Goal: Task Accomplishment & Management: Manage account settings

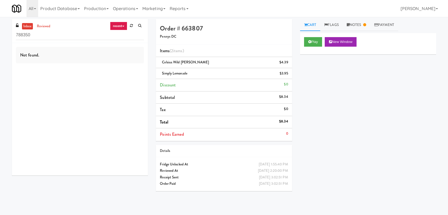
click at [0, 30] on div "inbox reviewed recent all unclear take inventory issue suspicious failed recent…" at bounding box center [224, 116] width 448 height 194
drag, startPoint x: 1, startPoint y: 39, endPoint x: 9, endPoint y: 25, distance: 15.9
click at [5, 26] on div "inbox reviewed recent all unclear take inventory issue suspicious failed recent…" at bounding box center [224, 116] width 448 height 194
drag, startPoint x: 42, startPoint y: 35, endPoint x: 0, endPoint y: 35, distance: 41.6
click at [0, 35] on div "inbox reviewed recent all unclear take inventory issue suspicious failed recent…" at bounding box center [224, 116] width 448 height 194
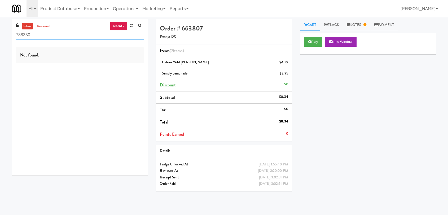
paste input "Office Kitchen - GVA"
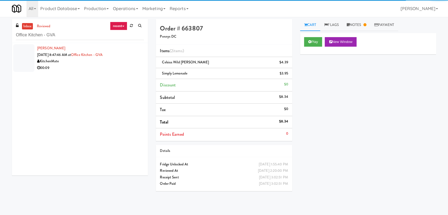
click at [113, 70] on div "00:09" at bounding box center [90, 68] width 107 height 7
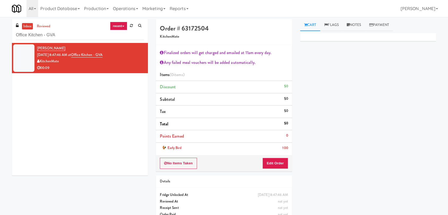
click at [268, 170] on div "No Items Taken Edit Order" at bounding box center [224, 163] width 136 height 16
click at [279, 166] on button "Edit Order" at bounding box center [275, 163] width 26 height 11
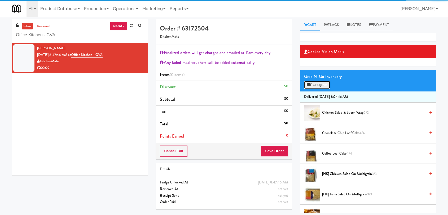
click at [319, 86] on button "Planogram" at bounding box center [317, 85] width 26 height 8
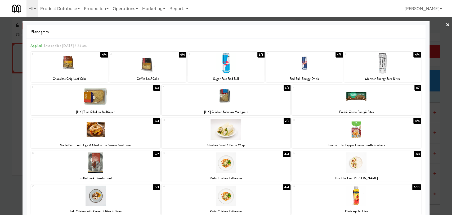
click at [358, 134] on div at bounding box center [356, 129] width 129 height 20
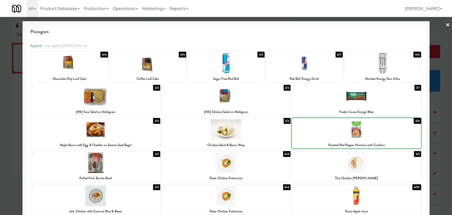
click at [358, 134] on div at bounding box center [356, 129] width 129 height 20
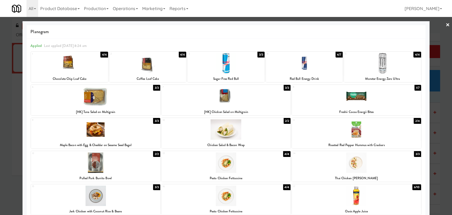
click at [358, 134] on div at bounding box center [356, 129] width 129 height 20
click at [0, 94] on div at bounding box center [226, 107] width 452 height 215
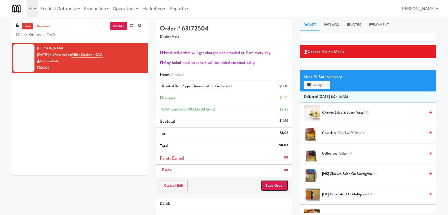
click at [269, 187] on button "Save Order" at bounding box center [274, 185] width 27 height 11
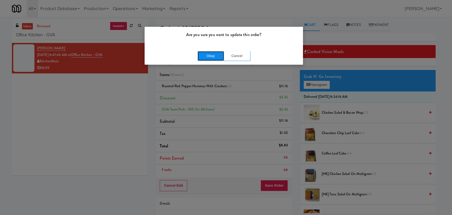
click at [213, 56] on button "Okay" at bounding box center [211, 56] width 26 height 10
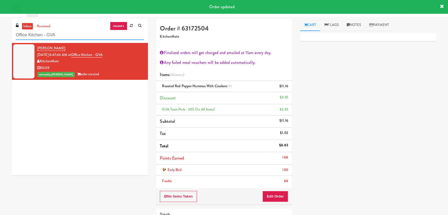
paste input "Armada Combo Unit"
drag, startPoint x: 73, startPoint y: 34, endPoint x: 0, endPoint y: 35, distance: 72.9
click at [0, 35] on div "inbox reviewed recent all unclear take inventory issue suspicious failed recent…" at bounding box center [224, 138] width 448 height 239
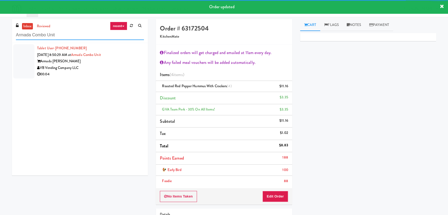
type input "Armada Combo Unit"
click at [118, 69] on div "VB Vending Company LLC" at bounding box center [90, 68] width 107 height 7
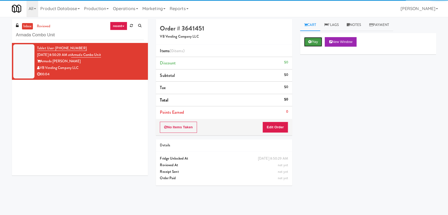
click at [310, 43] on icon at bounding box center [309, 41] width 3 height 3
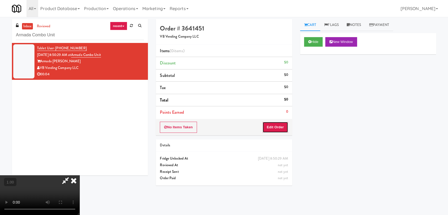
click at [280, 127] on button "Edit Order" at bounding box center [275, 127] width 26 height 11
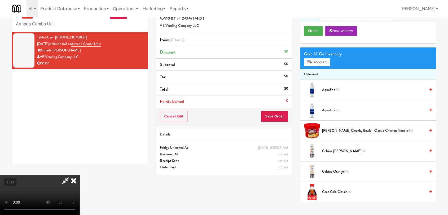
scroll to position [17, 0]
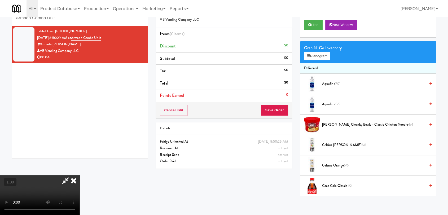
click at [79, 175] on video at bounding box center [39, 195] width 79 height 40
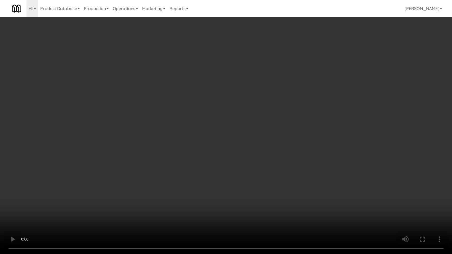
click at [62, 201] on video at bounding box center [226, 127] width 452 height 254
click at [61, 201] on video at bounding box center [226, 127] width 452 height 254
click at [87, 200] on video at bounding box center [226, 127] width 452 height 254
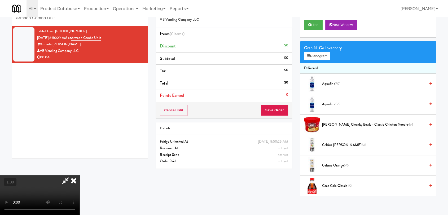
click at [79, 175] on icon at bounding box center [74, 180] width 12 height 11
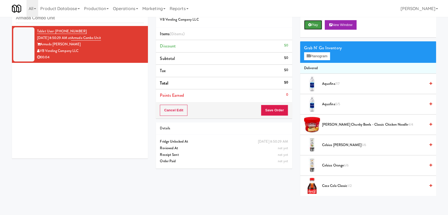
click at [308, 25] on icon at bounding box center [309, 24] width 3 height 3
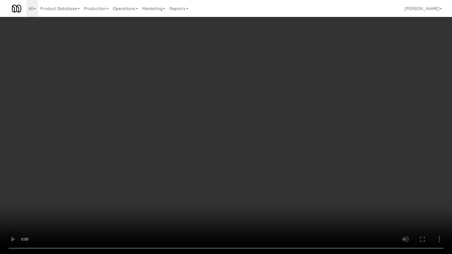
click at [99, 215] on video at bounding box center [226, 127] width 452 height 254
click at [100, 215] on video at bounding box center [226, 127] width 452 height 254
click at [102, 208] on video at bounding box center [226, 127] width 452 height 254
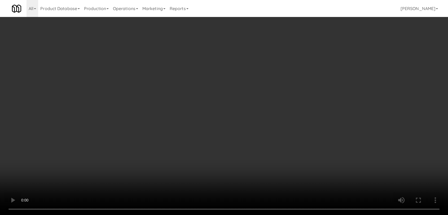
click at [120, 175] on video at bounding box center [224, 107] width 448 height 215
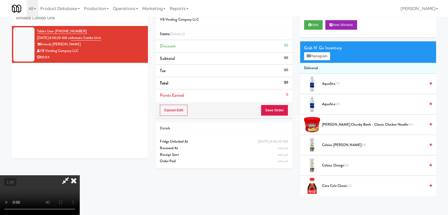
click at [79, 175] on video at bounding box center [39, 195] width 79 height 40
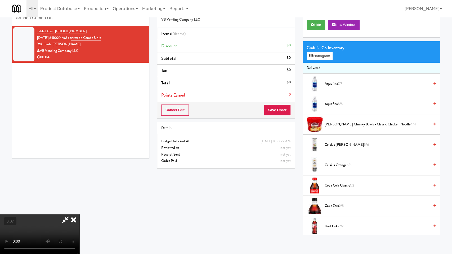
click at [79, 215] on video at bounding box center [39, 235] width 79 height 40
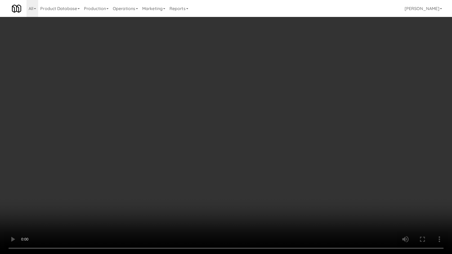
click at [106, 215] on video at bounding box center [226, 127] width 452 height 254
click at [132, 215] on video at bounding box center [226, 127] width 452 height 254
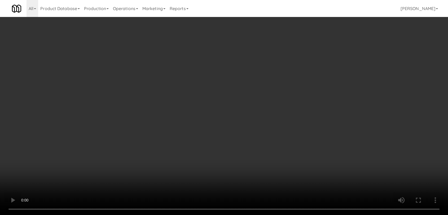
click at [111, 188] on video at bounding box center [224, 107] width 448 height 215
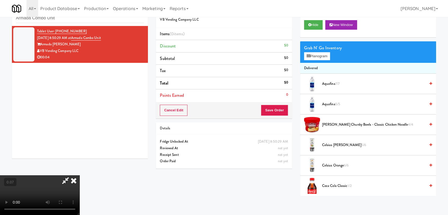
click at [79, 188] on video at bounding box center [39, 195] width 79 height 40
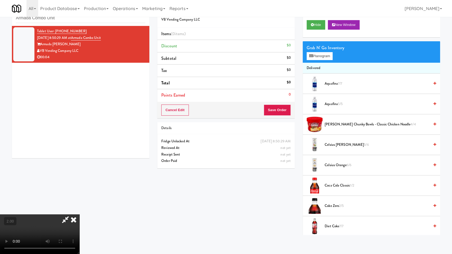
click at [79, 215] on video at bounding box center [39, 235] width 79 height 40
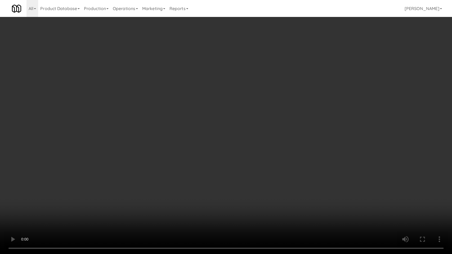
click at [171, 215] on video at bounding box center [226, 127] width 452 height 254
click at [172, 178] on video at bounding box center [226, 127] width 452 height 254
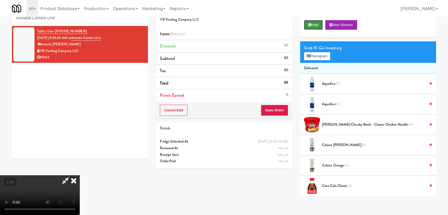
click at [313, 26] on button "Hide" at bounding box center [313, 25] width 19 height 10
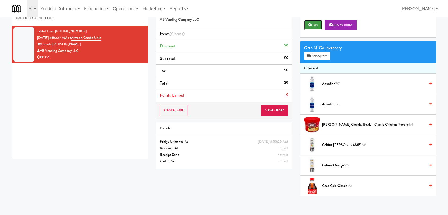
click at [313, 26] on button "Play" at bounding box center [313, 25] width 18 height 10
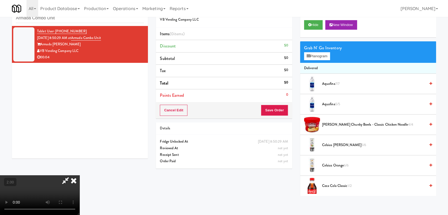
click at [79, 175] on video at bounding box center [39, 195] width 79 height 40
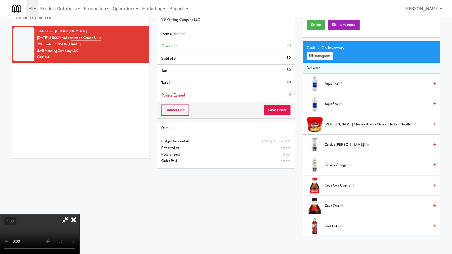
click at [79, 215] on video at bounding box center [39, 235] width 79 height 40
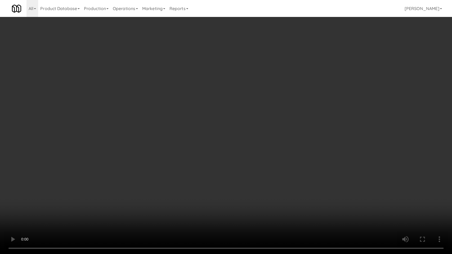
click at [173, 177] on video at bounding box center [226, 127] width 452 height 254
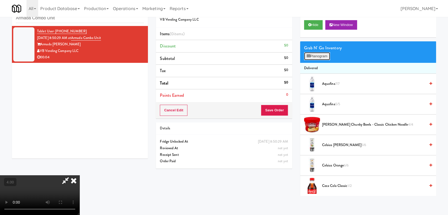
click at [312, 57] on button "Planogram" at bounding box center [317, 56] width 26 height 8
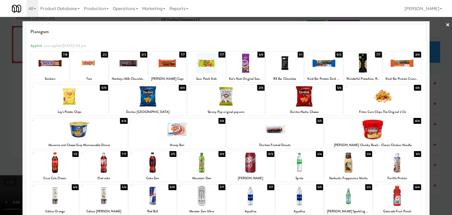
click at [202, 195] on div at bounding box center [202, 195] width 48 height 20
click at [2, 83] on div at bounding box center [226, 107] width 452 height 215
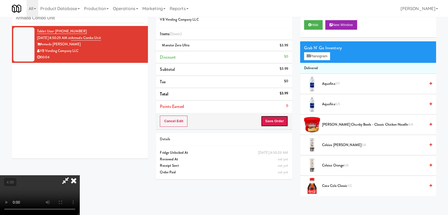
click at [281, 122] on button "Save Order" at bounding box center [274, 120] width 27 height 11
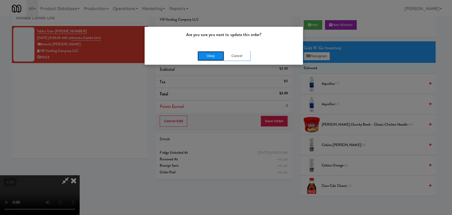
click at [210, 59] on button "Okay" at bounding box center [211, 56] width 26 height 10
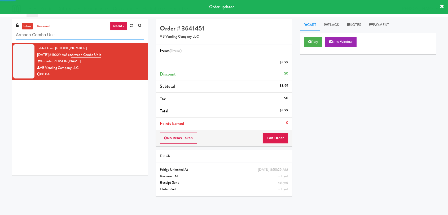
drag, startPoint x: 74, startPoint y: 37, endPoint x: 0, endPoint y: 37, distance: 73.6
click at [0, 37] on div "inbox reviewed recent all unclear take inventory issue suspicious failed recent…" at bounding box center [224, 116] width 448 height 194
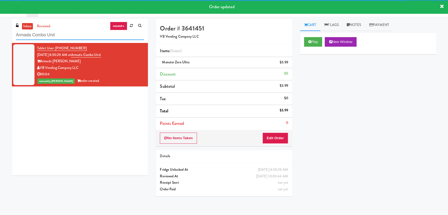
paste input "Centro NoDa Cooler"
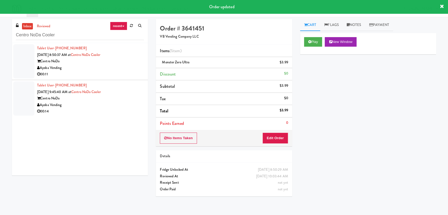
click at [108, 71] on div "00:11" at bounding box center [90, 74] width 107 height 7
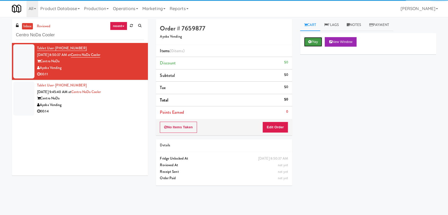
click at [315, 43] on button "Play" at bounding box center [313, 42] width 18 height 10
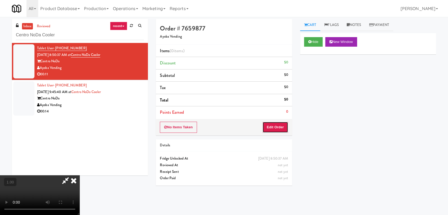
click at [282, 127] on button "Edit Order" at bounding box center [275, 127] width 26 height 11
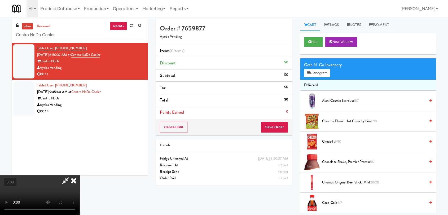
scroll to position [22, 0]
click at [314, 75] on button "Planogram" at bounding box center [317, 73] width 26 height 8
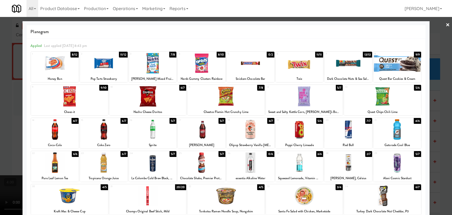
click at [0, 111] on div at bounding box center [226, 107] width 452 height 215
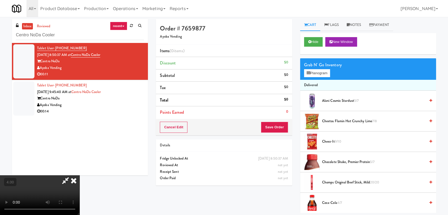
click at [79, 175] on video at bounding box center [39, 195] width 79 height 40
click at [310, 74] on button "Planogram" at bounding box center [317, 73] width 26 height 8
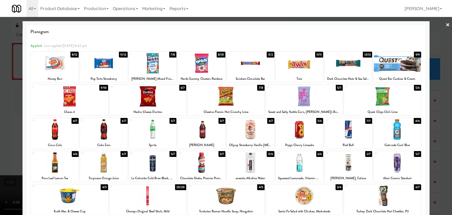
click at [211, 163] on div at bounding box center [202, 162] width 48 height 20
click at [410, 158] on div at bounding box center [397, 162] width 48 height 20
click at [437, 160] on div at bounding box center [226, 107] width 452 height 215
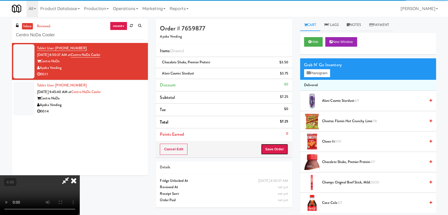
click at [282, 147] on button "Save Order" at bounding box center [274, 149] width 27 height 11
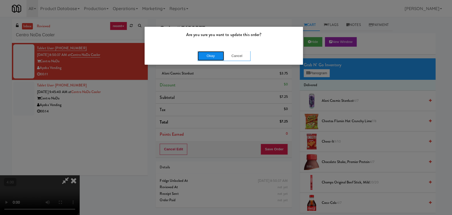
click at [204, 56] on button "Okay" at bounding box center [211, 56] width 26 height 10
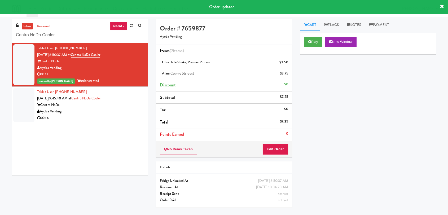
click at [134, 108] on div "Ayoba Vending" at bounding box center [90, 111] width 107 height 7
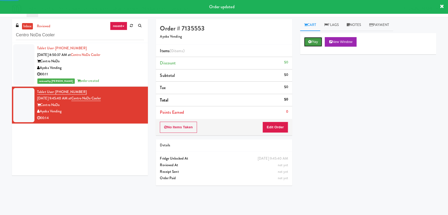
click at [316, 45] on button "Play" at bounding box center [313, 42] width 18 height 10
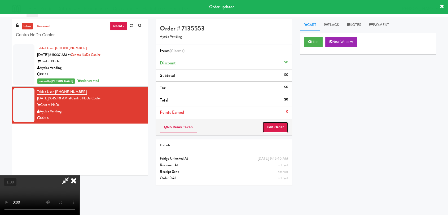
click at [275, 128] on button "Edit Order" at bounding box center [275, 127] width 26 height 11
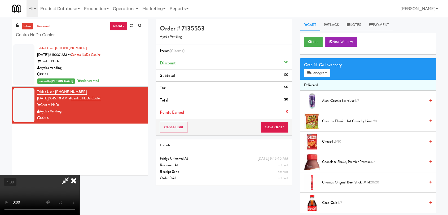
click at [337, 101] on span "[PERSON_NAME] Cosmic Stardust 4/7" at bounding box center [373, 100] width 103 height 7
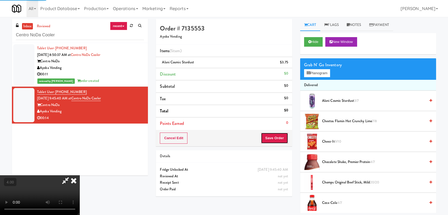
click at [283, 141] on button "Save Order" at bounding box center [274, 137] width 27 height 11
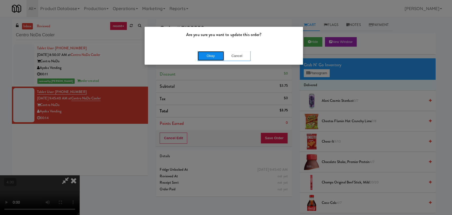
click at [209, 53] on button "Okay" at bounding box center [211, 56] width 26 height 10
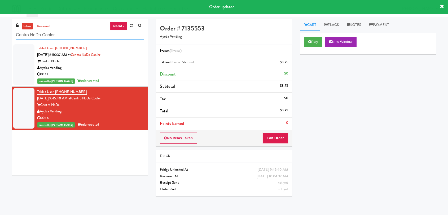
drag, startPoint x: 96, startPoint y: 32, endPoint x: 0, endPoint y: 39, distance: 96.1
click at [0, 39] on div "inbox reviewed recent all unclear take inventory issue suspicious failed recent…" at bounding box center [224, 116] width 448 height 194
paste input "Southerly - Combo"
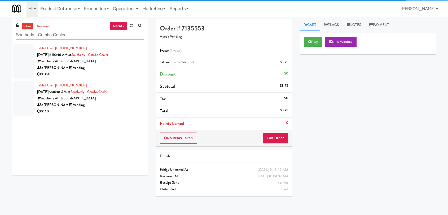
type input "Southerly - Combo Cooler"
click at [117, 63] on div "Southerly At [GEOGRAPHIC_DATA]" at bounding box center [90, 61] width 107 height 7
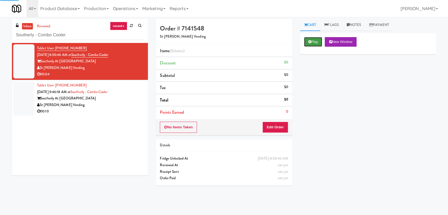
click at [322, 41] on button "Play" at bounding box center [313, 42] width 18 height 10
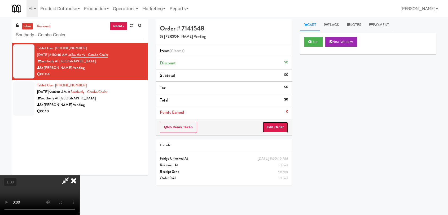
click at [280, 123] on button "Edit Order" at bounding box center [275, 127] width 26 height 11
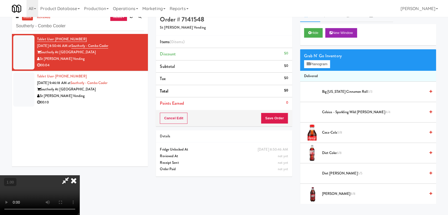
scroll to position [17, 0]
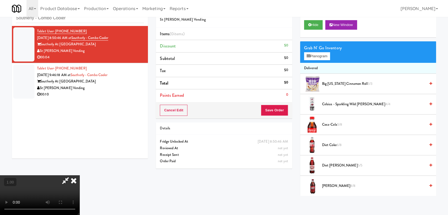
click at [79, 175] on video at bounding box center [39, 195] width 79 height 40
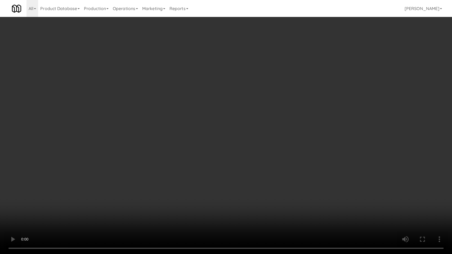
click at [84, 204] on video at bounding box center [226, 127] width 452 height 254
click at [96, 193] on video at bounding box center [226, 127] width 452 height 254
click at [163, 184] on video at bounding box center [226, 127] width 452 height 254
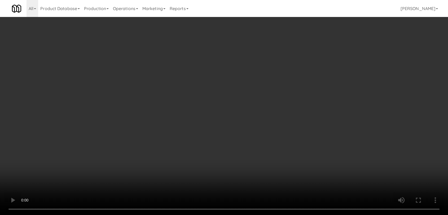
click at [307, 30] on div "Hide New Window" at bounding box center [368, 26] width 136 height 21
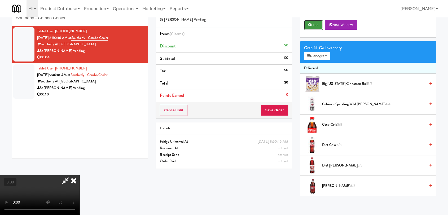
click at [309, 26] on icon at bounding box center [309, 24] width 3 height 3
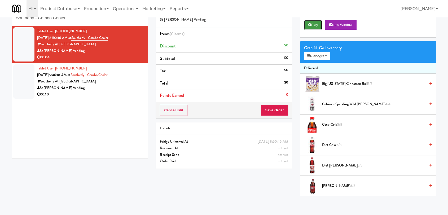
click at [309, 26] on icon at bounding box center [309, 24] width 3 height 3
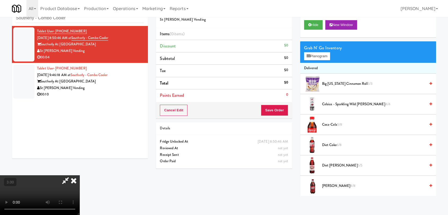
click at [63, 187] on video at bounding box center [39, 195] width 79 height 40
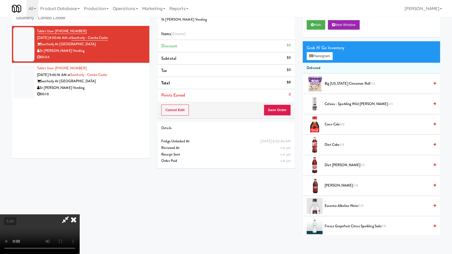
click at [79, 215] on video at bounding box center [39, 235] width 79 height 40
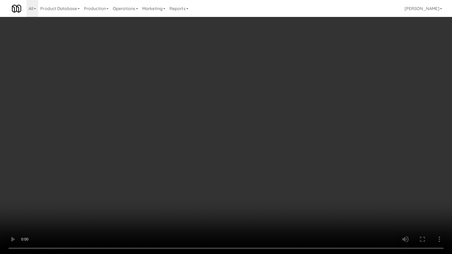
click at [131, 206] on video at bounding box center [226, 127] width 452 height 254
click at [132, 199] on video at bounding box center [226, 127] width 452 height 254
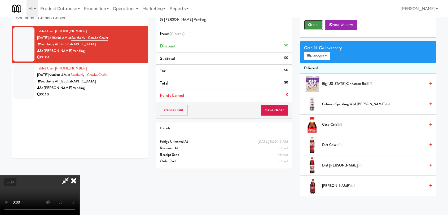
click at [310, 22] on button "Hide" at bounding box center [313, 25] width 19 height 10
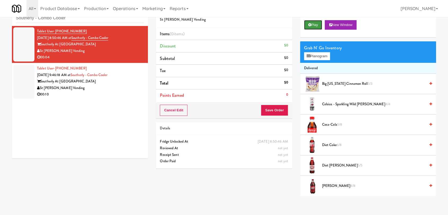
click at [310, 22] on button "Play" at bounding box center [313, 25] width 18 height 10
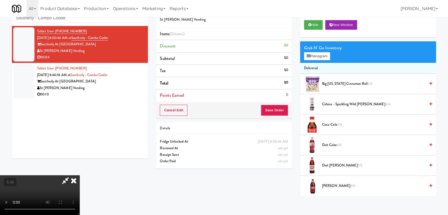
click at [73, 179] on video at bounding box center [39, 195] width 79 height 40
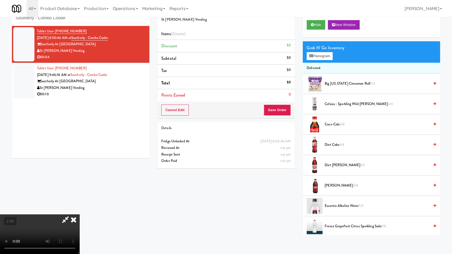
click at [79, 215] on video at bounding box center [39, 235] width 79 height 40
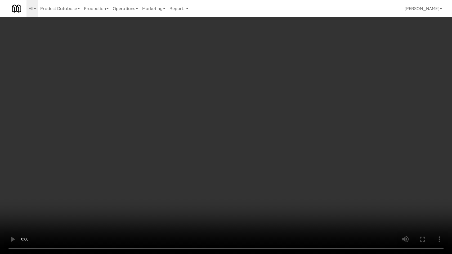
click at [165, 192] on video at bounding box center [226, 127] width 452 height 254
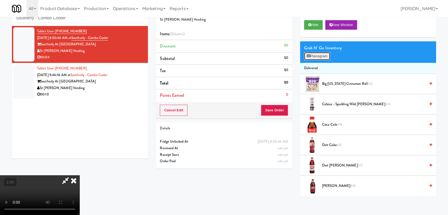
click at [313, 54] on button "Planogram" at bounding box center [317, 56] width 26 height 8
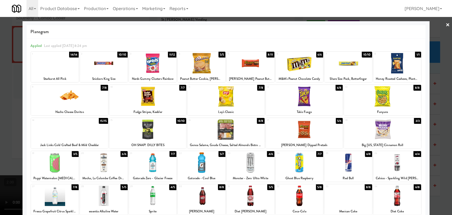
click at [311, 158] on div at bounding box center [300, 162] width 48 height 20
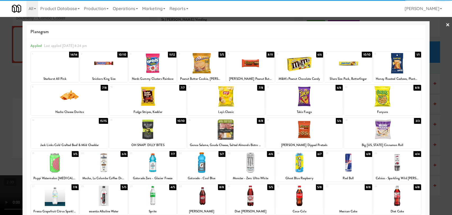
click at [0, 73] on div at bounding box center [226, 107] width 452 height 215
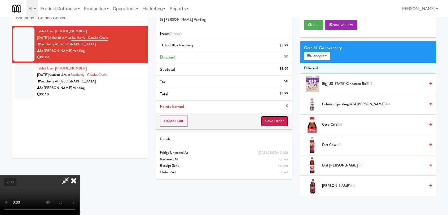
click at [281, 122] on button "Save Order" at bounding box center [274, 120] width 27 height 11
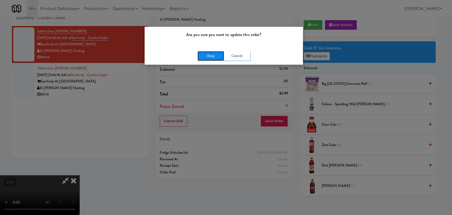
click at [215, 54] on button "Okay" at bounding box center [211, 56] width 26 height 10
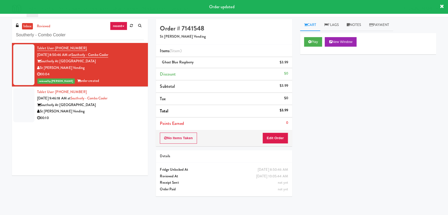
click at [140, 100] on li "Tablet User · (765) 744-1303 [DATE] 9:46:18 AM at Southerly - Combo Cooler Sout…" at bounding box center [80, 105] width 136 height 37
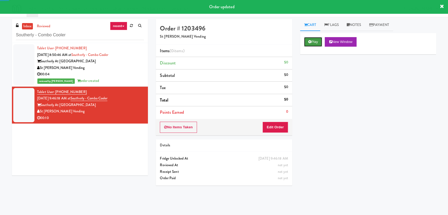
click at [321, 45] on button "Play" at bounding box center [313, 42] width 18 height 10
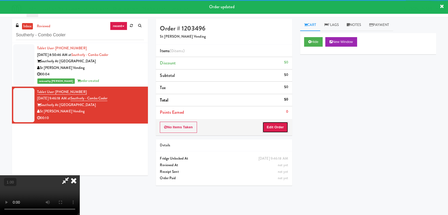
click at [269, 127] on button "Edit Order" at bounding box center [275, 127] width 26 height 11
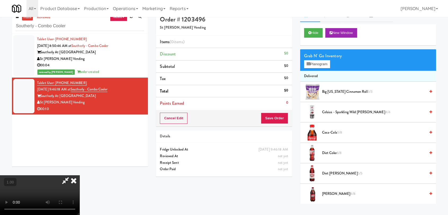
scroll to position [17, 0]
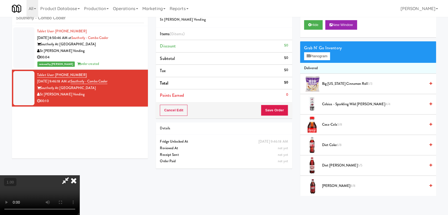
click at [79, 175] on video at bounding box center [39, 195] width 79 height 40
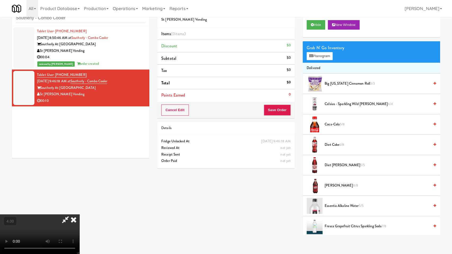
click at [79, 215] on video at bounding box center [39, 235] width 79 height 40
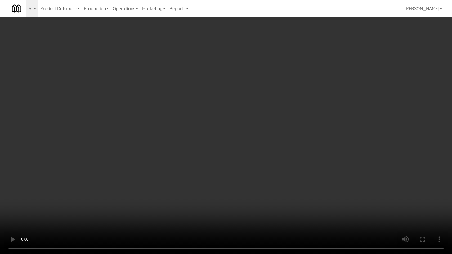
click at [148, 170] on video at bounding box center [226, 127] width 452 height 254
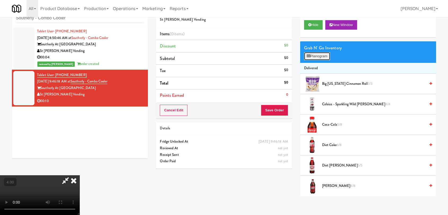
click at [313, 58] on button "Planogram" at bounding box center [317, 56] width 26 height 8
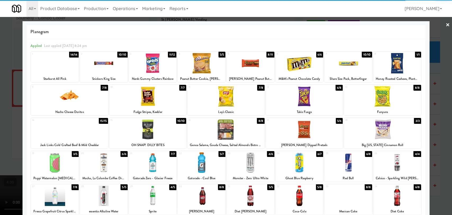
click at [247, 200] on div at bounding box center [251, 195] width 48 height 20
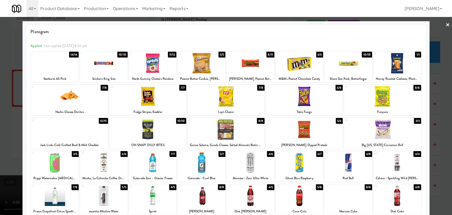
click at [0, 90] on div at bounding box center [226, 107] width 452 height 215
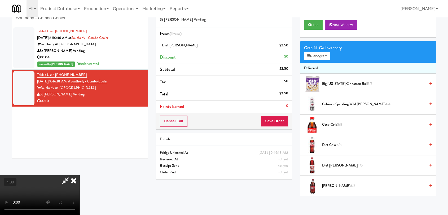
click at [291, 124] on div "Cancel Edit Save Order" at bounding box center [224, 121] width 136 height 16
click at [287, 122] on button "Save Order" at bounding box center [274, 120] width 27 height 11
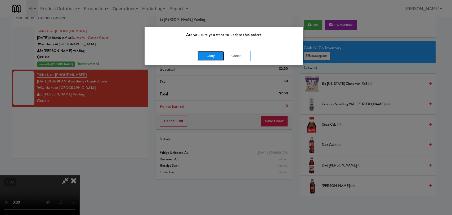
click at [211, 57] on button "Okay" at bounding box center [211, 56] width 26 height 10
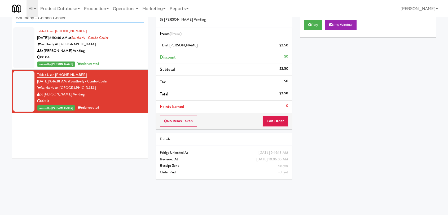
paste input "Cowork 1010 -"
drag, startPoint x: 72, startPoint y: 19, endPoint x: 0, endPoint y: 17, distance: 71.5
click at [0, 17] on div "inbox reviewed recent all unclear take inventory issue suspicious failed recent…" at bounding box center [224, 99] width 448 height 194
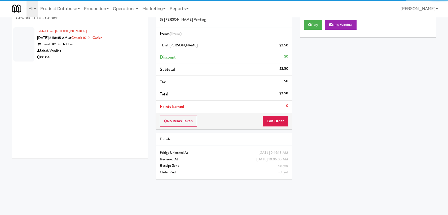
drag, startPoint x: 108, startPoint y: 50, endPoint x: 108, endPoint y: 46, distance: 3.2
click at [108, 50] on div "Stitch Vending" at bounding box center [90, 51] width 107 height 7
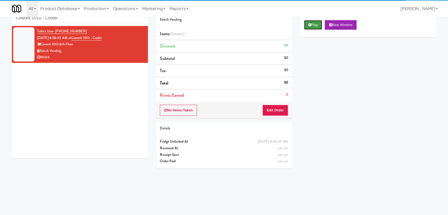
click at [312, 26] on button "Play" at bounding box center [313, 25] width 18 height 10
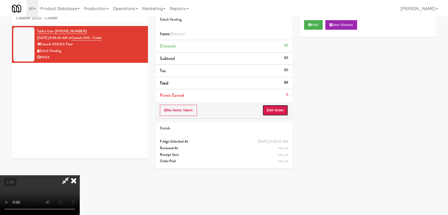
click at [268, 111] on button "Edit Order" at bounding box center [275, 110] width 26 height 11
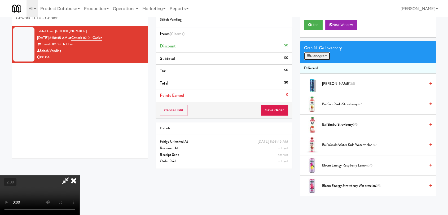
click at [312, 57] on button "Planogram" at bounding box center [317, 56] width 26 height 8
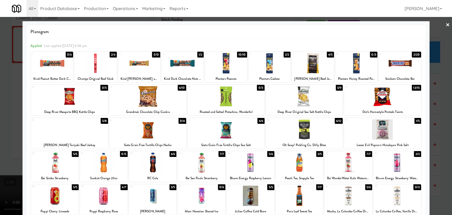
click at [403, 159] on div at bounding box center [397, 162] width 48 height 20
click at [433, 152] on div at bounding box center [226, 107] width 452 height 215
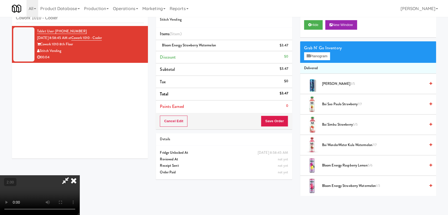
click at [281, 126] on div "Cancel Edit Save Order" at bounding box center [224, 121] width 136 height 16
click at [277, 123] on button "Save Order" at bounding box center [274, 120] width 27 height 11
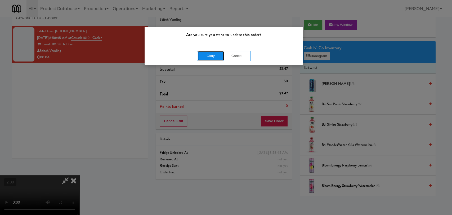
click at [207, 58] on button "Okay" at bounding box center [211, 56] width 26 height 10
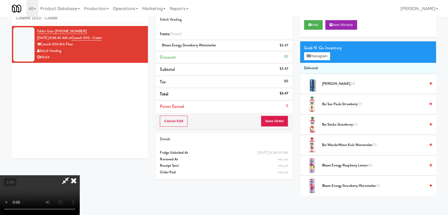
click at [79, 175] on icon at bounding box center [74, 180] width 12 height 11
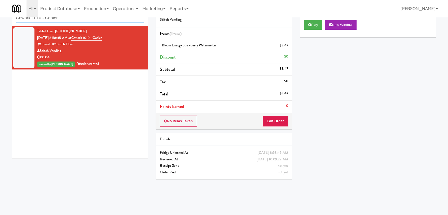
paste input "YKEL - Drink - Middle"
drag, startPoint x: 106, startPoint y: 21, endPoint x: 0, endPoint y: 19, distance: 106.0
click at [0, 19] on div "inbox reviewed recent all unclear take inventory issue suspicious failed recent…" at bounding box center [224, 99] width 448 height 194
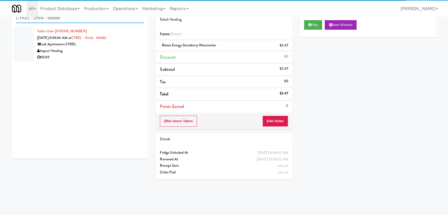
type input "CYKEL - Drink - Middle"
click at [109, 50] on div "Impact Vending" at bounding box center [90, 51] width 107 height 7
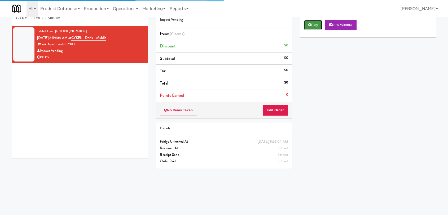
click at [309, 24] on icon at bounding box center [309, 24] width 3 height 3
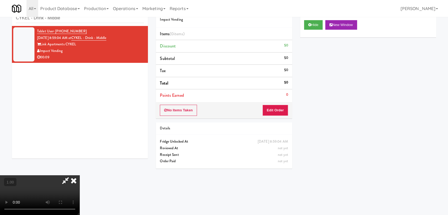
click at [79, 175] on video at bounding box center [39, 195] width 79 height 40
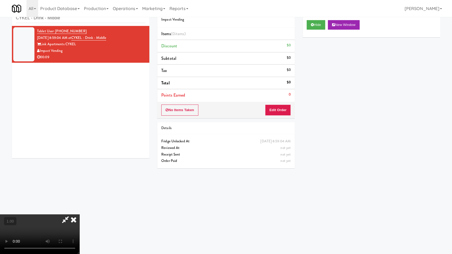
click at [79, 215] on video at bounding box center [39, 235] width 79 height 40
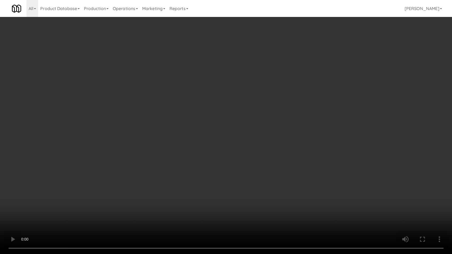
click at [125, 170] on video at bounding box center [226, 127] width 452 height 254
click at [130, 166] on video at bounding box center [226, 127] width 452 height 254
click at [130, 165] on video at bounding box center [226, 127] width 452 height 254
click at [132, 163] on video at bounding box center [226, 127] width 452 height 254
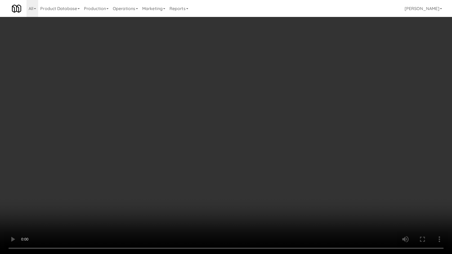
click at [138, 153] on video at bounding box center [226, 127] width 452 height 254
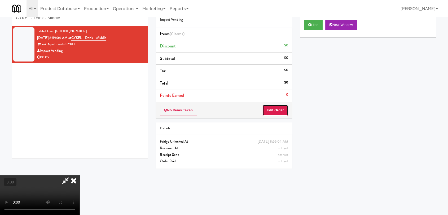
click at [278, 107] on button "Edit Order" at bounding box center [275, 110] width 26 height 11
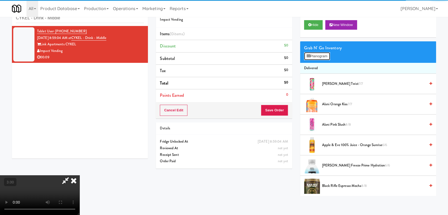
click at [320, 57] on button "Planogram" at bounding box center [317, 56] width 26 height 8
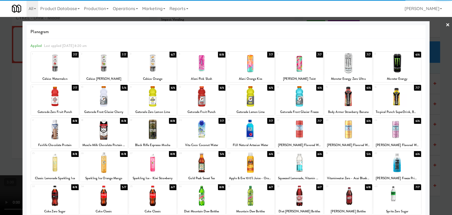
click at [300, 64] on div at bounding box center [300, 63] width 48 height 20
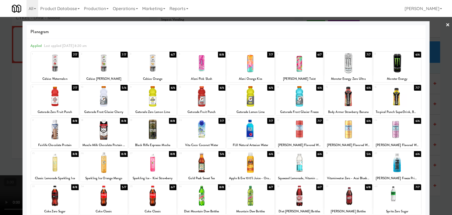
click at [0, 80] on div at bounding box center [226, 107] width 452 height 215
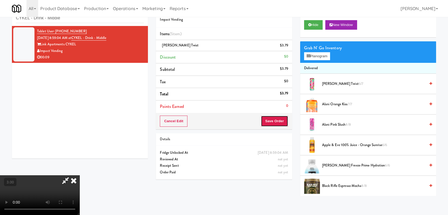
click at [281, 117] on button "Save Order" at bounding box center [274, 120] width 27 height 11
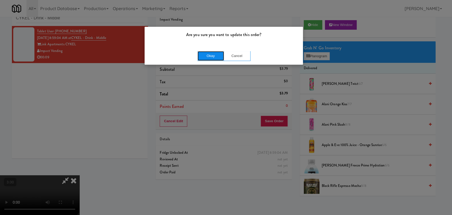
click at [215, 55] on button "Okay" at bounding box center [211, 56] width 26 height 10
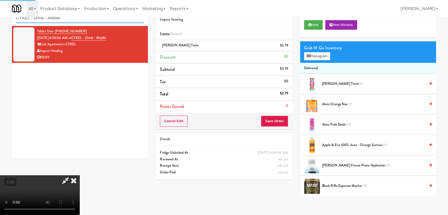
drag, startPoint x: 66, startPoint y: 20, endPoint x: 0, endPoint y: 21, distance: 66.0
click at [0, 21] on div "inbox reviewed recent all unclear take inventory issue suspicious failed recent…" at bounding box center [224, 99] width 448 height 194
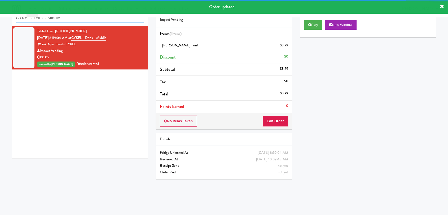
paste input "Upland - Combo Cooler"
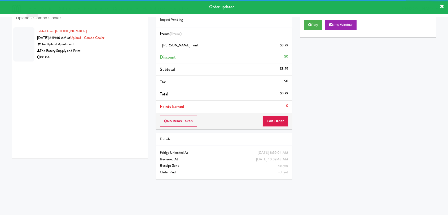
click at [121, 52] on div "The Eatery Supply and Print" at bounding box center [90, 51] width 107 height 7
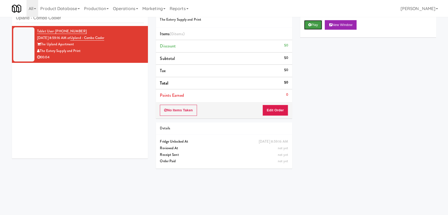
click at [310, 26] on button "Play" at bounding box center [313, 25] width 18 height 10
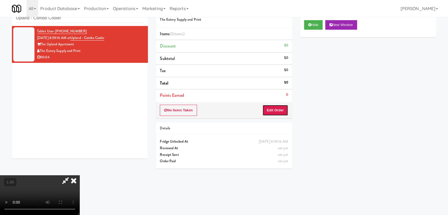
click at [279, 109] on button "Edit Order" at bounding box center [275, 110] width 26 height 11
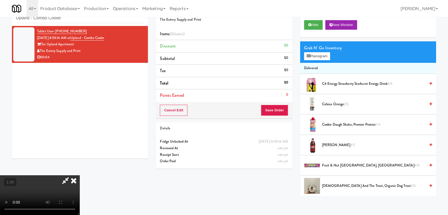
click at [79, 175] on video at bounding box center [39, 195] width 79 height 40
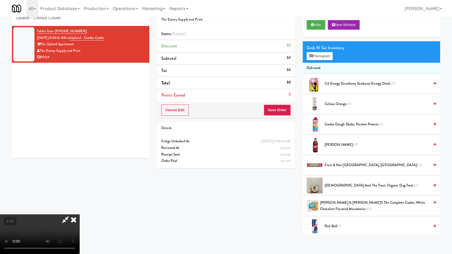
click at [79, 215] on video at bounding box center [39, 235] width 79 height 40
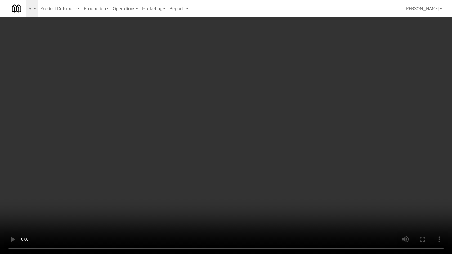
click at [176, 189] on video at bounding box center [226, 127] width 452 height 254
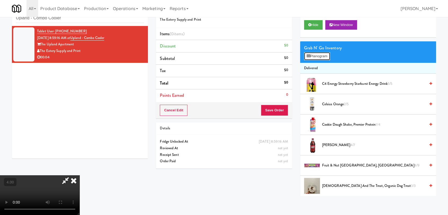
drag, startPoint x: 315, startPoint y: 54, endPoint x: 287, endPoint y: 51, distance: 29.0
click at [315, 54] on button "Planogram" at bounding box center [317, 56] width 26 height 8
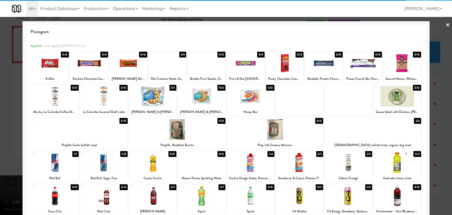
click at [57, 164] on div at bounding box center [55, 162] width 48 height 20
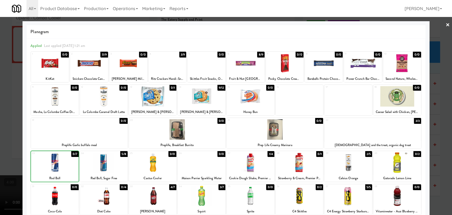
click at [0, 96] on div at bounding box center [226, 107] width 452 height 215
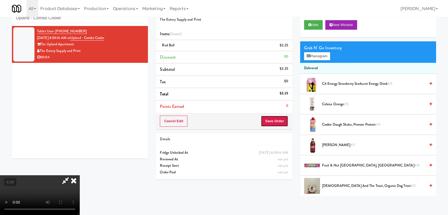
click at [276, 123] on button "Save Order" at bounding box center [274, 120] width 27 height 11
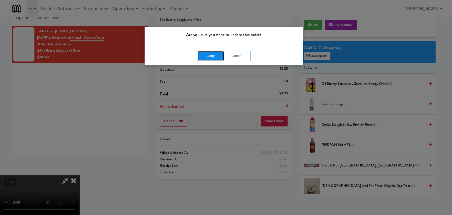
click at [212, 54] on button "Okay" at bounding box center [211, 56] width 26 height 10
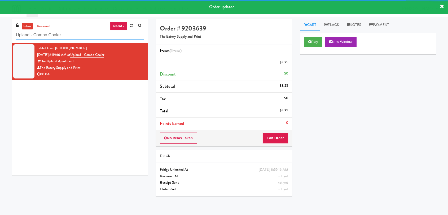
drag, startPoint x: 72, startPoint y: 37, endPoint x: 0, endPoint y: 44, distance: 71.9
click at [0, 44] on div "inbox reviewed recent all unclear take inventory issue suspicious failed recent…" at bounding box center [224, 116] width 448 height 194
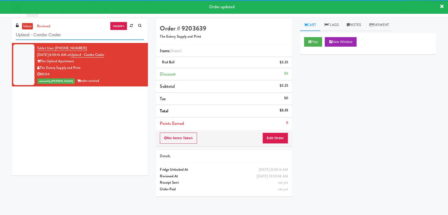
paste input "[PERSON_NAME][GEOGRAPHIC_DATA] -"
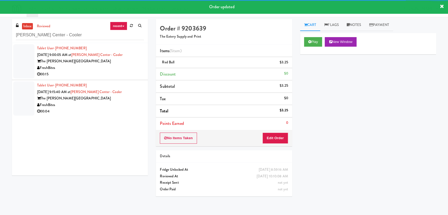
click at [115, 65] on div "FreshBites" at bounding box center [90, 68] width 107 height 7
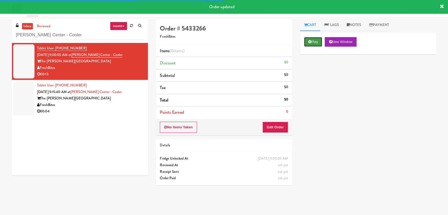
click at [320, 40] on button "Play" at bounding box center [313, 42] width 18 height 10
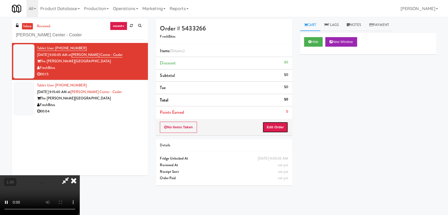
click at [281, 128] on button "Edit Order" at bounding box center [275, 127] width 26 height 11
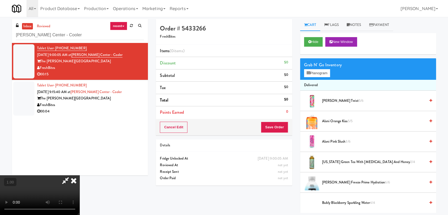
click at [79, 175] on video at bounding box center [39, 195] width 79 height 40
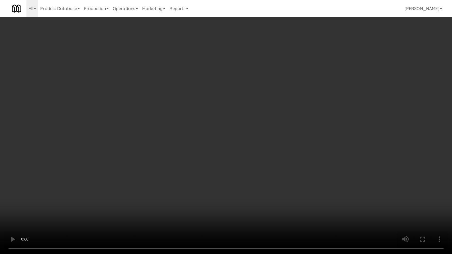
click at [188, 158] on video at bounding box center [226, 127] width 452 height 254
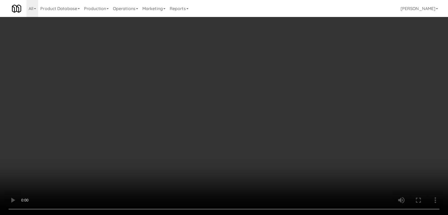
click at [319, 70] on button "Planogram" at bounding box center [317, 73] width 26 height 8
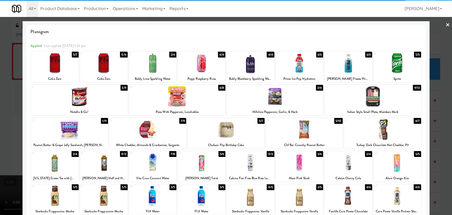
click at [204, 165] on div at bounding box center [202, 162] width 48 height 20
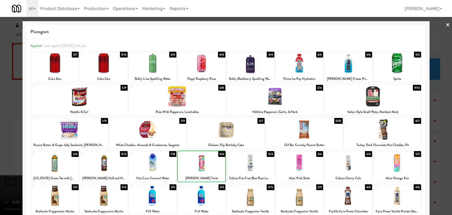
click at [0, 120] on div at bounding box center [226, 107] width 452 height 215
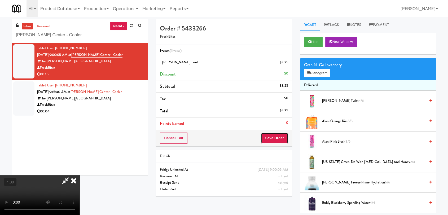
click at [280, 137] on button "Save Order" at bounding box center [274, 137] width 27 height 11
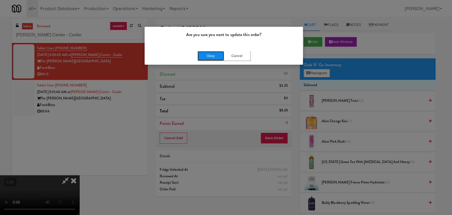
click at [218, 56] on button "Okay" at bounding box center [211, 56] width 26 height 10
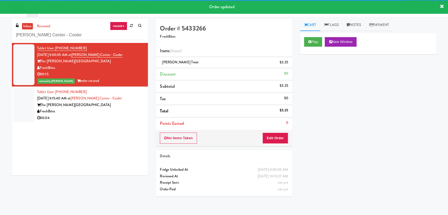
click at [129, 102] on div "The [PERSON_NAME][GEOGRAPHIC_DATA]" at bounding box center [90, 105] width 107 height 7
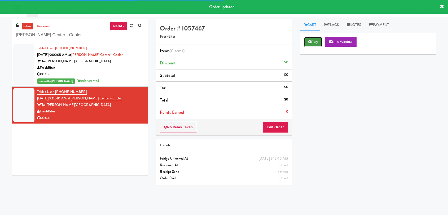
click at [315, 41] on button "Play" at bounding box center [313, 42] width 18 height 10
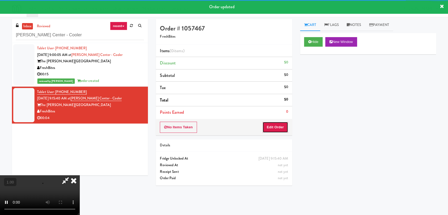
click at [282, 122] on button "Edit Order" at bounding box center [275, 127] width 26 height 11
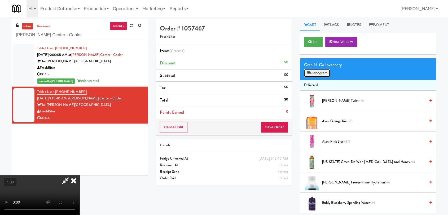
click at [313, 73] on button "Planogram" at bounding box center [317, 73] width 26 height 8
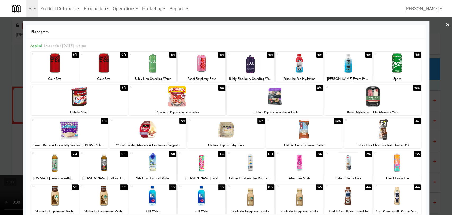
click at [305, 196] on div at bounding box center [300, 195] width 48 height 20
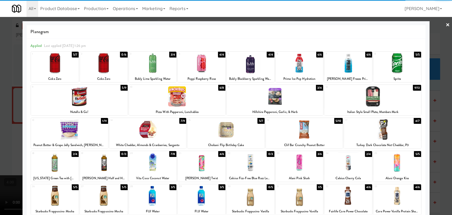
click at [0, 87] on div at bounding box center [226, 107] width 452 height 215
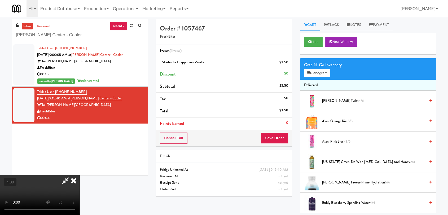
click at [79, 175] on video at bounding box center [39, 195] width 79 height 40
click at [79, 175] on icon at bounding box center [74, 180] width 12 height 11
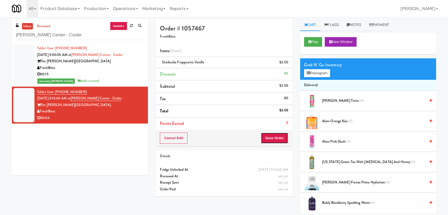
click at [272, 143] on button "Save Order" at bounding box center [274, 137] width 27 height 11
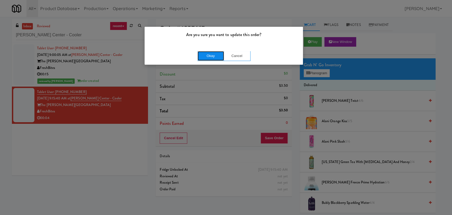
click at [206, 57] on button "Okay" at bounding box center [211, 56] width 26 height 10
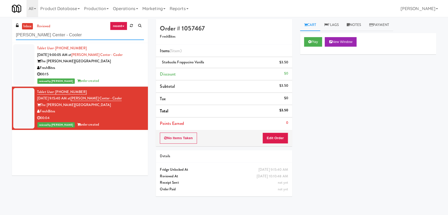
paste input "1730 N [PERSON_NAME] - Right - Fridge"
drag, startPoint x: 83, startPoint y: 36, endPoint x: 0, endPoint y: 32, distance: 82.7
click at [0, 32] on div "inbox reviewed recent all unclear take inventory issue suspicious failed recent…" at bounding box center [224, 116] width 448 height 194
type input "1730 N [PERSON_NAME] - Right - Fridge"
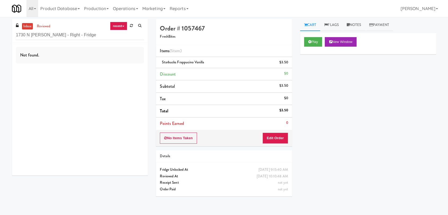
click at [127, 70] on div "Not found." at bounding box center [80, 109] width 136 height 132
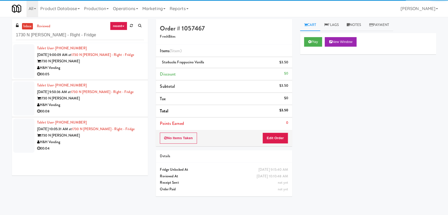
click at [126, 65] on div "H&H Vending" at bounding box center [90, 68] width 107 height 7
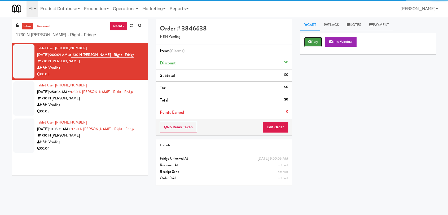
click at [322, 37] on button "Play" at bounding box center [313, 42] width 18 height 10
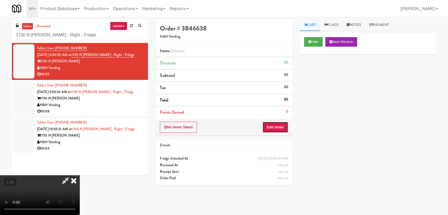
click at [281, 124] on button "Edit Order" at bounding box center [275, 127] width 26 height 11
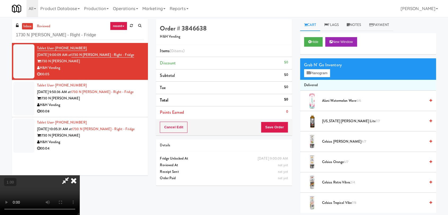
click at [79, 175] on video at bounding box center [39, 195] width 79 height 40
click at [318, 72] on button "Planogram" at bounding box center [317, 73] width 26 height 8
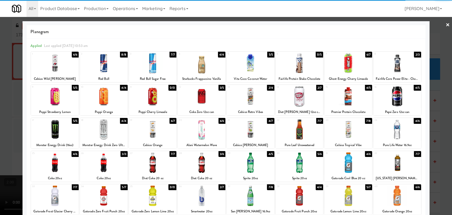
click at [104, 64] on div at bounding box center [104, 63] width 48 height 20
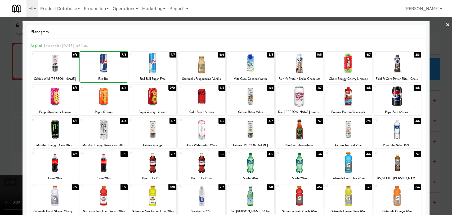
click at [0, 45] on div at bounding box center [226, 107] width 452 height 215
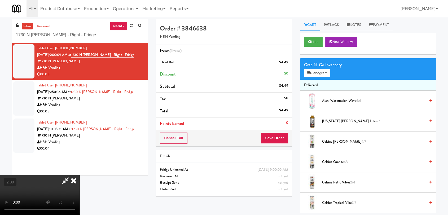
drag, startPoint x: 256, startPoint y: 22, endPoint x: 257, endPoint y: 28, distance: 5.9
click at [72, 175] on icon at bounding box center [65, 180] width 12 height 11
click at [271, 136] on button "Save Order" at bounding box center [274, 137] width 27 height 11
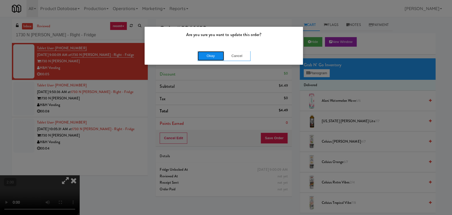
click at [207, 56] on button "Okay" at bounding box center [211, 56] width 26 height 10
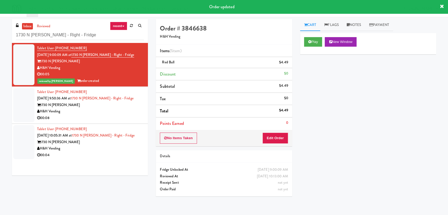
drag, startPoint x: 136, startPoint y: 110, endPoint x: 138, endPoint y: 105, distance: 5.5
click at [136, 110] on div "H&H Vending" at bounding box center [90, 111] width 107 height 7
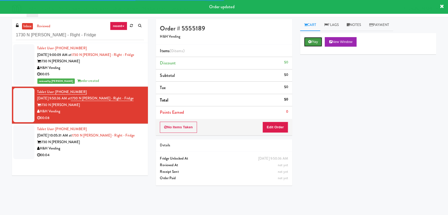
click at [314, 42] on button "Play" at bounding box center [313, 42] width 18 height 10
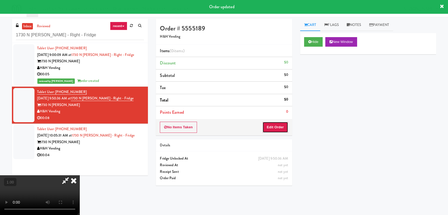
click at [281, 123] on button "Edit Order" at bounding box center [275, 127] width 26 height 11
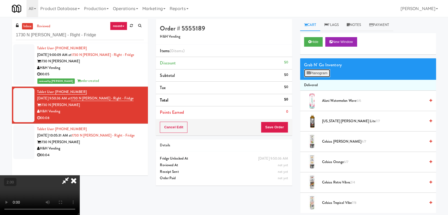
click at [306, 76] on button "Planogram" at bounding box center [317, 73] width 26 height 8
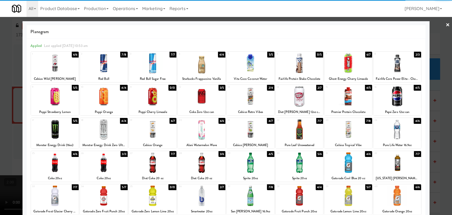
click at [301, 94] on div at bounding box center [300, 96] width 48 height 20
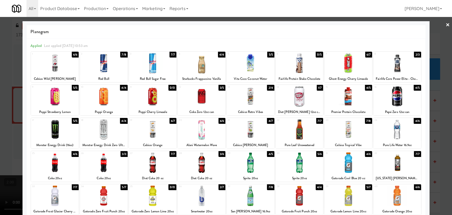
click at [342, 163] on div at bounding box center [348, 162] width 48 height 20
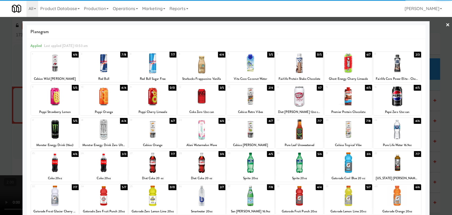
click at [0, 52] on div at bounding box center [226, 107] width 452 height 215
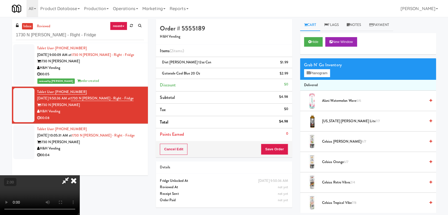
click at [79, 175] on icon at bounding box center [74, 180] width 12 height 11
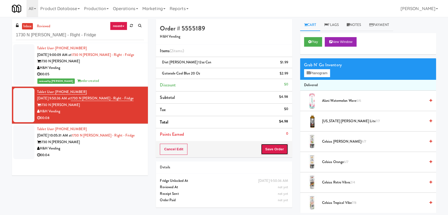
click at [268, 149] on button "Save Order" at bounding box center [274, 149] width 27 height 11
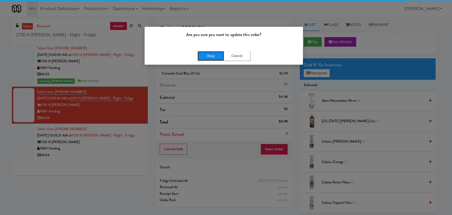
click at [211, 55] on button "Okay" at bounding box center [211, 56] width 26 height 10
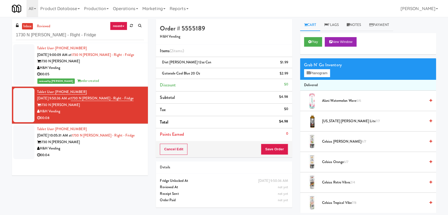
click at [130, 136] on div "Tablet User · (248) 835-2861 [DATE] 10:05:31 AM at 1730 N [PERSON_NAME] - Right…" at bounding box center [90, 142] width 107 height 33
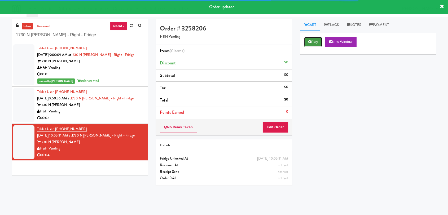
click at [307, 41] on button "Play" at bounding box center [313, 42] width 18 height 10
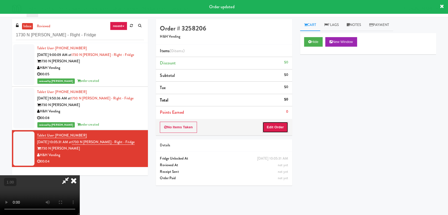
click at [273, 126] on button "Edit Order" at bounding box center [275, 127] width 26 height 11
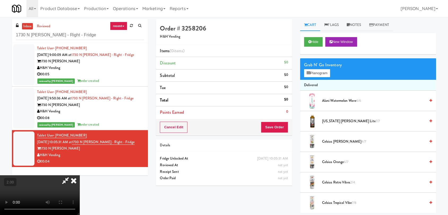
scroll to position [81, 0]
click at [79, 175] on video at bounding box center [39, 195] width 79 height 40
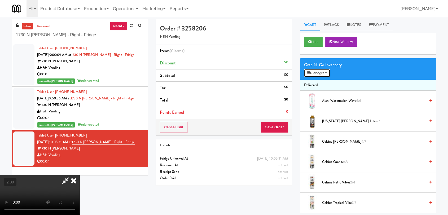
click at [310, 72] on button "Planogram" at bounding box center [317, 73] width 26 height 8
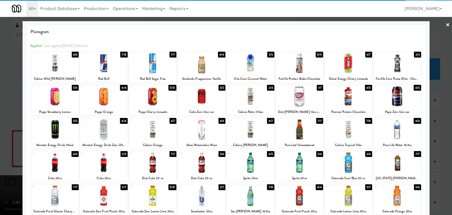
click at [109, 132] on div at bounding box center [104, 129] width 48 height 20
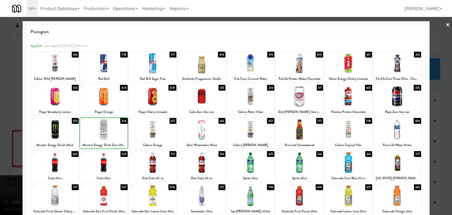
click at [0, 88] on div at bounding box center [226, 107] width 452 height 215
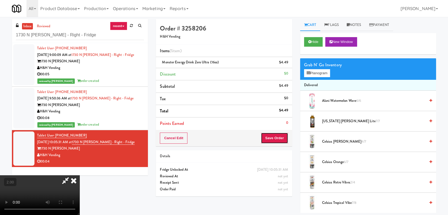
click at [271, 140] on button "Save Order" at bounding box center [274, 137] width 27 height 11
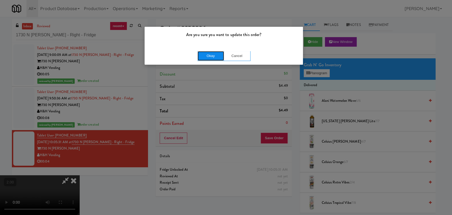
click at [210, 54] on button "Okay" at bounding box center [211, 56] width 26 height 10
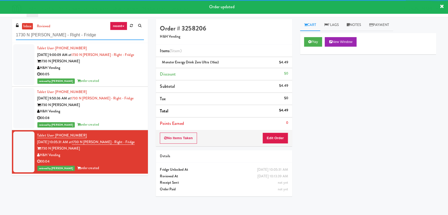
drag, startPoint x: 95, startPoint y: 37, endPoint x: 0, endPoint y: 37, distance: 95.1
click at [0, 36] on div "inbox reviewed recent all unclear take inventory issue suspicious failed recent…" at bounding box center [224, 116] width 448 height 194
paste input "IKEA CDC Mississauga"
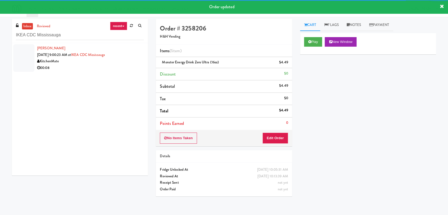
click at [131, 70] on div "00:08" at bounding box center [90, 68] width 107 height 7
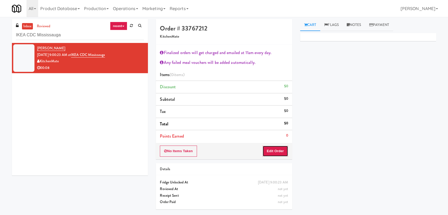
click at [277, 153] on button "Edit Order" at bounding box center [275, 150] width 26 height 11
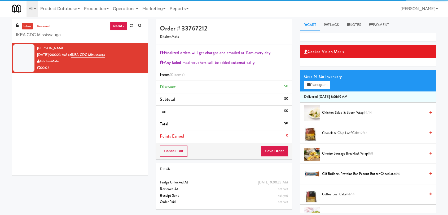
click at [329, 108] on li "Chicken Salad & Bacon Wrap 14/14" at bounding box center [368, 113] width 136 height 20
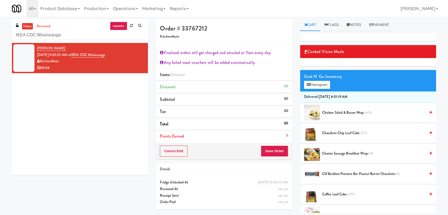
click at [330, 113] on span "Chicken Salad & Bacon Wrap 14/14" at bounding box center [373, 112] width 103 height 7
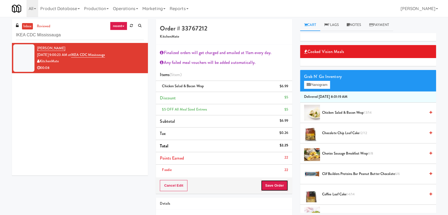
click at [278, 183] on button "Save Order" at bounding box center [274, 185] width 27 height 11
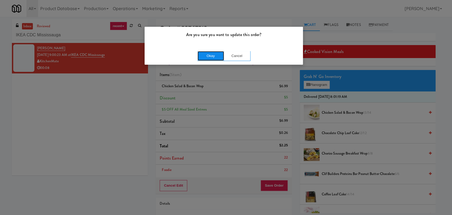
click at [206, 54] on button "Okay" at bounding box center [211, 56] width 26 height 10
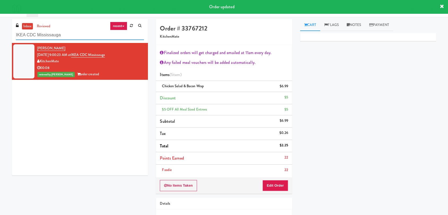
paste input "520 N [PERSON_NAME] - Left - Fridge"
drag, startPoint x: 90, startPoint y: 33, endPoint x: 0, endPoint y: 33, distance: 90.1
click at [0, 33] on div "inbox reviewed recent all unclear take inventory issue suspicious failed recent…" at bounding box center [224, 133] width 448 height 229
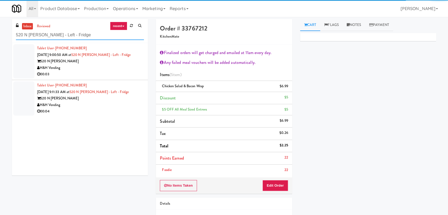
type input "520 N [PERSON_NAME] - Left - Fridge"
click at [123, 72] on div "00:03" at bounding box center [90, 74] width 107 height 7
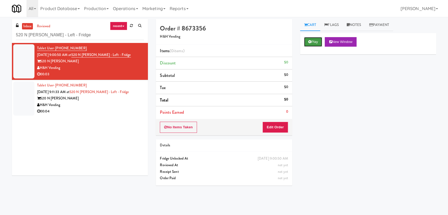
click at [316, 42] on button "Play" at bounding box center [313, 42] width 18 height 10
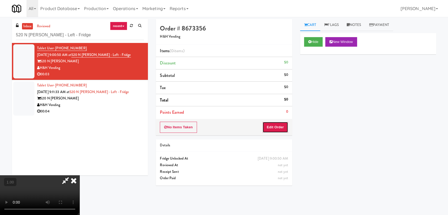
click at [281, 128] on button "Edit Order" at bounding box center [275, 127] width 26 height 11
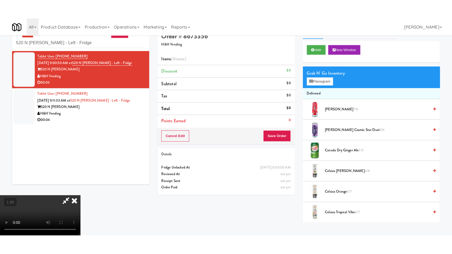
scroll to position [17, 0]
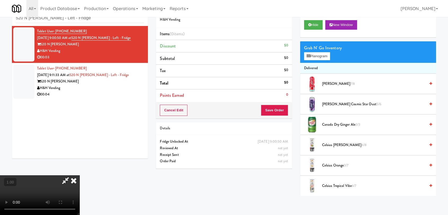
click at [63, 175] on video at bounding box center [39, 195] width 79 height 40
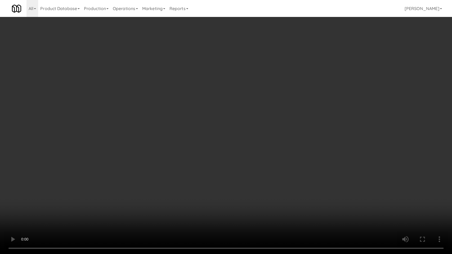
click at [106, 181] on video at bounding box center [226, 127] width 452 height 254
click at [106, 187] on video at bounding box center [226, 127] width 452 height 254
click at [117, 196] on video at bounding box center [226, 127] width 452 height 254
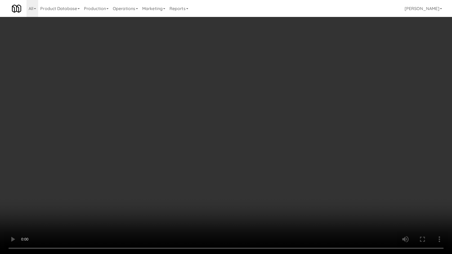
click at [117, 196] on video at bounding box center [226, 127] width 452 height 254
click at [133, 195] on video at bounding box center [226, 127] width 452 height 254
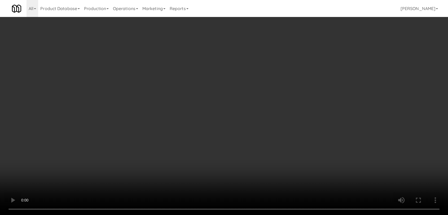
scroll to position [0, 0]
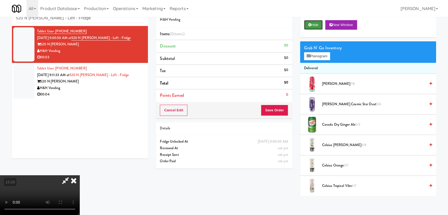
click at [314, 22] on button "Hide" at bounding box center [313, 25] width 19 height 10
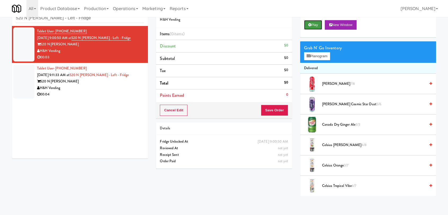
click at [314, 22] on button "Play" at bounding box center [313, 25] width 18 height 10
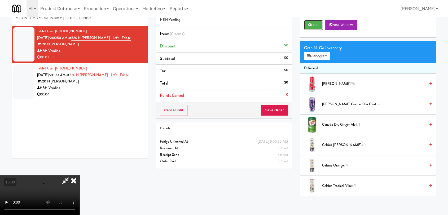
scroll to position [81, 0]
click at [79, 175] on video at bounding box center [39, 195] width 79 height 40
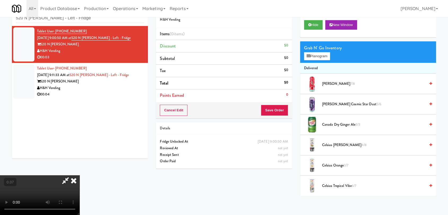
scroll to position [22, 0]
click at [311, 59] on button "Planogram" at bounding box center [317, 56] width 26 height 8
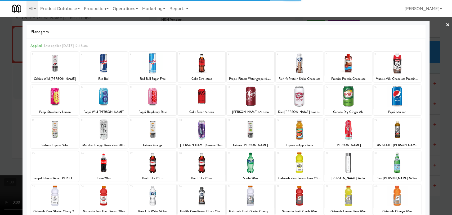
click at [247, 130] on div at bounding box center [251, 129] width 48 height 20
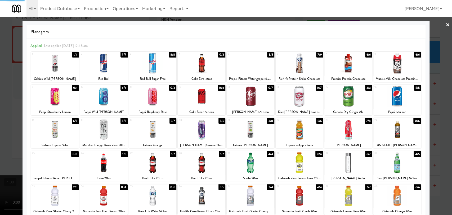
click at [0, 123] on div at bounding box center [226, 107] width 452 height 215
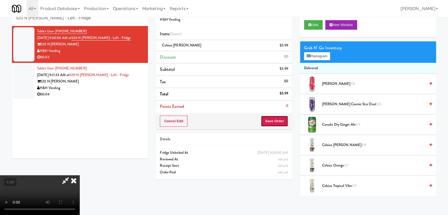
click at [274, 123] on button "Save Order" at bounding box center [274, 120] width 27 height 11
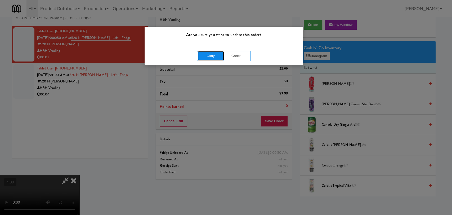
click at [214, 54] on button "Okay" at bounding box center [211, 56] width 26 height 10
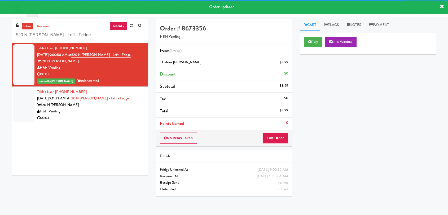
click at [105, 103] on div "520 N [PERSON_NAME]" at bounding box center [90, 105] width 107 height 7
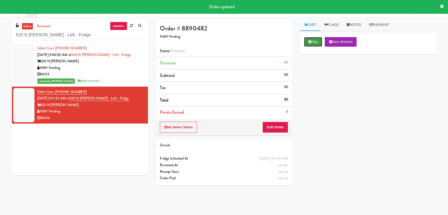
click at [312, 42] on button "Play" at bounding box center [313, 42] width 18 height 10
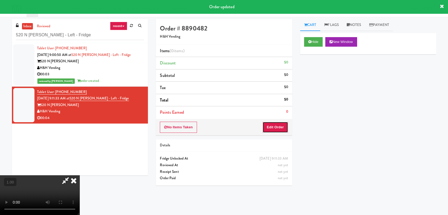
click at [279, 123] on button "Edit Order" at bounding box center [275, 127] width 26 height 11
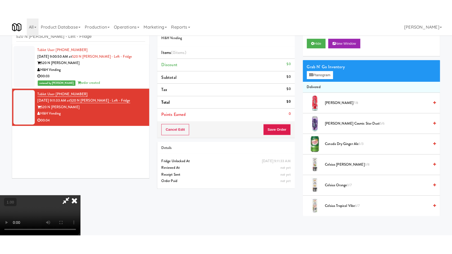
scroll to position [81, 0]
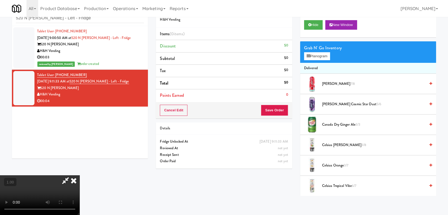
click at [79, 175] on video at bounding box center [39, 195] width 79 height 40
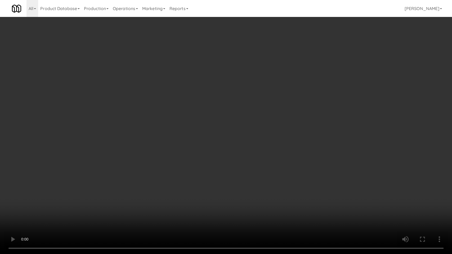
click at [89, 196] on video at bounding box center [226, 127] width 452 height 254
click at [90, 195] on video at bounding box center [226, 127] width 452 height 254
click at [90, 169] on video at bounding box center [226, 127] width 452 height 254
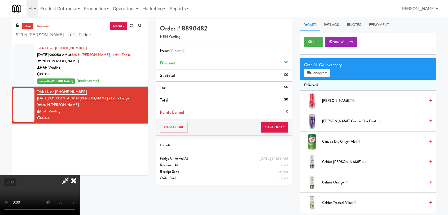
scroll to position [81, 0]
click at [320, 40] on button "Hide" at bounding box center [313, 42] width 19 height 10
click at [79, 175] on video at bounding box center [39, 195] width 79 height 40
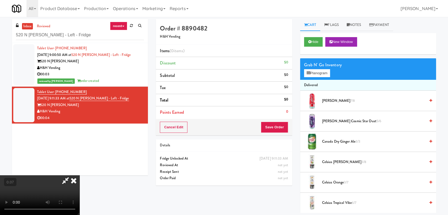
scroll to position [81, 0]
click at [79, 175] on video at bounding box center [39, 195] width 79 height 40
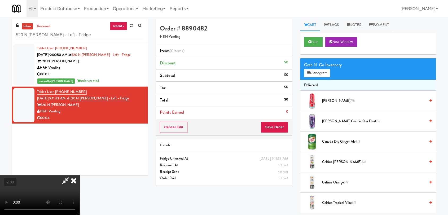
click at [79, 175] on video at bounding box center [39, 195] width 79 height 40
click at [323, 73] on button "Planogram" at bounding box center [317, 73] width 26 height 8
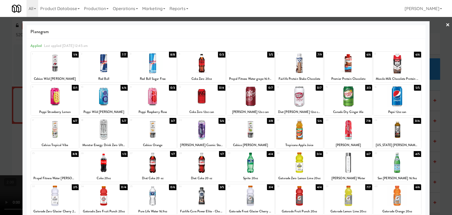
click at [51, 63] on div at bounding box center [55, 63] width 48 height 20
click at [2, 55] on div at bounding box center [226, 107] width 452 height 215
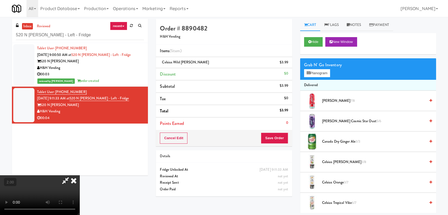
click at [79, 175] on icon at bounding box center [74, 180] width 12 height 11
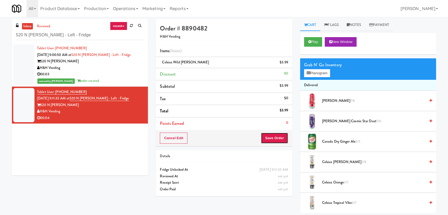
click at [281, 137] on button "Save Order" at bounding box center [274, 137] width 27 height 11
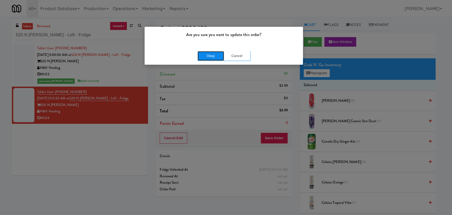
click at [207, 56] on button "Okay" at bounding box center [211, 56] width 26 height 10
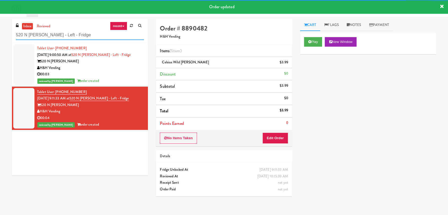
drag, startPoint x: 87, startPoint y: 36, endPoint x: 0, endPoint y: 39, distance: 86.7
click at [0, 39] on div "inbox reviewed recent all unclear take inventory issue suspicious failed recent…" at bounding box center [224, 116] width 448 height 194
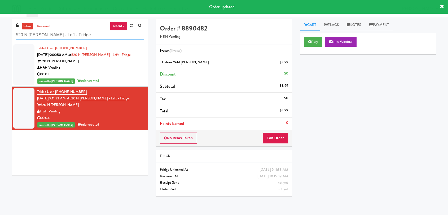
paste input "Anthem Hous"
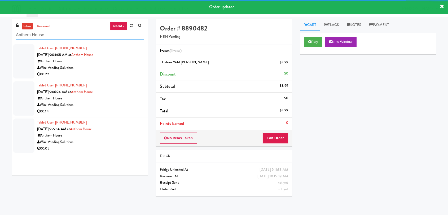
type input "Anthem House"
click at [119, 71] on div "00:22" at bounding box center [90, 74] width 107 height 7
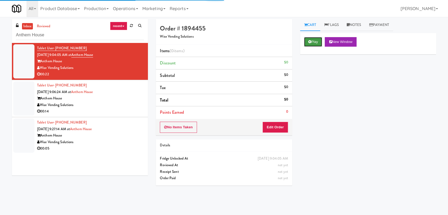
click at [318, 44] on button "Play" at bounding box center [313, 42] width 18 height 10
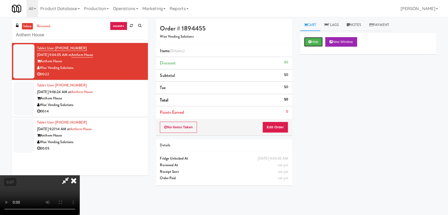
scroll to position [29, 0]
click at [277, 128] on button "Edit Order" at bounding box center [275, 127] width 26 height 11
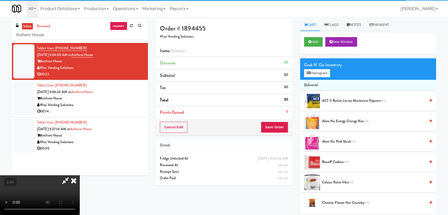
click at [321, 77] on div "Grab N' Go Inventory Planogram" at bounding box center [368, 68] width 136 height 21
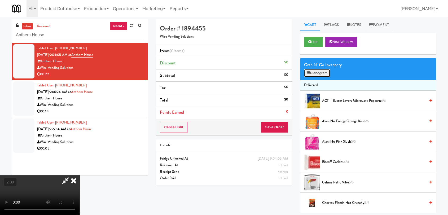
click at [321, 75] on button "Planogram" at bounding box center [317, 73] width 26 height 8
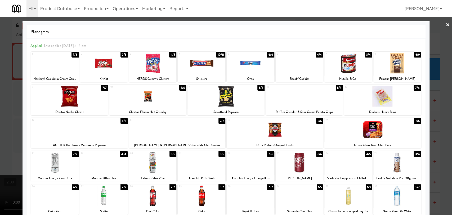
click at [238, 101] on div at bounding box center [226, 96] width 77 height 20
click at [386, 95] on div at bounding box center [382, 96] width 77 height 20
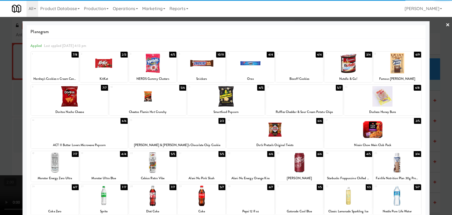
click at [409, 194] on div at bounding box center [397, 195] width 48 height 20
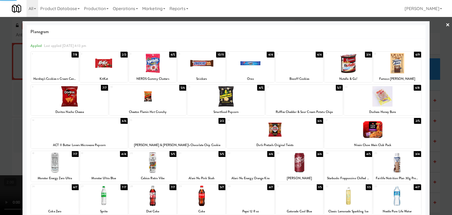
click at [443, 180] on div at bounding box center [226, 107] width 452 height 215
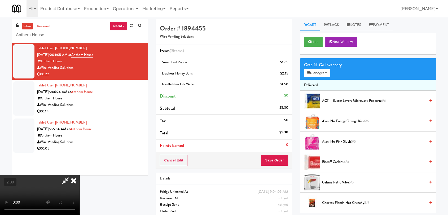
click at [79, 175] on icon at bounding box center [74, 180] width 12 height 11
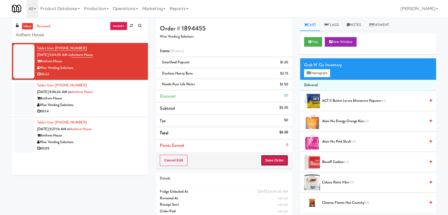
click at [281, 161] on button "Save Order" at bounding box center [274, 160] width 27 height 11
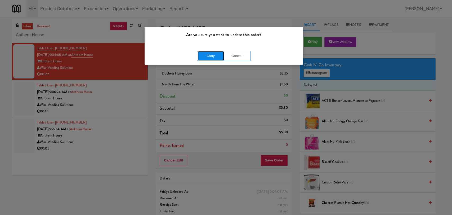
click at [209, 54] on button "Okay" at bounding box center [211, 56] width 26 height 10
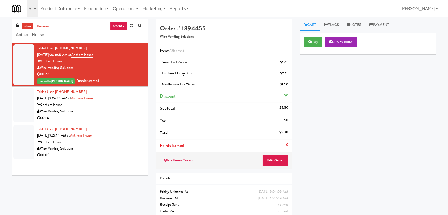
click at [117, 112] on div "Wise Vending Solutions" at bounding box center [90, 111] width 107 height 7
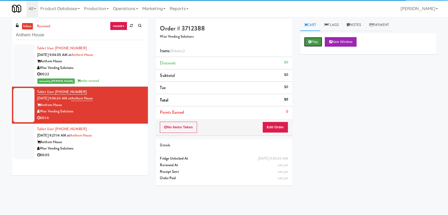
click at [314, 39] on button "Play" at bounding box center [313, 42] width 18 height 10
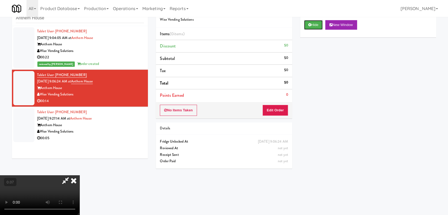
scroll to position [81, 0]
click at [79, 179] on video at bounding box center [39, 195] width 79 height 40
click at [79, 175] on video at bounding box center [39, 195] width 79 height 40
click at [276, 111] on button "Edit Order" at bounding box center [275, 110] width 26 height 11
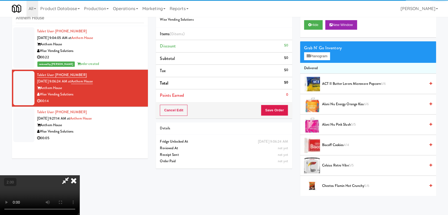
click at [317, 51] on div "Grab N' Go Inventory Planogram" at bounding box center [368, 51] width 136 height 21
click at [316, 56] on button "Planogram" at bounding box center [317, 56] width 26 height 8
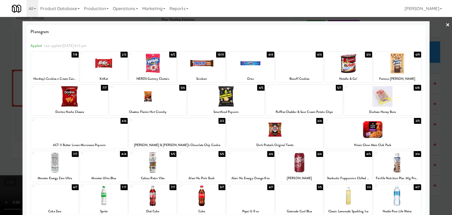
click at [304, 101] on div at bounding box center [304, 96] width 77 height 20
click at [246, 198] on div at bounding box center [251, 195] width 48 height 20
click at [0, 108] on div at bounding box center [226, 107] width 452 height 215
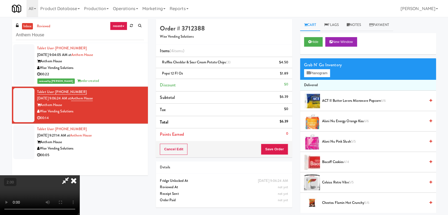
click at [79, 175] on icon at bounding box center [74, 180] width 12 height 11
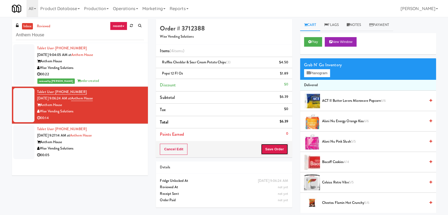
click at [272, 149] on button "Save Order" at bounding box center [274, 149] width 27 height 11
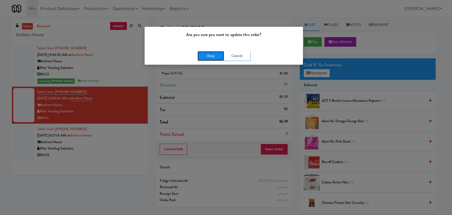
click at [210, 55] on button "Okay" at bounding box center [211, 56] width 26 height 10
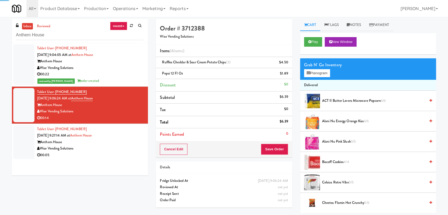
click at [136, 140] on div "Anthem House" at bounding box center [90, 142] width 107 height 7
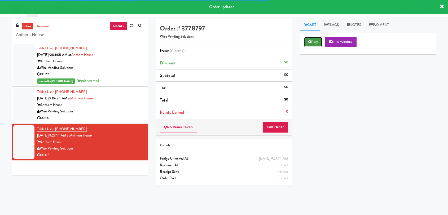
click at [312, 43] on button "Play" at bounding box center [313, 42] width 18 height 10
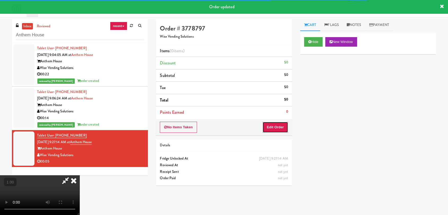
click at [278, 122] on button "Edit Order" at bounding box center [275, 127] width 26 height 11
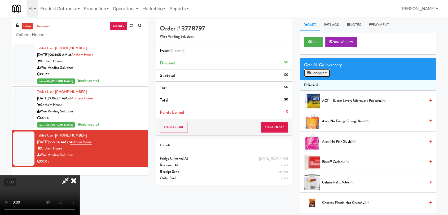
click at [314, 69] on button "Planogram" at bounding box center [317, 73] width 26 height 8
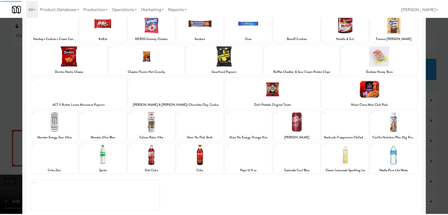
scroll to position [45, 0]
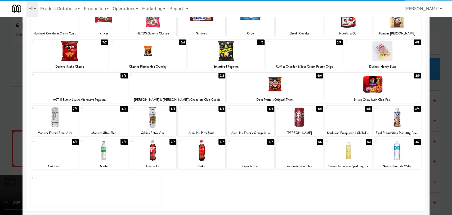
click at [387, 58] on div at bounding box center [382, 51] width 77 height 20
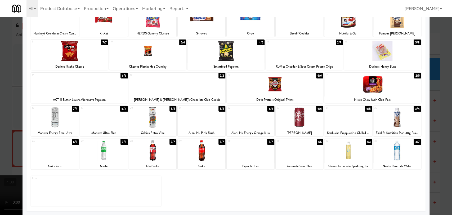
click at [434, 103] on div at bounding box center [226, 107] width 452 height 215
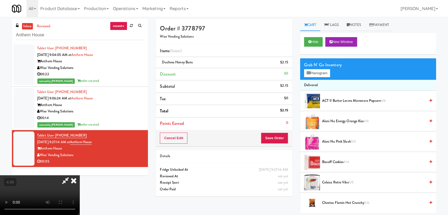
click at [79, 175] on icon at bounding box center [74, 180] width 12 height 11
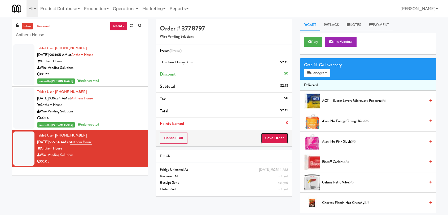
click at [274, 134] on button "Save Order" at bounding box center [274, 137] width 27 height 11
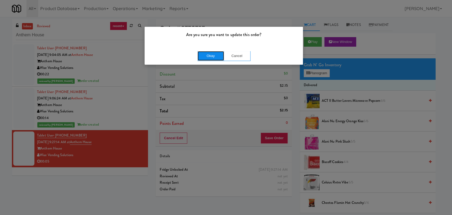
click at [214, 55] on button "Okay" at bounding box center [211, 56] width 26 height 10
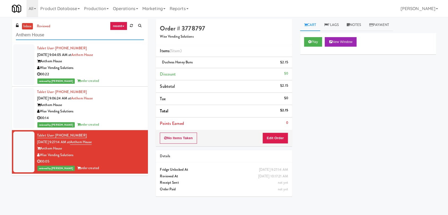
drag, startPoint x: 55, startPoint y: 36, endPoint x: 2, endPoint y: 25, distance: 54.1
click at [0, 27] on div "inbox reviewed recent all unclear take inventory issue suspicious failed recent…" at bounding box center [224, 116] width 448 height 194
paste input "Capital Square RCM #1"
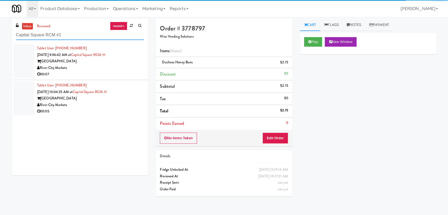
type input "Capital Square RCM #1"
click at [112, 63] on div "[GEOGRAPHIC_DATA]" at bounding box center [90, 61] width 107 height 7
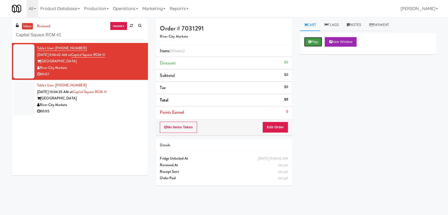
click at [311, 43] on button "Play" at bounding box center [313, 42] width 18 height 10
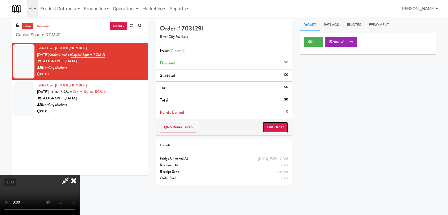
drag, startPoint x: 281, startPoint y: 126, endPoint x: 267, endPoint y: 106, distance: 23.5
click at [281, 126] on button "Edit Order" at bounding box center [275, 127] width 26 height 11
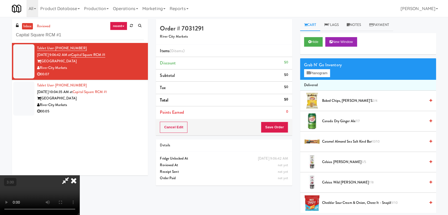
click at [79, 175] on video at bounding box center [39, 195] width 79 height 40
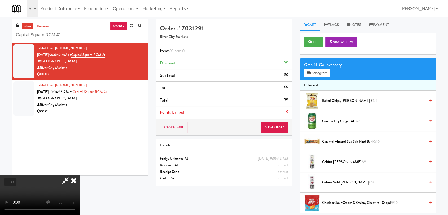
click at [79, 175] on video at bounding box center [39, 195] width 79 height 40
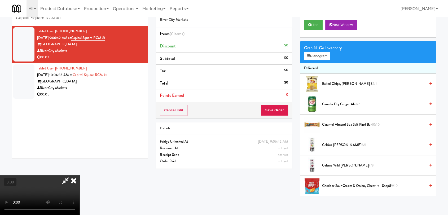
scroll to position [0, 0]
click at [79, 175] on video at bounding box center [39, 195] width 79 height 40
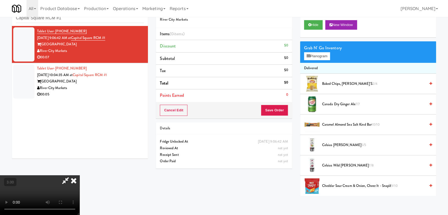
click at [79, 175] on video at bounding box center [39, 195] width 79 height 40
click at [79, 183] on video at bounding box center [39, 195] width 79 height 40
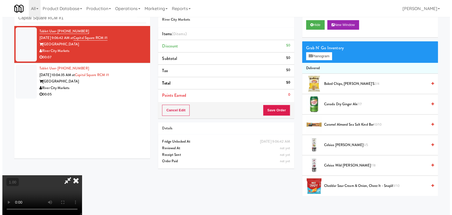
scroll to position [0, 0]
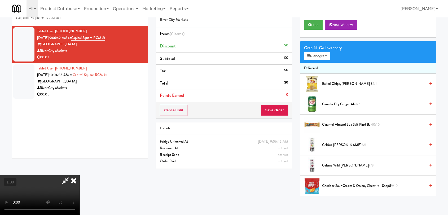
click at [79, 175] on video at bounding box center [39, 195] width 79 height 40
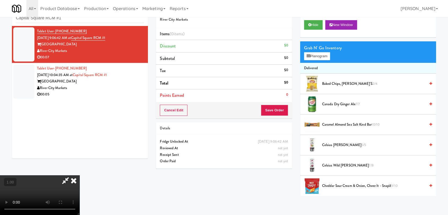
click at [79, 175] on video at bounding box center [39, 195] width 79 height 40
click at [314, 55] on button "Planogram" at bounding box center [317, 56] width 26 height 8
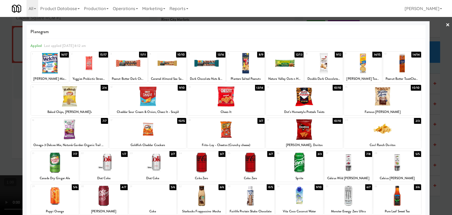
click at [210, 68] on div at bounding box center [207, 63] width 38 height 20
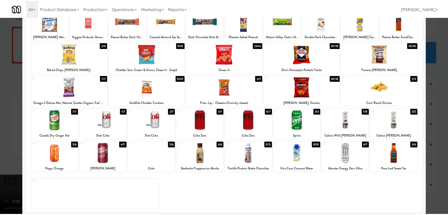
scroll to position [45, 0]
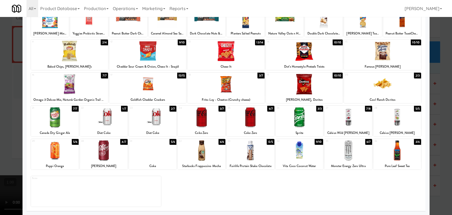
click at [397, 151] on div at bounding box center [397, 150] width 48 height 20
click at [440, 153] on div at bounding box center [226, 107] width 452 height 215
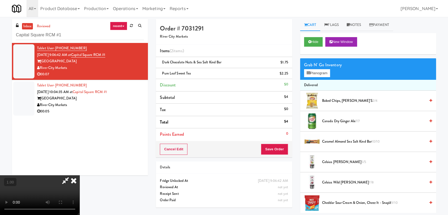
click at [79, 175] on icon at bounding box center [74, 180] width 12 height 11
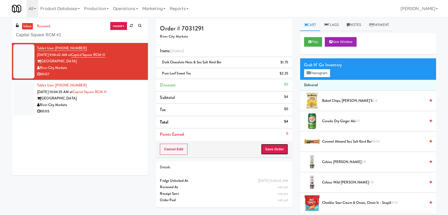
click at [271, 146] on button "Save Order" at bounding box center [274, 149] width 27 height 11
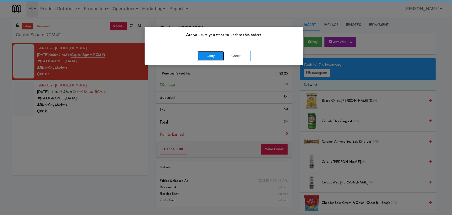
click at [216, 52] on button "Okay" at bounding box center [211, 56] width 26 height 10
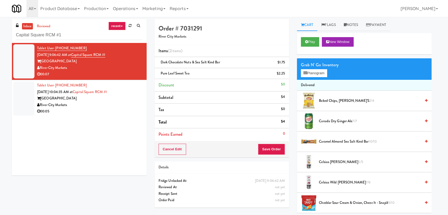
click at [119, 107] on div "River City Markets" at bounding box center [89, 105] width 105 height 7
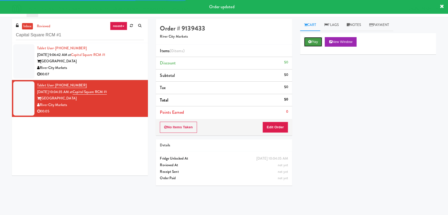
click at [318, 42] on button "Play" at bounding box center [313, 42] width 18 height 10
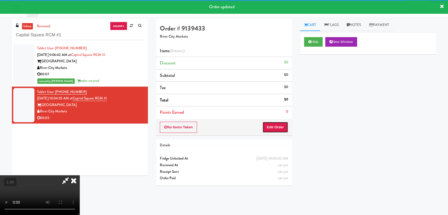
click at [277, 128] on button "Edit Order" at bounding box center [275, 127] width 26 height 11
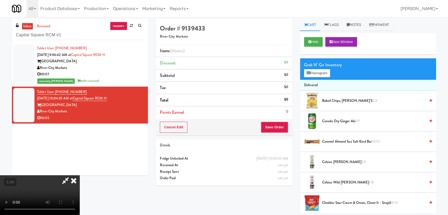
scroll to position [17, 0]
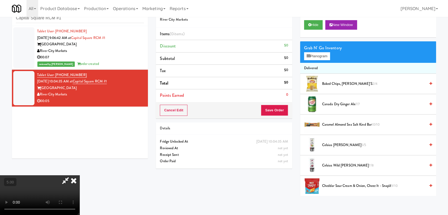
click at [79, 175] on video at bounding box center [39, 195] width 79 height 40
click at [79, 175] on icon at bounding box center [74, 180] width 12 height 11
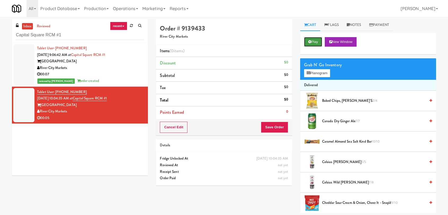
click at [313, 43] on button "Play" at bounding box center [313, 42] width 18 height 10
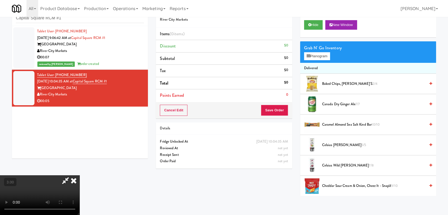
click at [79, 181] on video at bounding box center [39, 195] width 79 height 40
click at [79, 175] on video at bounding box center [39, 195] width 79 height 40
click at [309, 59] on button "Planogram" at bounding box center [317, 56] width 26 height 8
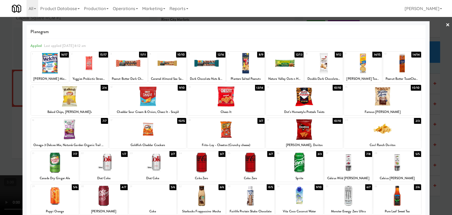
click at [395, 160] on div at bounding box center [397, 162] width 48 height 20
click at [441, 147] on div at bounding box center [226, 107] width 452 height 215
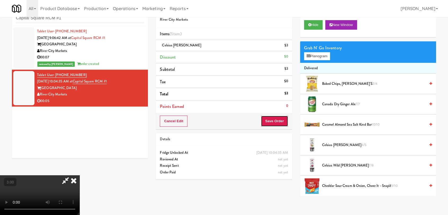
click at [275, 121] on button "Save Order" at bounding box center [274, 120] width 27 height 11
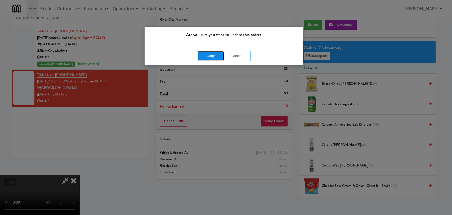
click at [218, 54] on button "Okay" at bounding box center [211, 56] width 26 height 10
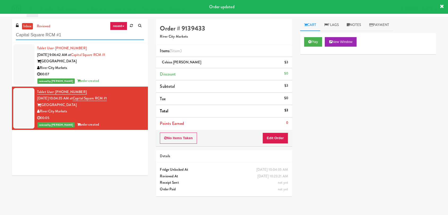
drag, startPoint x: 70, startPoint y: 37, endPoint x: 0, endPoint y: 38, distance: 69.9
click at [0, 38] on div "inbox reviewed recent all unclear take inventory issue suspicious failed recent…" at bounding box center [224, 116] width 448 height 194
paste input "Axis Cooler - Right"
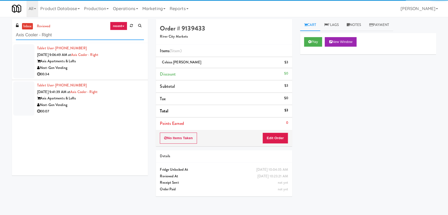
type input "Axis Cooler - Right"
click at [106, 71] on div "00:34" at bounding box center [90, 74] width 107 height 7
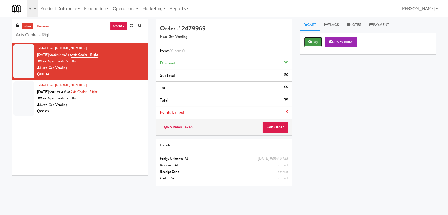
click at [314, 39] on button "Play" at bounding box center [313, 42] width 18 height 10
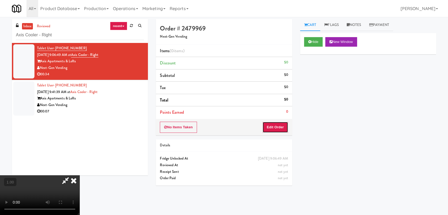
click at [283, 124] on button "Edit Order" at bounding box center [275, 127] width 26 height 11
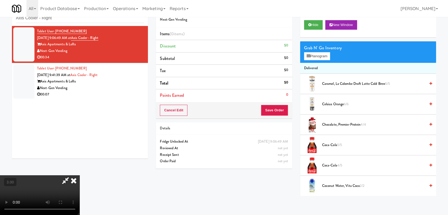
click at [79, 175] on video at bounding box center [39, 195] width 79 height 40
click at [321, 25] on button "Hide" at bounding box center [313, 25] width 19 height 10
click at [79, 175] on video at bounding box center [39, 195] width 79 height 40
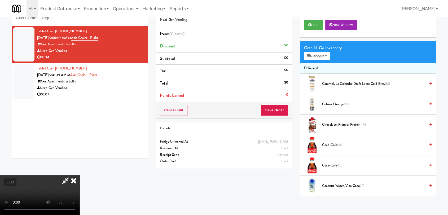
click at [79, 175] on video at bounding box center [39, 195] width 79 height 40
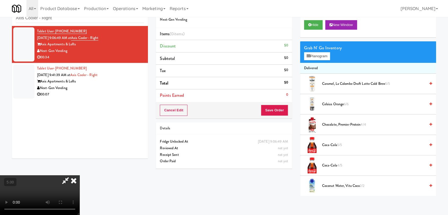
click at [79, 175] on video at bounding box center [39, 195] width 79 height 40
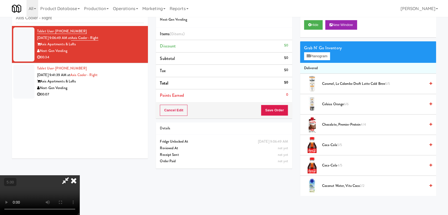
click at [79, 175] on video at bounding box center [39, 195] width 79 height 40
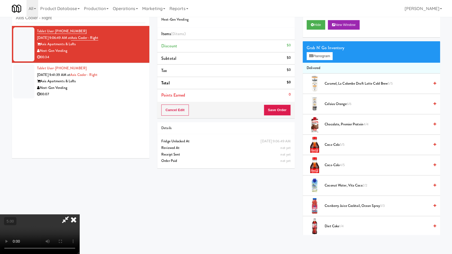
click at [79, 215] on video at bounding box center [39, 235] width 79 height 40
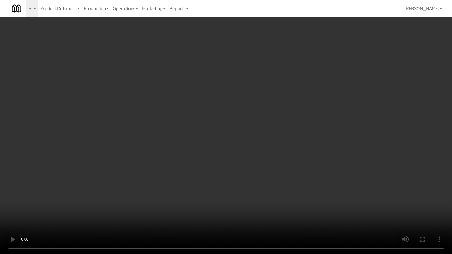
click at [216, 153] on video at bounding box center [226, 127] width 452 height 254
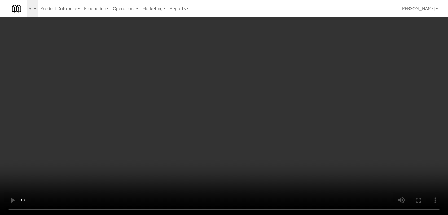
click at [307, 49] on div "Grab N' Go Inventory" at bounding box center [368, 48] width 128 height 8
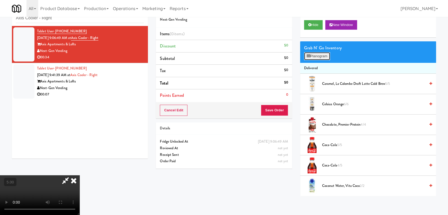
click at [307, 55] on icon at bounding box center [307, 55] width 3 height 3
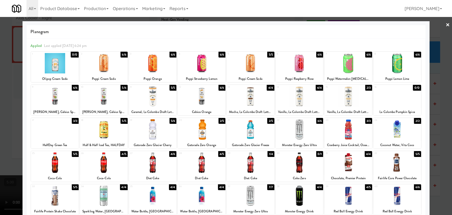
click at [392, 67] on div at bounding box center [397, 63] width 48 height 20
click at [438, 95] on div at bounding box center [226, 107] width 452 height 215
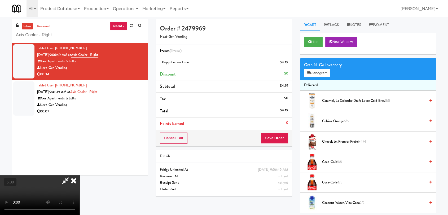
click at [72, 175] on icon at bounding box center [65, 180] width 12 height 11
click at [284, 132] on div "Cancel Edit Save Order" at bounding box center [224, 138] width 136 height 16
click at [279, 136] on button "Save Order" at bounding box center [274, 137] width 27 height 11
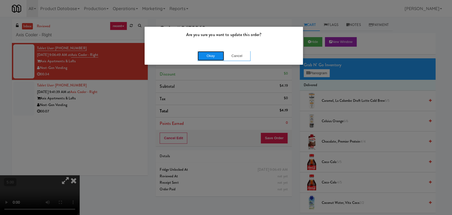
click at [209, 57] on button "Okay" at bounding box center [211, 56] width 26 height 10
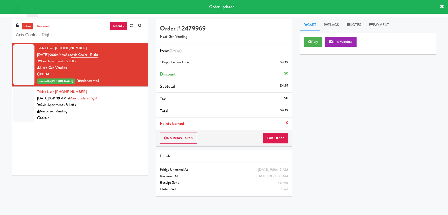
click at [127, 106] on div "Axis Apartments & Lofts" at bounding box center [90, 105] width 107 height 7
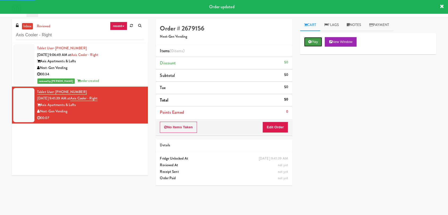
click at [322, 40] on button "Play" at bounding box center [313, 42] width 18 height 10
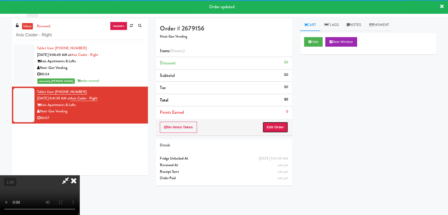
click at [284, 124] on button "Edit Order" at bounding box center [275, 127] width 26 height 11
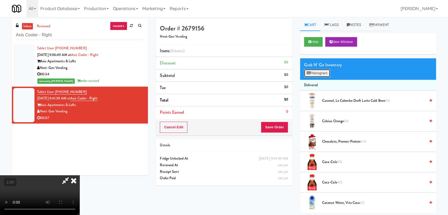
click at [319, 73] on button "Planogram" at bounding box center [317, 73] width 26 height 8
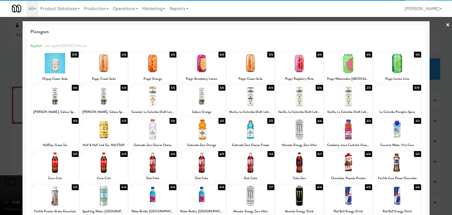
click at [146, 96] on div at bounding box center [153, 96] width 48 height 20
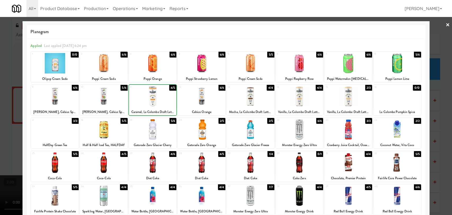
click at [146, 96] on div at bounding box center [153, 96] width 48 height 20
click at [0, 88] on div at bounding box center [226, 107] width 452 height 215
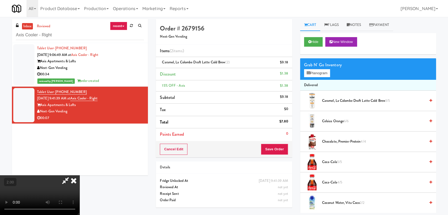
click at [79, 175] on icon at bounding box center [74, 180] width 12 height 11
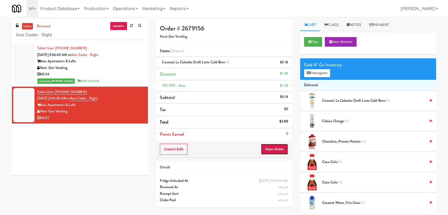
click at [276, 148] on button "Save Order" at bounding box center [274, 149] width 27 height 11
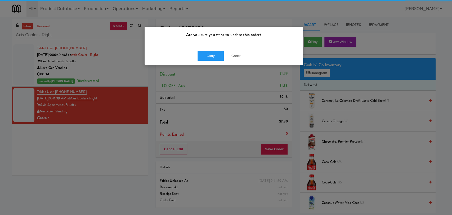
click at [204, 61] on div "Okay Cancel" at bounding box center [224, 56] width 158 height 18
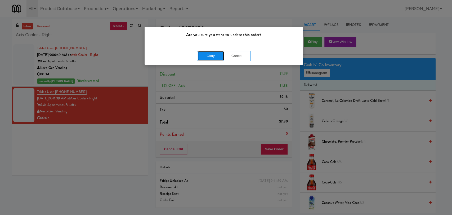
click at [204, 59] on button "Okay" at bounding box center [211, 56] width 26 height 10
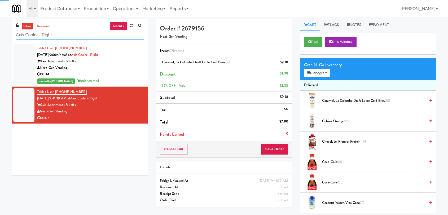
paste input "[PERSON_NAME] -"
drag, startPoint x: 75, startPoint y: 33, endPoint x: 0, endPoint y: 35, distance: 75.5
click at [0, 35] on div "inbox reviewed recent all unclear take inventory issue suspicious failed recent…" at bounding box center [224, 116] width 448 height 194
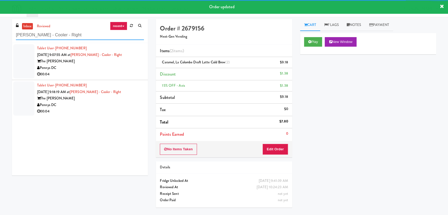
type input "[PERSON_NAME] - Cooler - Right"
click at [114, 72] on div "00:04" at bounding box center [90, 74] width 107 height 7
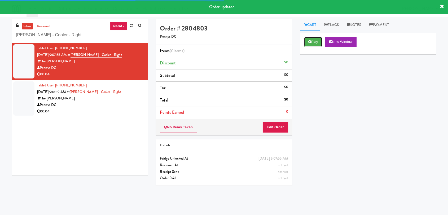
drag, startPoint x: 317, startPoint y: 42, endPoint x: 269, endPoint y: 28, distance: 50.4
click at [318, 42] on button "Play" at bounding box center [313, 42] width 18 height 10
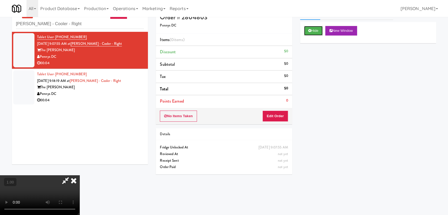
scroll to position [17, 0]
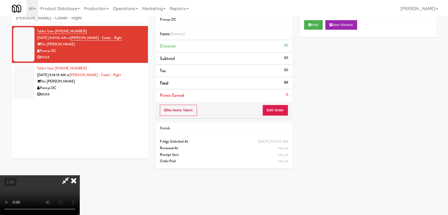
click at [79, 175] on video at bounding box center [39, 195] width 79 height 40
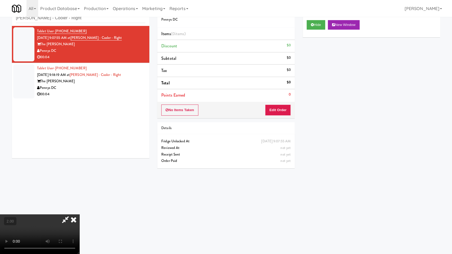
click at [79, 215] on video at bounding box center [39, 235] width 79 height 40
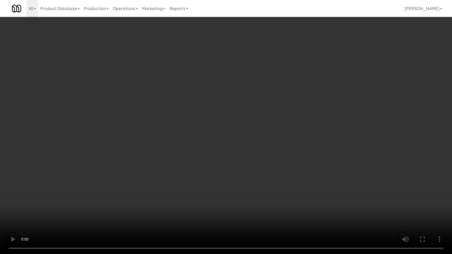
click at [304, 126] on video at bounding box center [226, 127] width 452 height 254
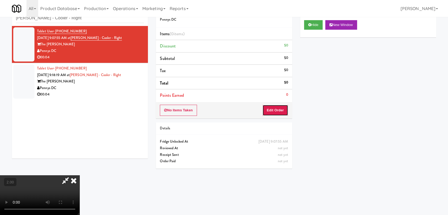
click at [279, 111] on button "Edit Order" at bounding box center [275, 110] width 26 height 11
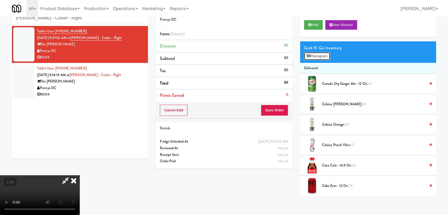
click at [314, 56] on button "Planogram" at bounding box center [317, 56] width 26 height 8
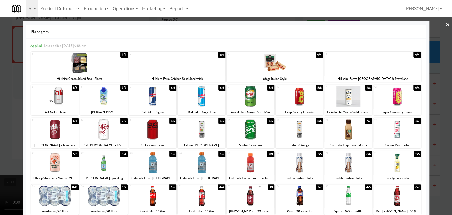
click at [400, 135] on div at bounding box center [397, 129] width 48 height 20
click at [436, 130] on div at bounding box center [226, 107] width 452 height 215
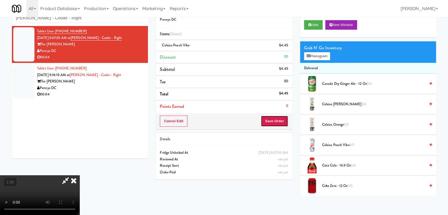
click at [274, 121] on button "Save Order" at bounding box center [274, 120] width 27 height 11
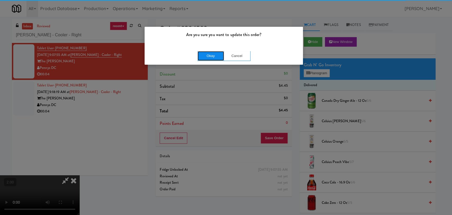
click at [212, 54] on button "Okay" at bounding box center [211, 56] width 26 height 10
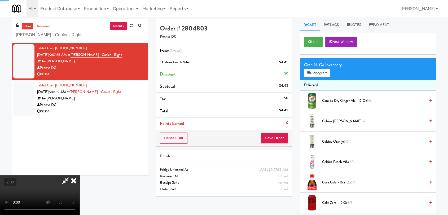
click at [79, 175] on icon at bounding box center [74, 180] width 12 height 11
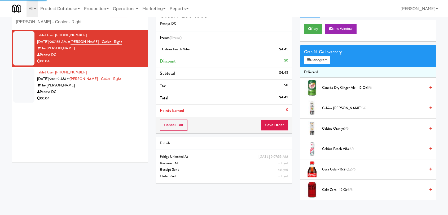
click at [131, 90] on div "Pennys DC" at bounding box center [90, 92] width 107 height 7
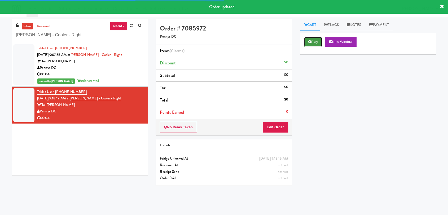
click at [313, 38] on button "Play" at bounding box center [313, 42] width 18 height 10
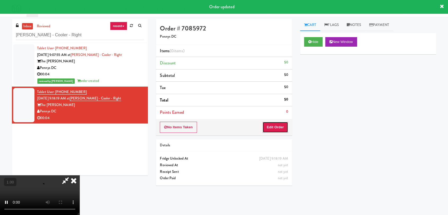
click at [266, 126] on button "Edit Order" at bounding box center [275, 127] width 26 height 11
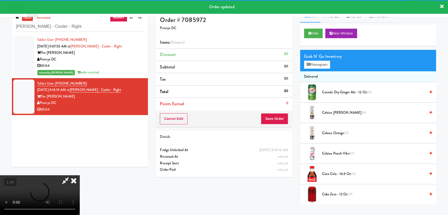
scroll to position [17, 0]
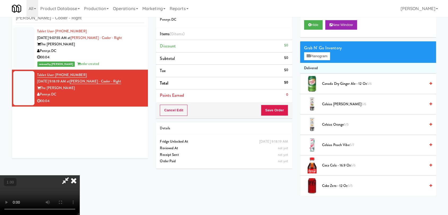
click at [79, 175] on video at bounding box center [39, 195] width 79 height 40
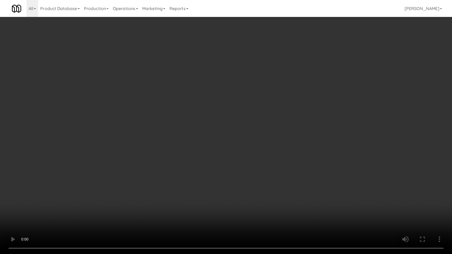
click at [109, 208] on video at bounding box center [226, 127] width 452 height 254
click at [110, 200] on video at bounding box center [226, 127] width 452 height 254
click at [160, 190] on video at bounding box center [226, 127] width 452 height 254
click at [160, 189] on video at bounding box center [226, 127] width 452 height 254
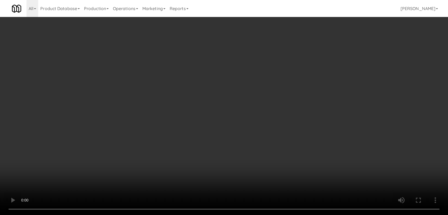
click at [323, 55] on button "Planogram" at bounding box center [317, 56] width 26 height 8
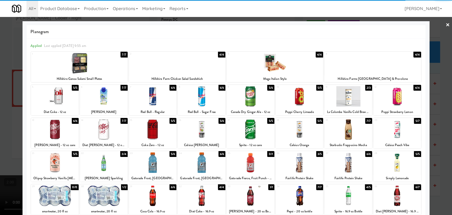
click at [295, 167] on div at bounding box center [300, 162] width 48 height 20
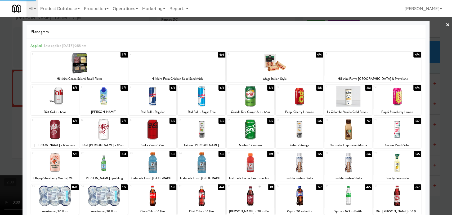
click at [0, 99] on div at bounding box center [226, 107] width 452 height 215
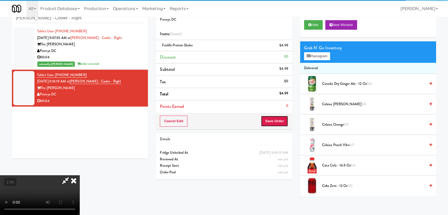
click at [282, 121] on button "Save Order" at bounding box center [274, 120] width 27 height 11
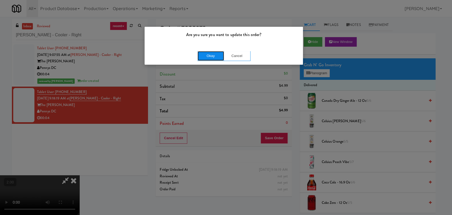
click at [218, 55] on button "Okay" at bounding box center [211, 56] width 26 height 10
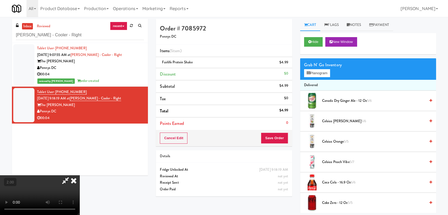
click at [79, 175] on icon at bounding box center [74, 180] width 12 height 11
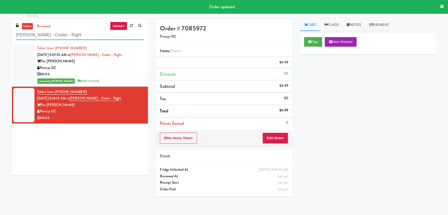
drag, startPoint x: 79, startPoint y: 36, endPoint x: 0, endPoint y: 48, distance: 80.1
click at [0, 48] on div "inbox reviewed recent all unclear take inventory issue suspicious failed recent…" at bounding box center [224, 116] width 448 height 194
paste input "111 W [PERSON_NAME] - Left - Fridge"
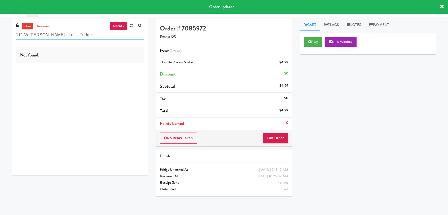
type input "111 W [PERSON_NAME] - Left - Fridge"
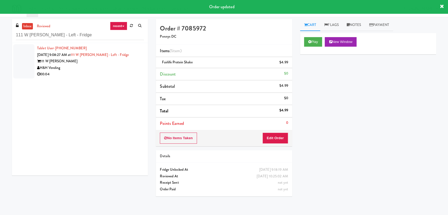
click at [138, 69] on div "H&H Vending" at bounding box center [90, 68] width 107 height 7
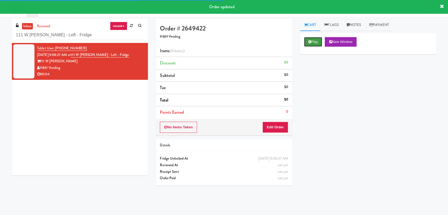
click at [306, 46] on button "Play" at bounding box center [313, 42] width 18 height 10
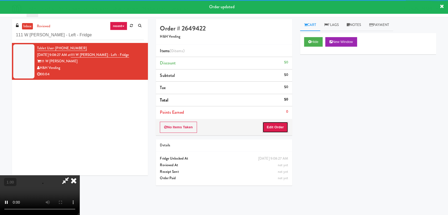
click at [273, 132] on button "Edit Order" at bounding box center [275, 127] width 26 height 11
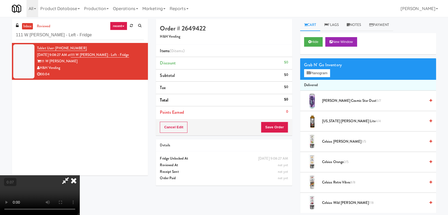
scroll to position [22, 0]
click at [326, 71] on button "Planogram" at bounding box center [317, 73] width 26 height 8
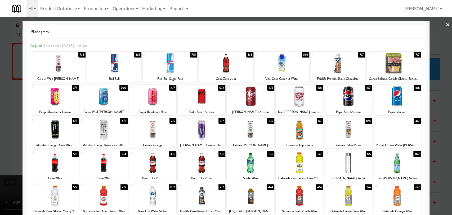
click at [343, 135] on div at bounding box center [348, 129] width 48 height 20
click at [0, 117] on div at bounding box center [226, 107] width 452 height 215
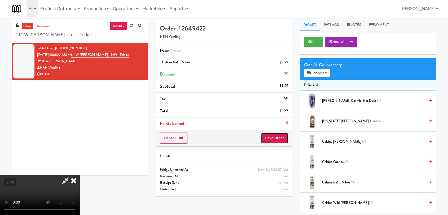
click at [286, 138] on button "Save Order" at bounding box center [274, 137] width 27 height 11
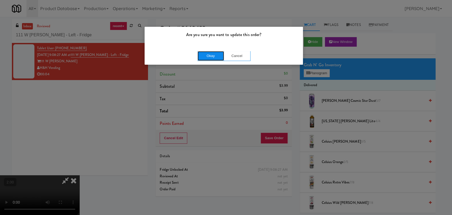
click at [220, 57] on button "Okay" at bounding box center [211, 56] width 26 height 10
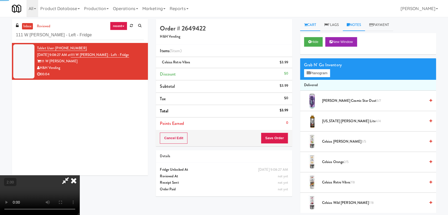
click at [355, 22] on link "Notes" at bounding box center [353, 25] width 23 height 12
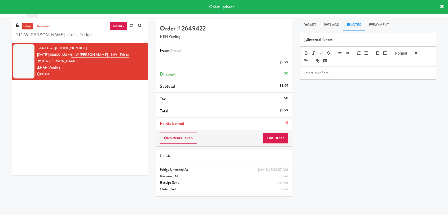
drag, startPoint x: 361, startPoint y: 74, endPoint x: 358, endPoint y: 72, distance: 2.7
click at [360, 74] on p at bounding box center [367, 73] width 127 height 6
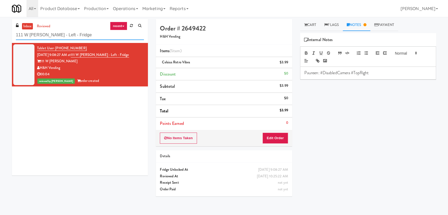
paste input "Maplewood Meals"
drag, startPoint x: 68, startPoint y: 31, endPoint x: 1, endPoint y: 20, distance: 67.1
click at [0, 21] on div "inbox reviewed recent all unclear take inventory issue suspicious failed recent…" at bounding box center [224, 116] width 448 height 194
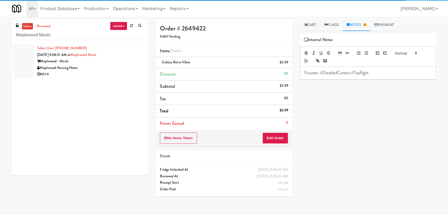
drag, startPoint x: 83, startPoint y: 70, endPoint x: 110, endPoint y: 65, distance: 27.3
click at [112, 73] on div "00:14" at bounding box center [90, 74] width 107 height 7
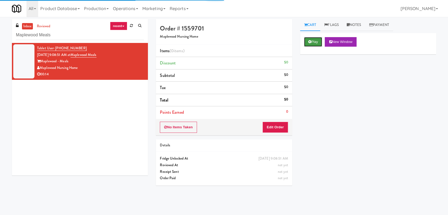
click at [309, 41] on icon at bounding box center [309, 41] width 3 height 3
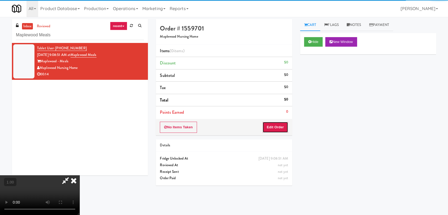
click at [273, 127] on button "Edit Order" at bounding box center [275, 127] width 26 height 11
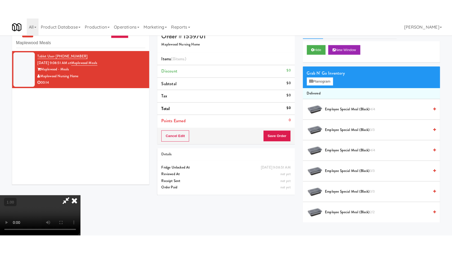
scroll to position [17, 0]
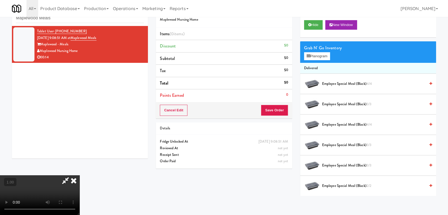
click at [79, 175] on video at bounding box center [39, 195] width 79 height 40
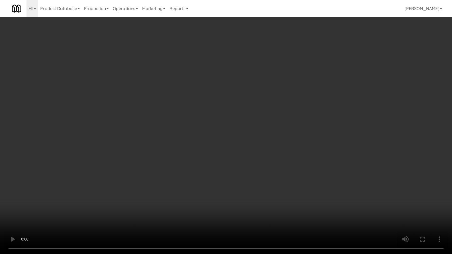
click at [175, 130] on video at bounding box center [226, 127] width 452 height 254
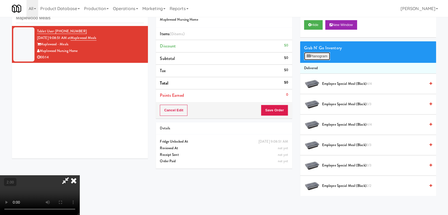
click at [321, 59] on button "Planogram" at bounding box center [317, 56] width 26 height 8
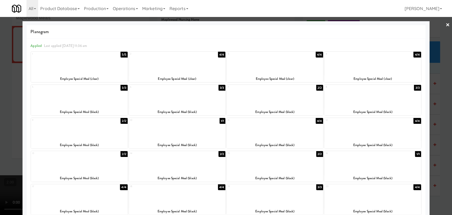
click at [89, 96] on div at bounding box center [79, 96] width 96 height 20
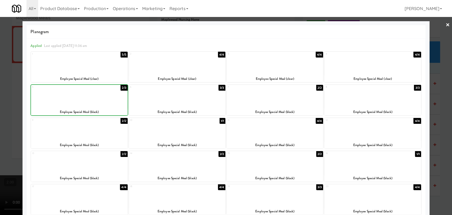
click at [0, 37] on div at bounding box center [226, 107] width 452 height 215
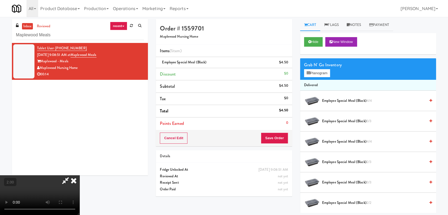
click at [79, 175] on icon at bounding box center [74, 180] width 12 height 11
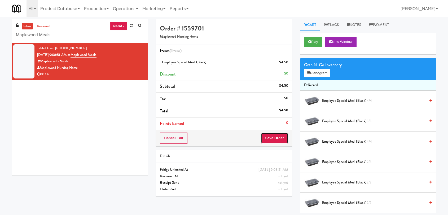
click at [265, 137] on button "Save Order" at bounding box center [274, 137] width 27 height 11
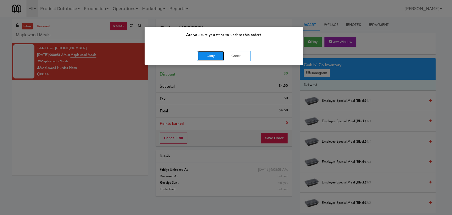
click at [205, 56] on button "Okay" at bounding box center [211, 56] width 26 height 10
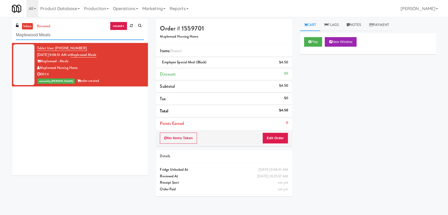
drag, startPoint x: 61, startPoint y: 39, endPoint x: 0, endPoint y: 36, distance: 61.3
click at [0, 36] on div "inbox reviewed recent all unclear take inventory issue suspicious failed recent…" at bounding box center [224, 116] width 448 height 194
paste input "Heights Gym Drink"
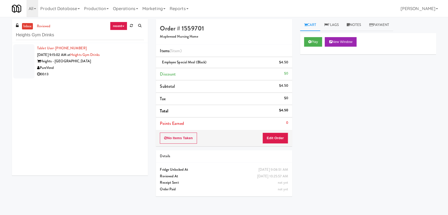
click at [91, 68] on div "PureVend" at bounding box center [90, 68] width 107 height 7
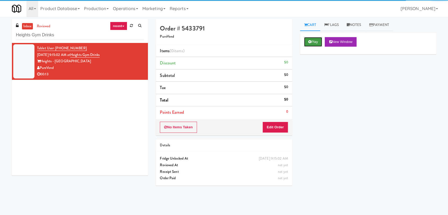
click at [308, 41] on icon at bounding box center [309, 41] width 3 height 3
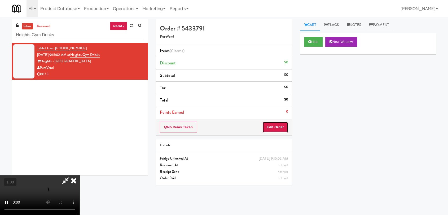
click at [281, 131] on button "Edit Order" at bounding box center [275, 127] width 26 height 11
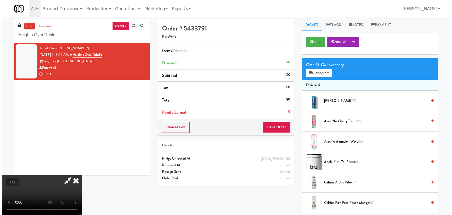
scroll to position [22, 0]
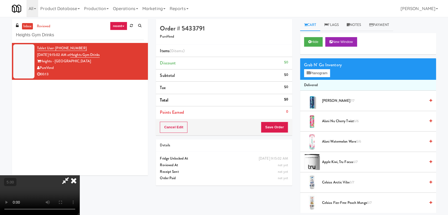
click at [79, 175] on video at bounding box center [39, 195] width 79 height 40
click at [322, 71] on button "Planogram" at bounding box center [317, 73] width 26 height 8
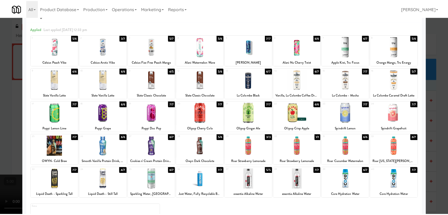
scroll to position [45, 0]
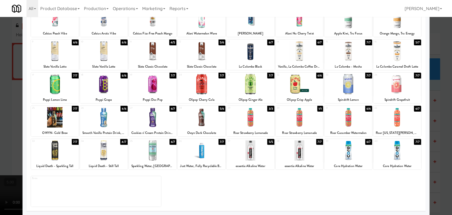
click at [250, 145] on div at bounding box center [251, 150] width 48 height 20
click at [0, 71] on div at bounding box center [226, 107] width 452 height 215
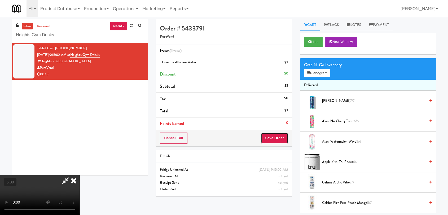
click at [279, 140] on button "Save Order" at bounding box center [274, 137] width 27 height 11
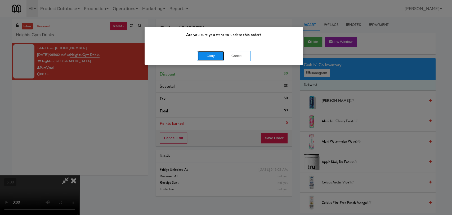
click at [213, 57] on button "Okay" at bounding box center [211, 56] width 26 height 10
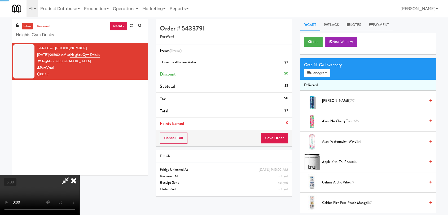
click at [79, 175] on icon at bounding box center [74, 180] width 12 height 11
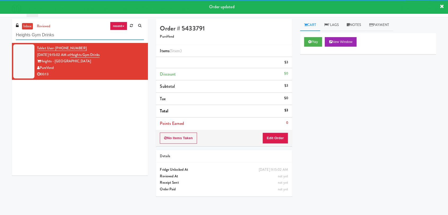
drag, startPoint x: 75, startPoint y: 38, endPoint x: 0, endPoint y: 39, distance: 75.0
click at [0, 39] on div "inbox reviewed recent all unclear take inventory issue suspicious failed recent…" at bounding box center [224, 116] width 448 height 194
paste input "1331 - Pantry - Right"
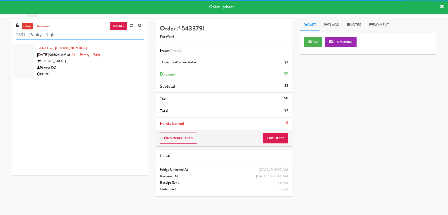
type input "1331 - Pantry - Right"
click at [131, 61] on div "1331 [US_STATE]" at bounding box center [90, 61] width 107 height 7
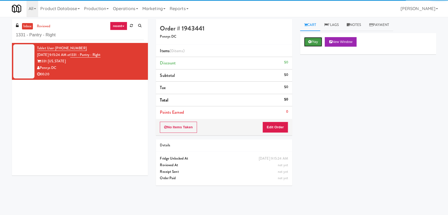
click at [318, 41] on button "Play" at bounding box center [313, 42] width 18 height 10
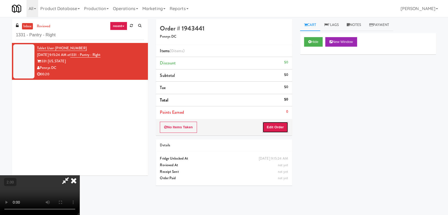
click at [279, 127] on button "Edit Order" at bounding box center [275, 127] width 26 height 11
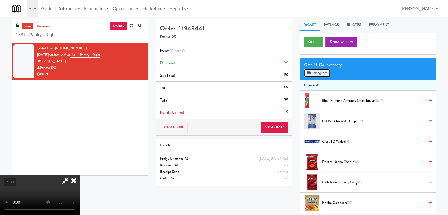
click at [305, 74] on button "Planogram" at bounding box center [317, 73] width 26 height 8
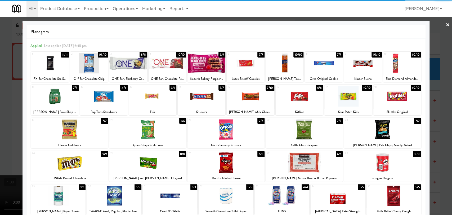
click at [399, 99] on div at bounding box center [397, 96] width 48 height 20
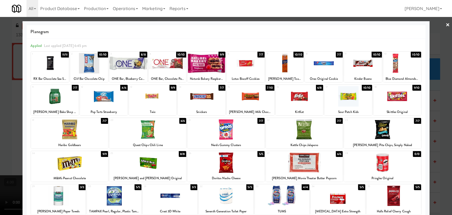
click at [350, 97] on div at bounding box center [348, 96] width 48 height 20
click at [78, 125] on div at bounding box center [69, 129] width 77 height 20
click at [12, 112] on div at bounding box center [226, 107] width 452 height 215
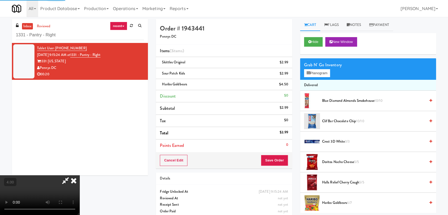
click at [79, 175] on icon at bounding box center [74, 180] width 12 height 11
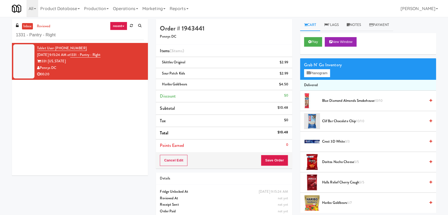
click at [273, 152] on div "Cancel Edit Save Order" at bounding box center [224, 160] width 136 height 16
click at [273, 156] on button "Save Order" at bounding box center [274, 160] width 27 height 11
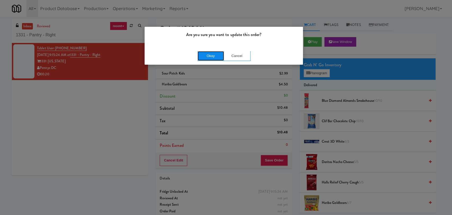
click at [201, 56] on button "Okay" at bounding box center [211, 56] width 26 height 10
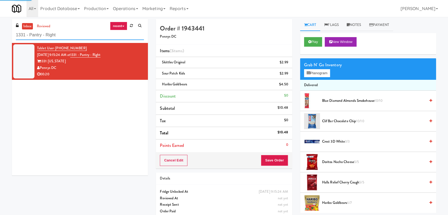
drag, startPoint x: 13, startPoint y: 32, endPoint x: 0, endPoint y: 30, distance: 13.0
click at [0, 30] on div "inbox reviewed recent all unclear take inventory issue suspicious failed recent…" at bounding box center [224, 120] width 448 height 203
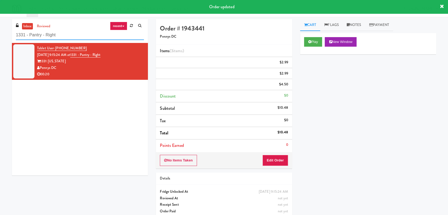
paste input "[PERSON_NAME]-Accurate 2"
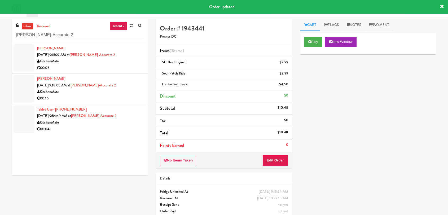
click at [109, 69] on div "00:06" at bounding box center [90, 68] width 107 height 7
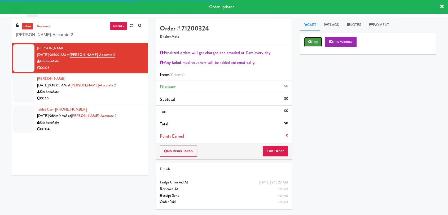
click at [321, 39] on button "Play" at bounding box center [313, 42] width 18 height 10
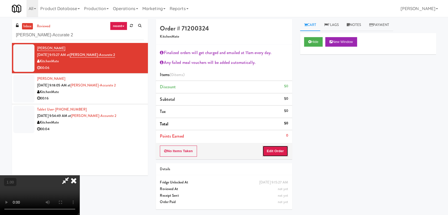
click at [277, 148] on button "Edit Order" at bounding box center [275, 150] width 26 height 11
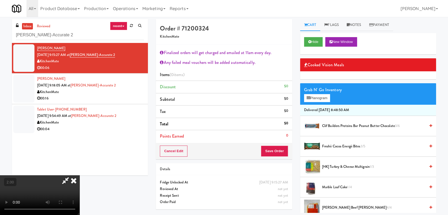
click at [332, 129] on span "Clif Builders proteins Bar Peanut Butter Chocolate 3/6" at bounding box center [373, 126] width 103 height 7
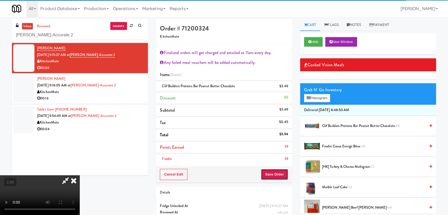
click at [273, 170] on button "Save Order" at bounding box center [274, 174] width 27 height 11
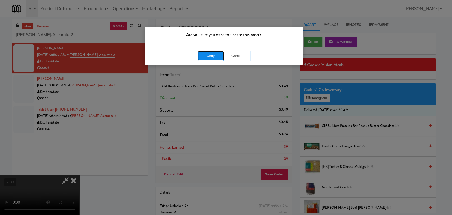
click at [214, 51] on button "Okay" at bounding box center [211, 56] width 26 height 10
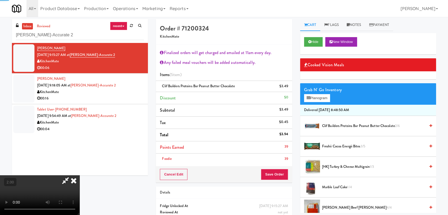
click at [79, 175] on icon at bounding box center [74, 180] width 12 height 11
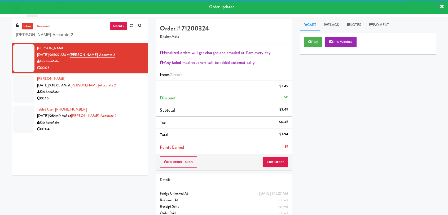
click at [131, 83] on div "[PERSON_NAME] [DATE] 9:18:05 AM at [GEOGRAPHIC_DATA]-Accurate 2 KitchenMate 00:…" at bounding box center [90, 88] width 107 height 26
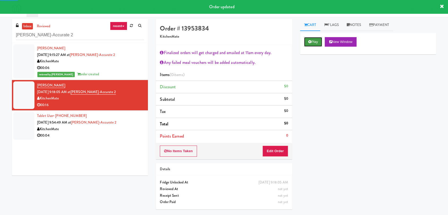
click at [317, 38] on button "Play" at bounding box center [313, 42] width 18 height 10
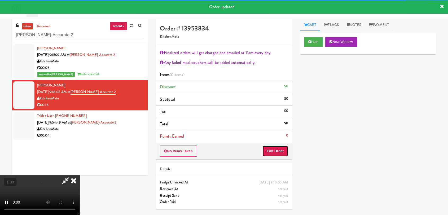
click at [277, 155] on button "Edit Order" at bounding box center [275, 150] width 26 height 11
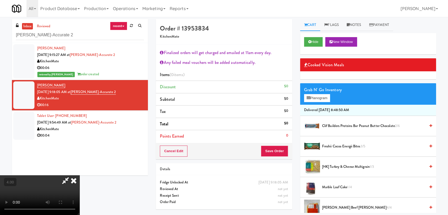
click at [79, 175] on video at bounding box center [39, 195] width 79 height 40
click at [335, 125] on span "Clif Builders proteins Bar Peanut Butter Chocolate 2/6" at bounding box center [373, 126] width 103 height 7
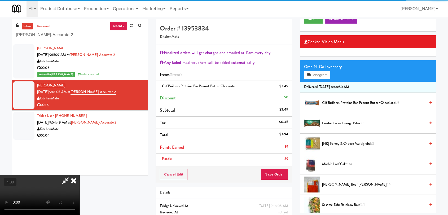
scroll to position [29, 0]
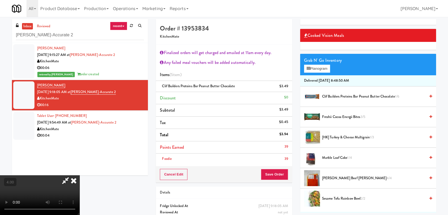
click at [334, 153] on li "Marble Loaf Cake 1/4" at bounding box center [368, 158] width 136 height 20
click at [349, 159] on span "1/4" at bounding box center [349, 157] width 5 height 5
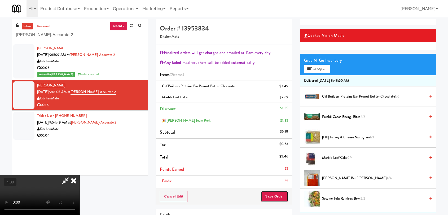
click at [280, 196] on button "Save Order" at bounding box center [274, 196] width 27 height 11
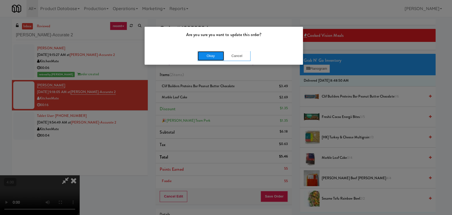
click at [212, 56] on button "Okay" at bounding box center [211, 56] width 26 height 10
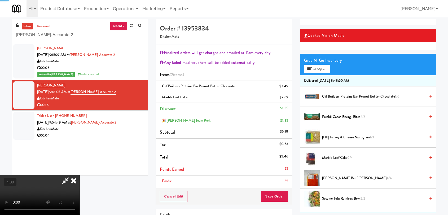
click at [79, 175] on icon at bounding box center [74, 180] width 12 height 11
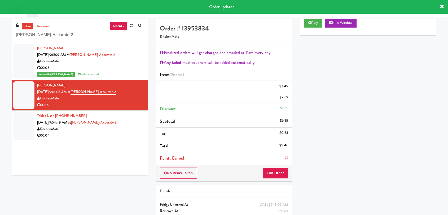
scroll to position [19, 0]
click at [130, 128] on div "KitchenMate" at bounding box center [90, 129] width 107 height 7
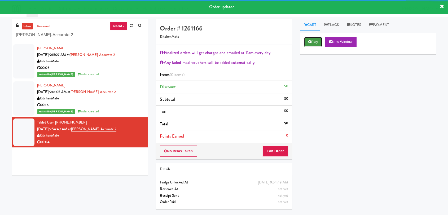
click at [308, 42] on icon at bounding box center [309, 41] width 3 height 3
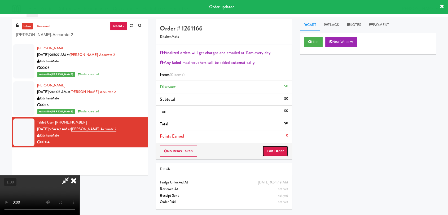
click at [278, 151] on button "Edit Order" at bounding box center [275, 150] width 26 height 11
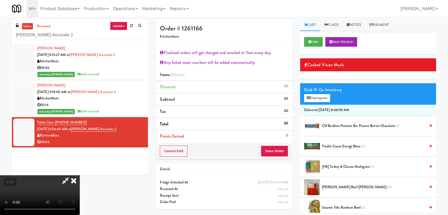
scroll to position [88, 0]
click at [326, 145] on span "Freshii Cocoa Energii Bites 3/5" at bounding box center [373, 146] width 103 height 7
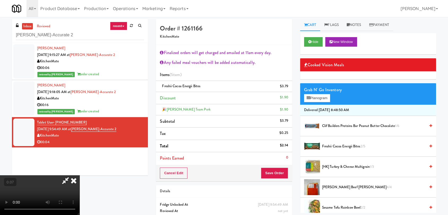
scroll to position [99, 0]
click at [273, 175] on button "Save Order" at bounding box center [274, 172] width 27 height 11
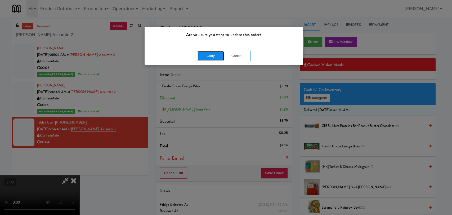
drag, startPoint x: 213, startPoint y: 55, endPoint x: 208, endPoint y: 53, distance: 6.2
click at [213, 55] on button "Okay" at bounding box center [211, 56] width 26 height 10
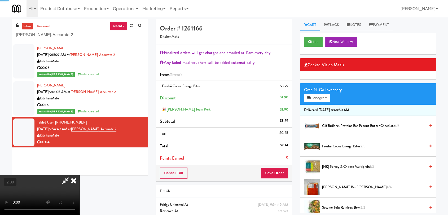
scroll to position [0, 0]
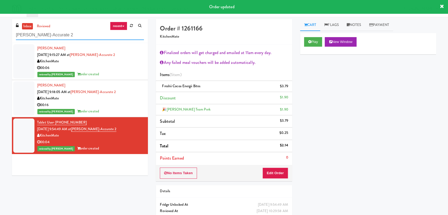
drag, startPoint x: 74, startPoint y: 32, endPoint x: 0, endPoint y: 32, distance: 74.4
click at [0, 32] on div "inbox reviewed recent all unclear take inventory issue suspicious failed recent…" at bounding box center [224, 127] width 448 height 216
paste input "[PERSON_NAME] - Pantry - Right"
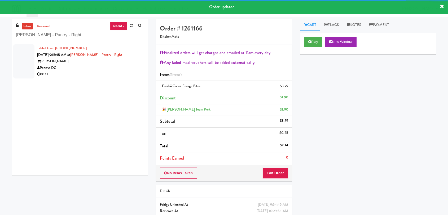
click at [117, 67] on div "Pennys DC" at bounding box center [90, 68] width 107 height 7
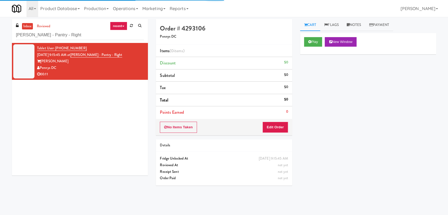
click at [325, 41] on div "Play New Window" at bounding box center [368, 42] width 128 height 10
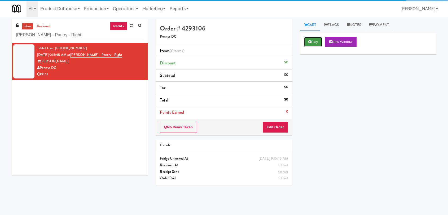
click at [319, 42] on button "Play" at bounding box center [313, 42] width 18 height 10
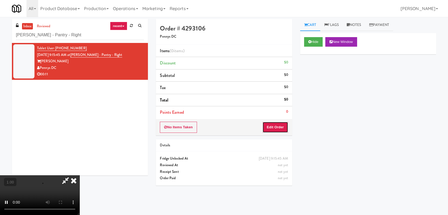
click at [272, 126] on button "Edit Order" at bounding box center [275, 127] width 26 height 11
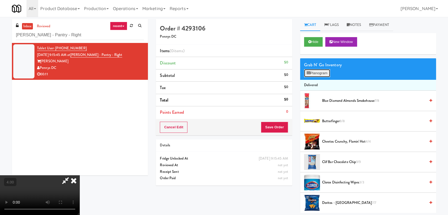
click at [314, 73] on button "Planogram" at bounding box center [317, 73] width 26 height 8
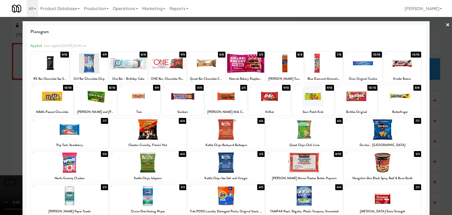
click at [141, 96] on div at bounding box center [139, 96] width 42 height 20
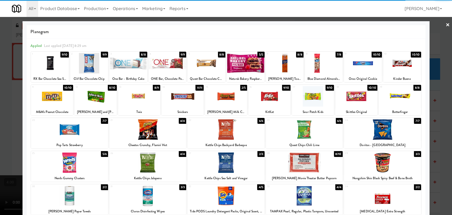
click at [65, 92] on div at bounding box center [52, 96] width 42 height 20
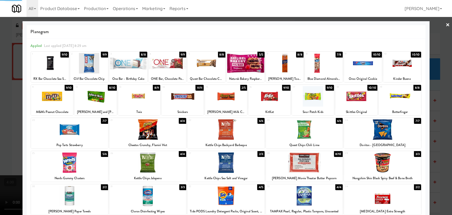
click at [0, 81] on div at bounding box center [226, 107] width 452 height 215
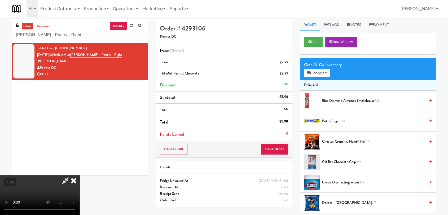
click at [79, 175] on icon at bounding box center [74, 180] width 12 height 11
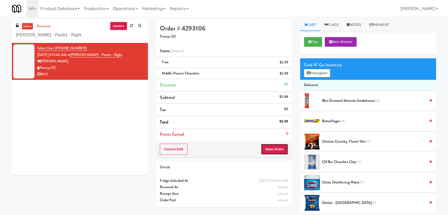
click at [267, 154] on button "Save Order" at bounding box center [274, 149] width 27 height 11
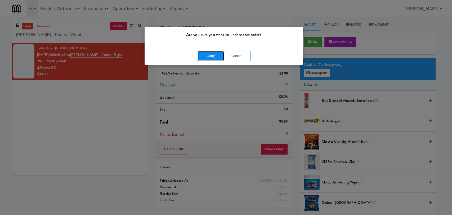
click at [218, 56] on button "Okay" at bounding box center [211, 56] width 26 height 10
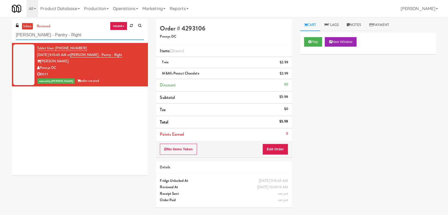
paste input "TC Cooler Combo"
drag, startPoint x: 63, startPoint y: 31, endPoint x: 9, endPoint y: 28, distance: 53.9
click at [9, 28] on div "inbox reviewed recent all unclear take inventory issue suspicious failed recent…" at bounding box center [80, 99] width 144 height 160
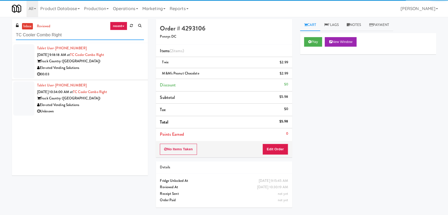
type input "TC Cooler Combo Right"
drag, startPoint x: 118, startPoint y: 68, endPoint x: 118, endPoint y: 65, distance: 3.2
click at [118, 66] on div "Elevated Vending Solutions" at bounding box center [90, 68] width 107 height 7
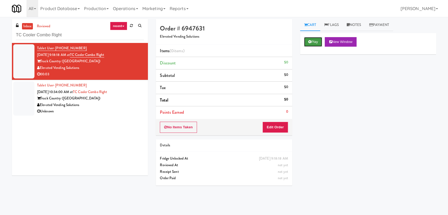
click at [309, 44] on button "Play" at bounding box center [313, 42] width 18 height 10
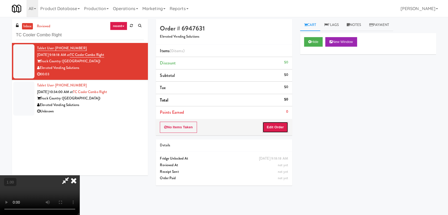
click at [277, 130] on button "Edit Order" at bounding box center [275, 127] width 26 height 11
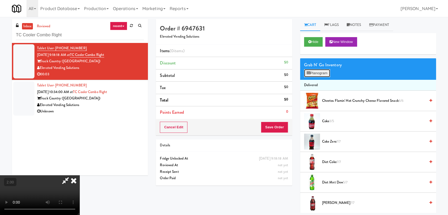
click at [324, 73] on button "Planogram" at bounding box center [317, 73] width 26 height 8
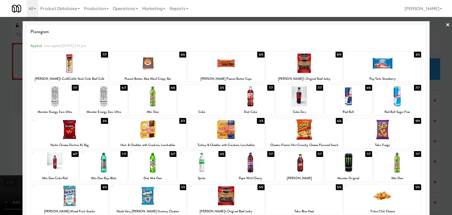
click at [157, 70] on div at bounding box center [147, 63] width 77 height 20
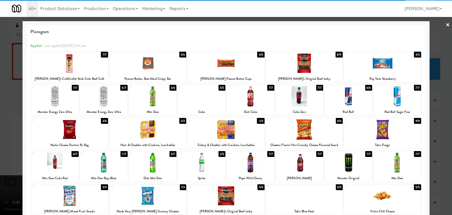
click at [0, 68] on div at bounding box center [226, 107] width 452 height 215
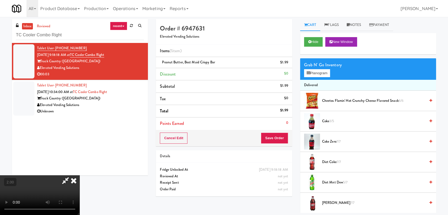
click at [72, 175] on video at bounding box center [39, 195] width 79 height 40
click at [79, 175] on icon at bounding box center [74, 180] width 12 height 11
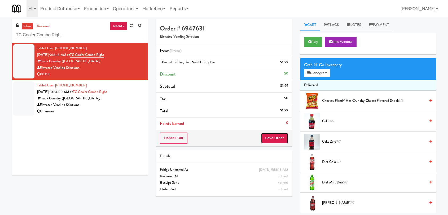
drag, startPoint x: 278, startPoint y: 139, endPoint x: 274, endPoint y: 136, distance: 5.3
click at [278, 138] on button "Save Order" at bounding box center [274, 137] width 27 height 11
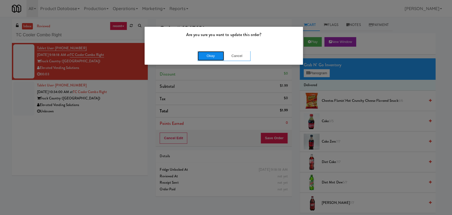
click at [213, 55] on button "Okay" at bounding box center [211, 56] width 26 height 10
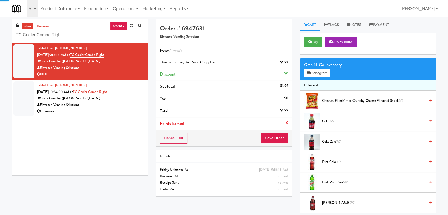
click at [98, 108] on div "Unknown" at bounding box center [90, 111] width 107 height 7
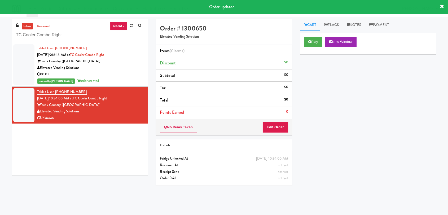
click at [113, 71] on div "00:03" at bounding box center [90, 74] width 107 height 7
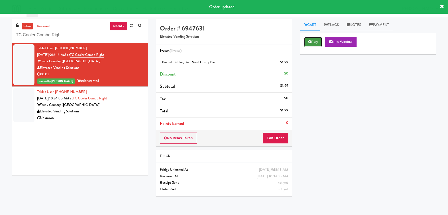
click at [310, 40] on icon at bounding box center [309, 41] width 3 height 3
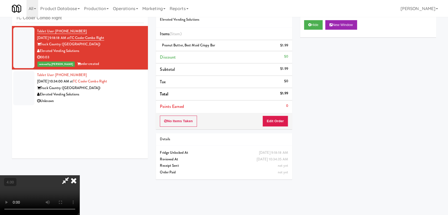
click at [79, 175] on icon at bounding box center [74, 180] width 12 height 11
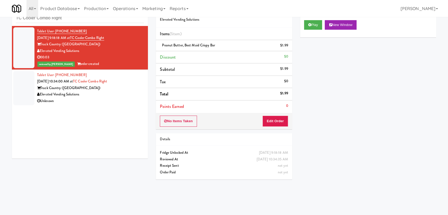
click at [120, 101] on div "Unknown" at bounding box center [90, 101] width 107 height 7
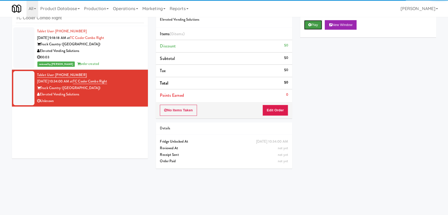
click at [316, 23] on button "Play" at bounding box center [313, 25] width 18 height 10
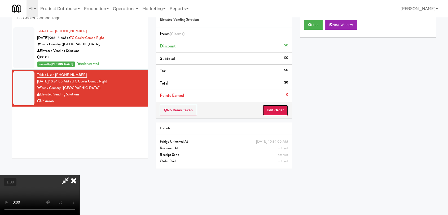
click at [279, 110] on button "Edit Order" at bounding box center [275, 110] width 26 height 11
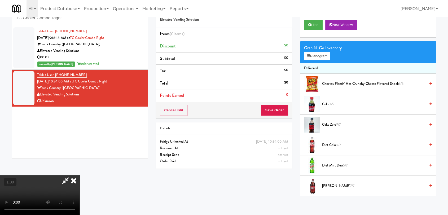
scroll to position [81, 0]
click at [65, 175] on video at bounding box center [39, 195] width 79 height 40
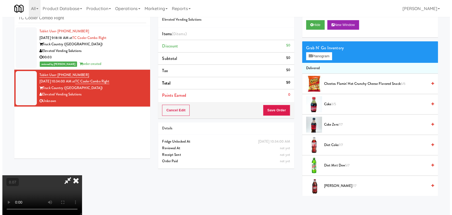
scroll to position [29, 0]
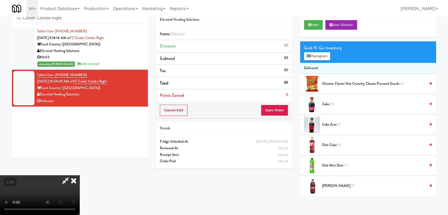
click at [316, 60] on div "Grab N' Go Inventory Planogram" at bounding box center [368, 51] width 136 height 21
click at [316, 57] on button "Planogram" at bounding box center [317, 56] width 26 height 8
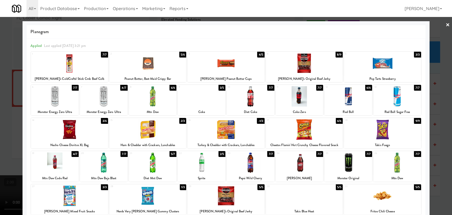
click at [158, 65] on div at bounding box center [147, 63] width 77 height 20
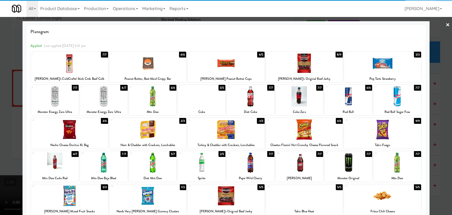
click at [78, 193] on div at bounding box center [69, 195] width 77 height 20
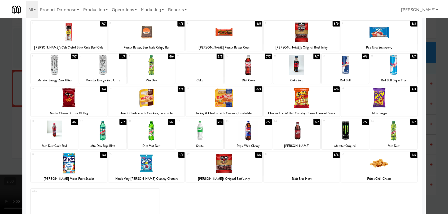
scroll to position [45, 0]
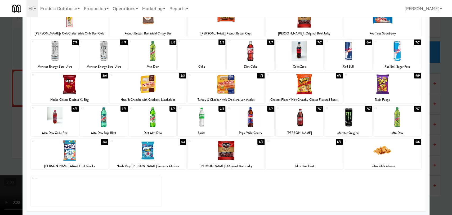
click at [0, 122] on div at bounding box center [226, 107] width 452 height 215
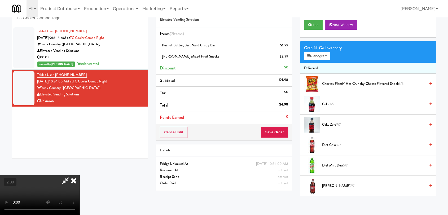
click at [72, 175] on icon at bounding box center [65, 180] width 12 height 11
click at [276, 132] on button "Save Order" at bounding box center [274, 132] width 27 height 11
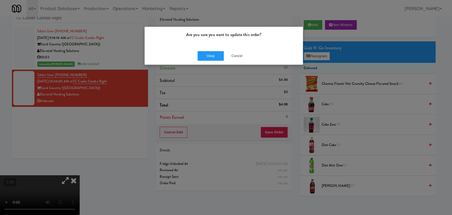
click at [196, 52] on div "Okay Cancel" at bounding box center [224, 56] width 158 height 18
click at [201, 59] on button "Okay" at bounding box center [211, 56] width 26 height 10
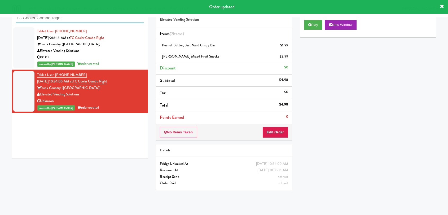
paste input "he [PERSON_NAME] - Combo"
drag, startPoint x: 79, startPoint y: 17, endPoint x: 0, endPoint y: 19, distance: 79.2
click at [0, 19] on div "inbox reviewed recent all unclear take inventory issue suspicious failed recent…" at bounding box center [224, 99] width 448 height 194
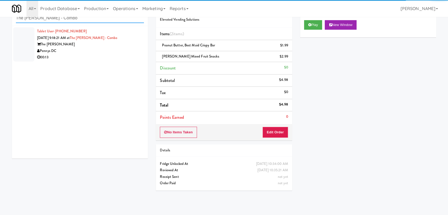
type input "The [PERSON_NAME] - Combo"
click at [113, 56] on div "00:13" at bounding box center [90, 57] width 107 height 7
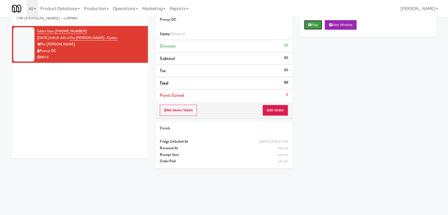
click at [312, 24] on button "Play" at bounding box center [313, 25] width 18 height 10
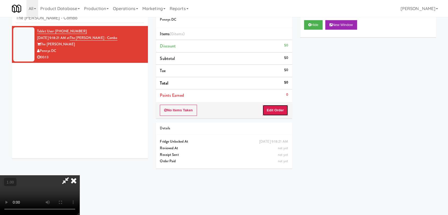
click at [274, 110] on button "Edit Order" at bounding box center [275, 110] width 26 height 11
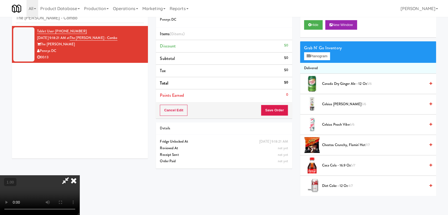
scroll to position [81, 0]
click at [54, 175] on video at bounding box center [39, 195] width 79 height 40
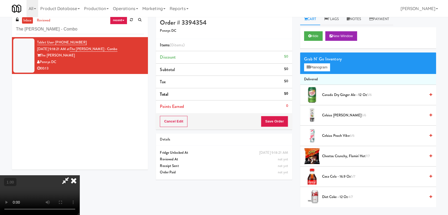
scroll to position [0, 0]
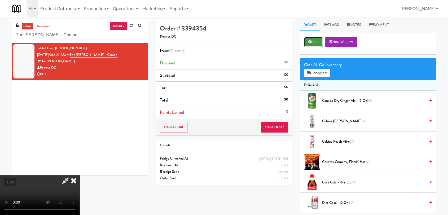
click at [314, 41] on button "Hide" at bounding box center [313, 42] width 19 height 10
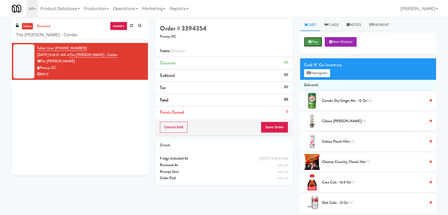
click at [314, 41] on button "Play" at bounding box center [313, 42] width 18 height 10
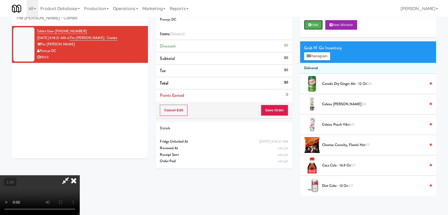
scroll to position [81, 0]
click at [64, 175] on video at bounding box center [39, 195] width 79 height 40
click at [79, 175] on video at bounding box center [39, 195] width 79 height 40
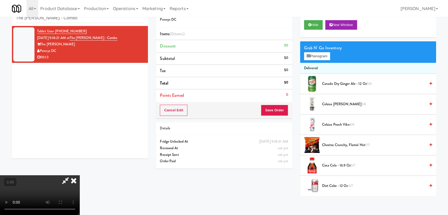
click at [79, 175] on video at bounding box center [39, 195] width 79 height 40
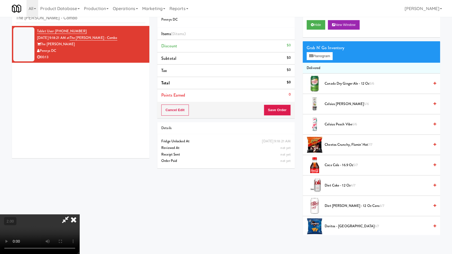
click at [79, 215] on video at bounding box center [39, 235] width 79 height 40
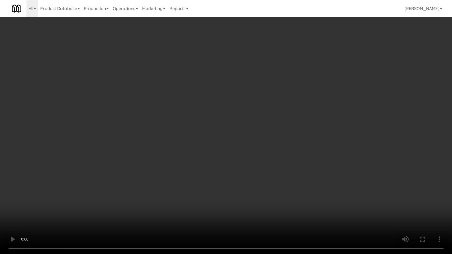
click at [146, 175] on video at bounding box center [226, 127] width 452 height 254
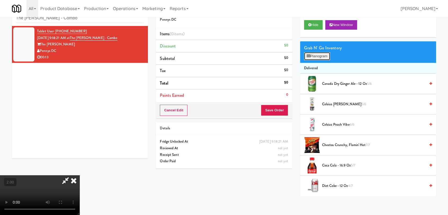
click at [326, 57] on button "Planogram" at bounding box center [317, 56] width 26 height 8
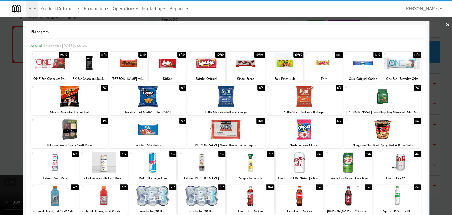
click at [204, 163] on div at bounding box center [202, 162] width 48 height 20
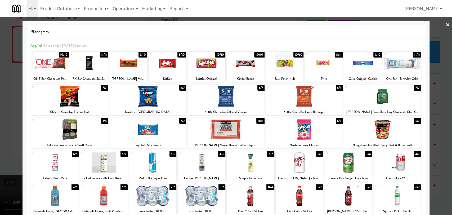
click at [62, 64] on div at bounding box center [50, 63] width 38 height 20
click at [0, 57] on div at bounding box center [226, 107] width 452 height 215
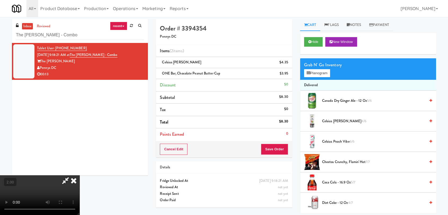
click at [79, 175] on icon at bounding box center [74, 180] width 12 height 11
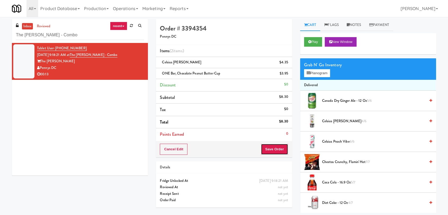
click at [277, 144] on button "Save Order" at bounding box center [274, 149] width 27 height 11
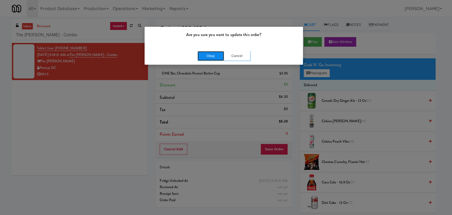
click at [208, 55] on button "Okay" at bounding box center [211, 56] width 26 height 10
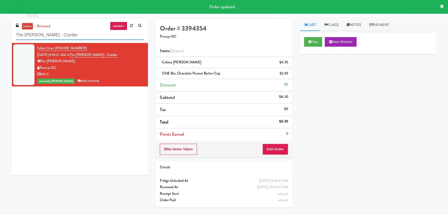
drag, startPoint x: 56, startPoint y: 36, endPoint x: 7, endPoint y: 35, distance: 49.0
click at [7, 35] on div "inbox reviewed recent all unclear take inventory issue suspicious failed recent…" at bounding box center [224, 116] width 448 height 194
paste input "Locale - Fridge - Right"
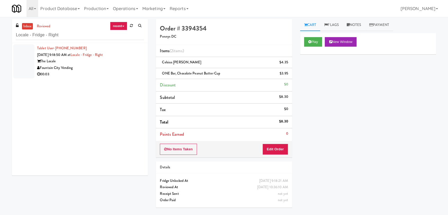
click at [117, 56] on div "Tablet User · (913) 961-0955 [DATE] 9:18:50 AM at Locale - Fridge - Right The L…" at bounding box center [90, 61] width 107 height 33
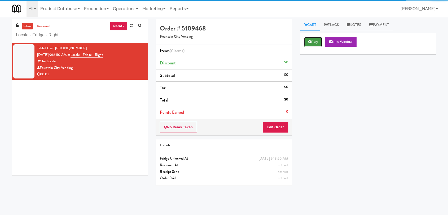
click at [314, 41] on button "Play" at bounding box center [313, 42] width 18 height 10
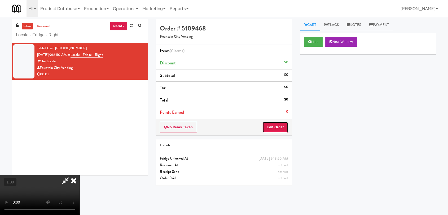
click at [277, 126] on button "Edit Order" at bounding box center [275, 127] width 26 height 11
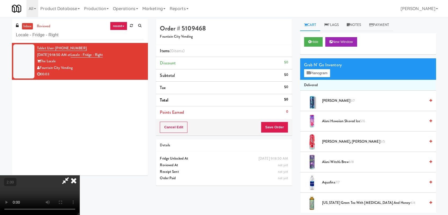
click at [316, 78] on div "Grab N' Go Inventory Planogram" at bounding box center [368, 68] width 136 height 21
click at [315, 74] on button "Planogram" at bounding box center [317, 73] width 26 height 8
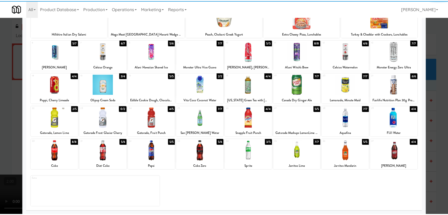
scroll to position [45, 0]
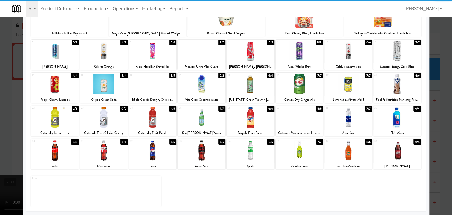
click at [111, 154] on div at bounding box center [104, 150] width 48 height 20
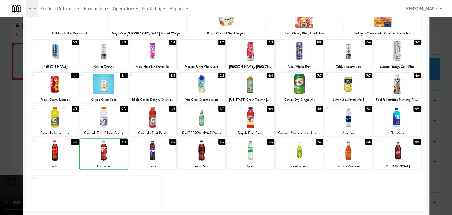
click at [0, 117] on div at bounding box center [226, 107] width 452 height 215
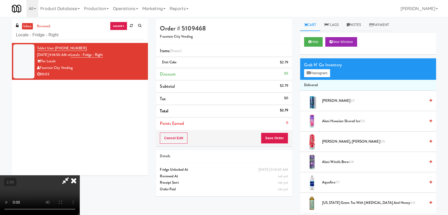
click at [72, 175] on icon at bounding box center [65, 180] width 12 height 11
click at [279, 137] on button "Save Order" at bounding box center [274, 137] width 27 height 11
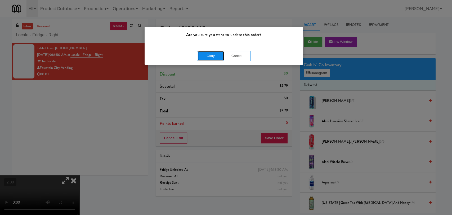
click at [211, 56] on button "Okay" at bounding box center [211, 56] width 26 height 10
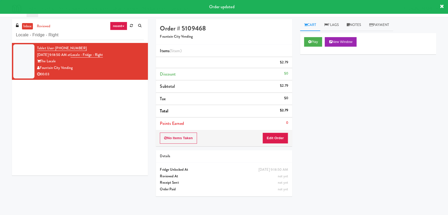
click at [149, 56] on div "inbox reviewed recent all unclear take inventory issue suspicious failed recent…" at bounding box center [80, 99] width 144 height 160
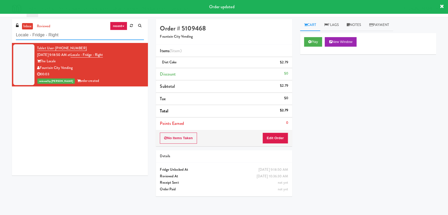
drag, startPoint x: 88, startPoint y: 33, endPoint x: 0, endPoint y: 32, distance: 87.9
click at [0, 32] on div "inbox reviewed recent all unclear take inventory issue suspicious failed recent…" at bounding box center [224, 116] width 448 height 194
paste input "Fridge Right-[PERSON_NAME]"
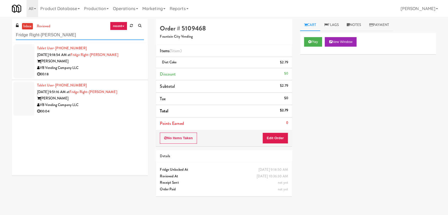
type input "Fridge Right-[PERSON_NAME]"
click at [117, 73] on div "00:18" at bounding box center [90, 74] width 107 height 7
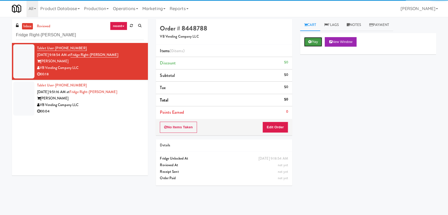
click at [312, 42] on button "Play" at bounding box center [313, 42] width 18 height 10
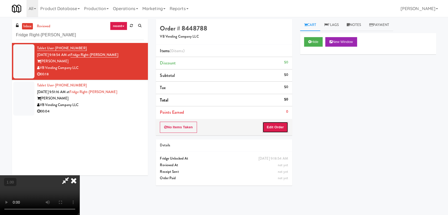
click at [271, 127] on button "Edit Order" at bounding box center [275, 127] width 26 height 11
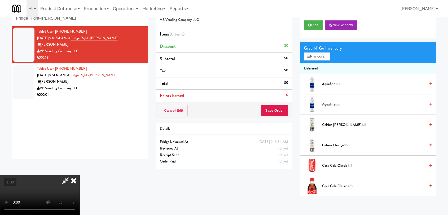
scroll to position [17, 0]
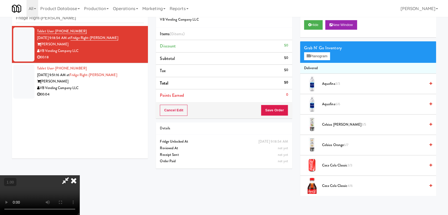
click at [79, 175] on video at bounding box center [39, 195] width 79 height 40
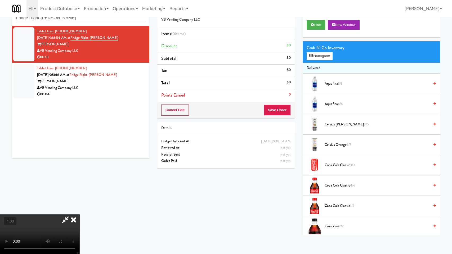
click at [79, 215] on video at bounding box center [39, 235] width 79 height 40
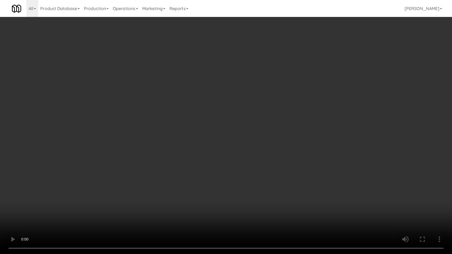
click at [262, 132] on video at bounding box center [226, 127] width 452 height 254
click at [263, 129] on video at bounding box center [226, 127] width 452 height 254
click at [264, 129] on video at bounding box center [226, 127] width 452 height 254
click at [263, 129] on video at bounding box center [226, 127] width 452 height 254
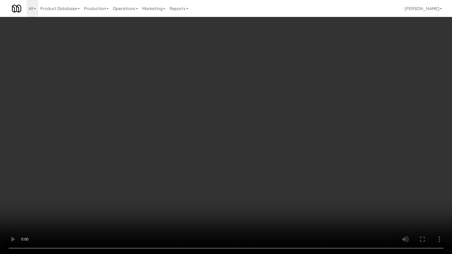
click at [263, 129] on video at bounding box center [226, 127] width 452 height 254
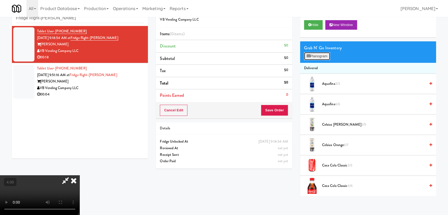
click at [304, 59] on button "Planogram" at bounding box center [317, 56] width 26 height 8
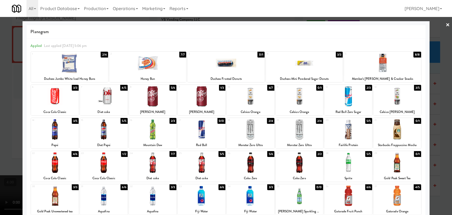
click at [408, 130] on div at bounding box center [397, 129] width 48 height 20
click at [442, 128] on div at bounding box center [226, 107] width 452 height 215
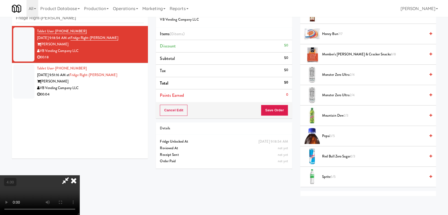
scroll to position [571, 0]
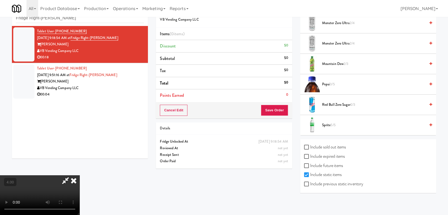
click at [350, 145] on div "Include sold out items" at bounding box center [368, 147] width 128 height 9
click at [337, 147] on label "Include sold out items" at bounding box center [325, 147] width 42 height 8
click at [310, 147] on input "Include sold out items" at bounding box center [307, 147] width 6 height 4
checkbox input "true"
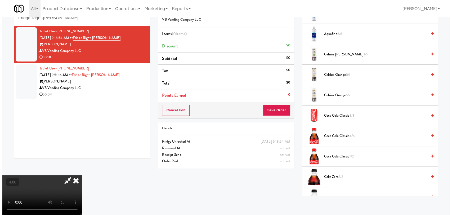
scroll to position [0, 0]
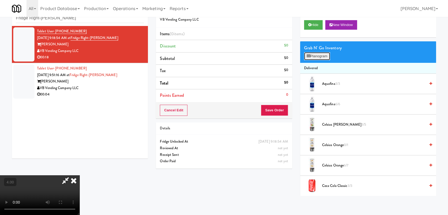
click at [322, 58] on button "Planogram" at bounding box center [317, 56] width 26 height 8
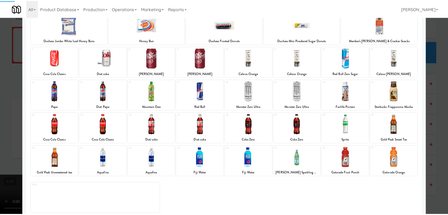
scroll to position [45, 0]
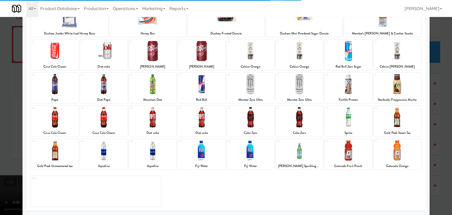
click at [389, 91] on div at bounding box center [397, 84] width 48 height 20
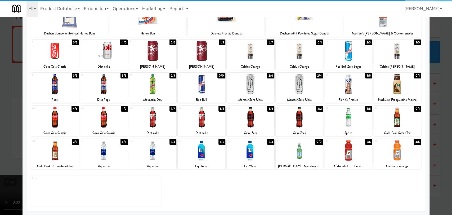
click at [401, 91] on div at bounding box center [397, 84] width 48 height 20
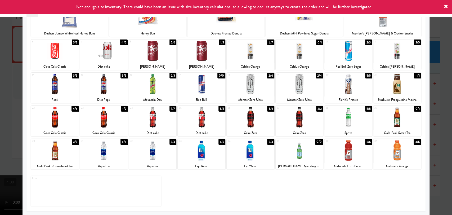
click at [438, 106] on div at bounding box center [226, 107] width 452 height 215
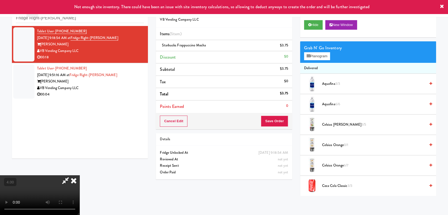
click at [79, 175] on icon at bounding box center [74, 180] width 12 height 11
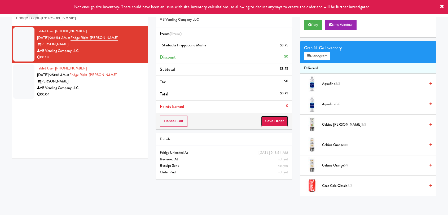
click at [274, 121] on button "Save Order" at bounding box center [274, 120] width 27 height 11
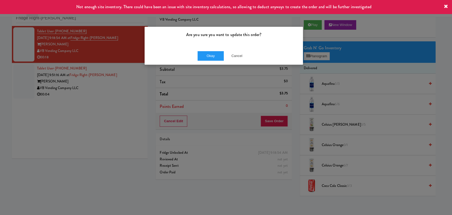
click at [206, 61] on div "Okay Cancel" at bounding box center [224, 56] width 158 height 18
click at [208, 57] on button "Okay" at bounding box center [211, 56] width 26 height 10
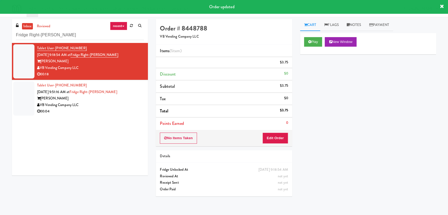
click at [133, 100] on div "[PERSON_NAME]" at bounding box center [90, 98] width 107 height 7
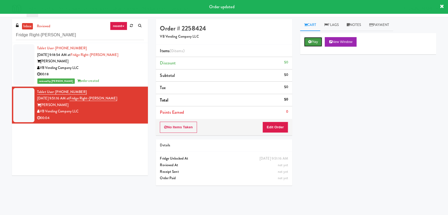
click at [309, 43] on button "Play" at bounding box center [313, 42] width 18 height 10
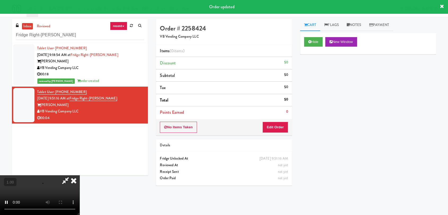
click at [280, 133] on div "No Items Taken Edit Order" at bounding box center [224, 127] width 136 height 16
click at [276, 126] on button "Edit Order" at bounding box center [275, 127] width 26 height 11
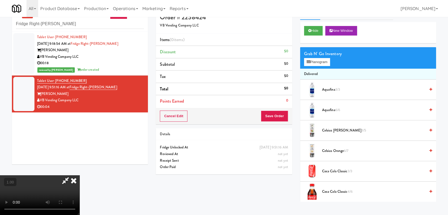
scroll to position [17, 0]
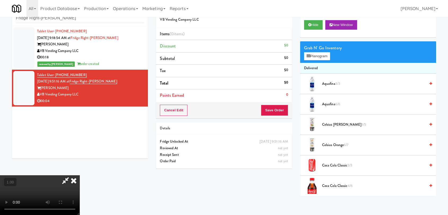
click at [79, 175] on video at bounding box center [39, 195] width 79 height 40
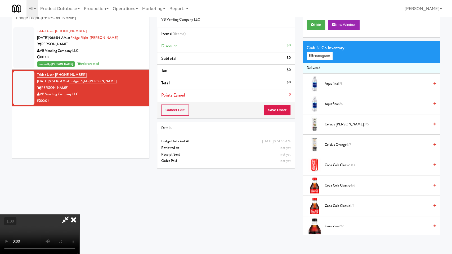
click at [79, 215] on video at bounding box center [39, 235] width 79 height 40
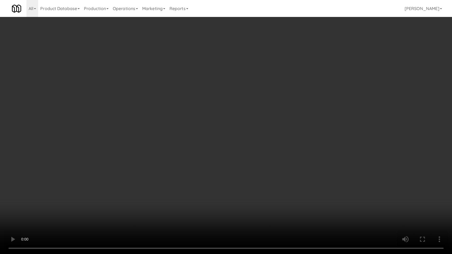
click at [130, 165] on video at bounding box center [226, 127] width 452 height 254
click at [159, 163] on video at bounding box center [226, 127] width 452 height 254
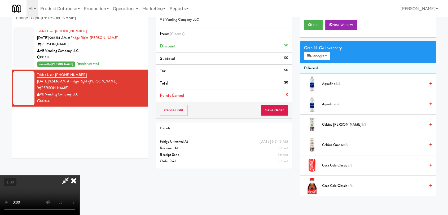
click at [79, 175] on icon at bounding box center [74, 180] width 12 height 11
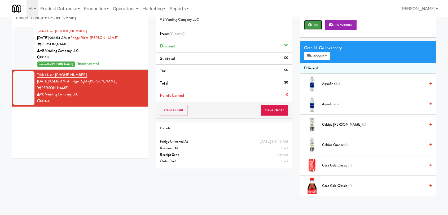
click at [315, 25] on button "Play" at bounding box center [313, 25] width 18 height 10
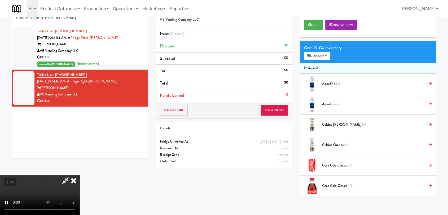
click at [344, 31] on div "Hide New Window" at bounding box center [368, 26] width 136 height 21
click at [79, 175] on video at bounding box center [39, 195] width 79 height 40
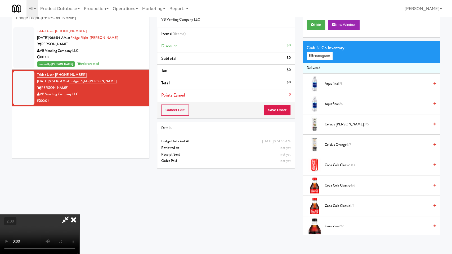
click at [79, 215] on video at bounding box center [39, 235] width 79 height 40
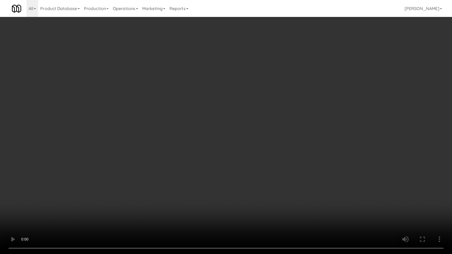
click at [219, 117] on video at bounding box center [226, 127] width 452 height 254
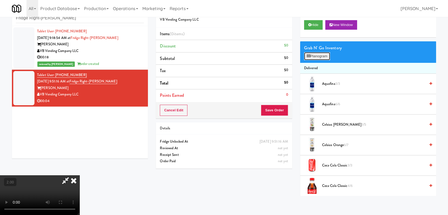
click at [322, 56] on button "Planogram" at bounding box center [317, 56] width 26 height 8
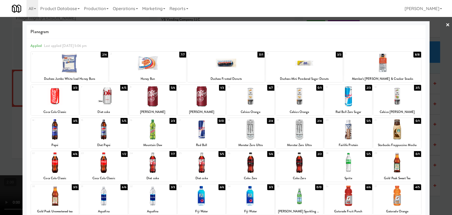
click at [291, 165] on div at bounding box center [300, 162] width 48 height 20
click at [0, 98] on div at bounding box center [226, 107] width 452 height 215
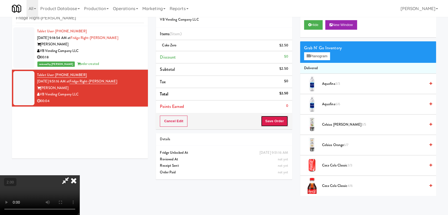
click at [281, 120] on button "Save Order" at bounding box center [274, 120] width 27 height 11
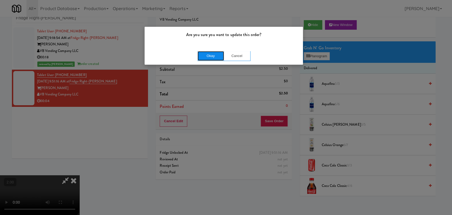
click at [210, 56] on button "Okay" at bounding box center [211, 56] width 26 height 10
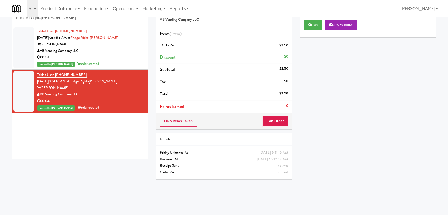
paste input "Route #5"
drag, startPoint x: 85, startPoint y: 20, endPoint x: 0, endPoint y: 8, distance: 85.6
click at [0, 8] on body "Are you sure you want to update this order? Okay Cancel Okay Are you sure you w…" at bounding box center [224, 107] width 448 height 215
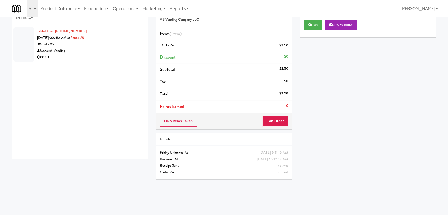
click at [97, 54] on div "Monarch Vending" at bounding box center [90, 51] width 107 height 7
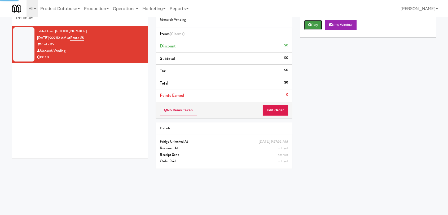
click at [313, 25] on button "Play" at bounding box center [313, 25] width 18 height 10
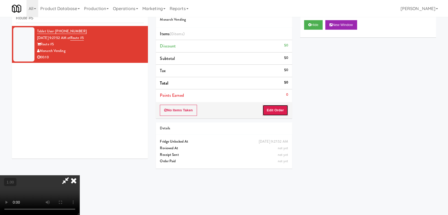
click at [279, 113] on button "Edit Order" at bounding box center [275, 110] width 26 height 11
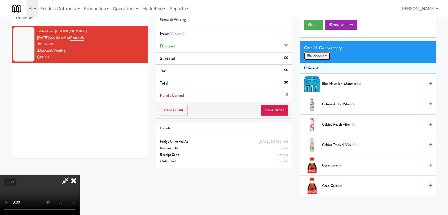
click at [312, 57] on button "Planogram" at bounding box center [317, 56] width 26 height 8
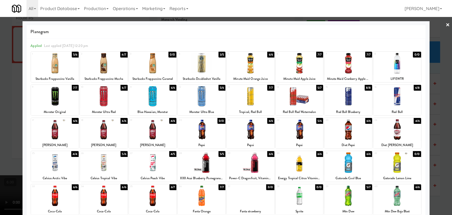
click at [354, 92] on div at bounding box center [348, 96] width 48 height 20
click at [0, 73] on div at bounding box center [226, 107] width 452 height 215
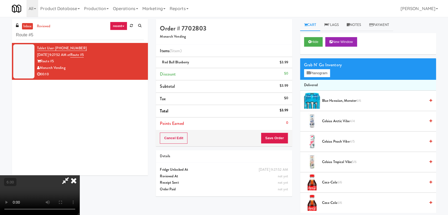
click at [79, 175] on icon at bounding box center [74, 180] width 12 height 11
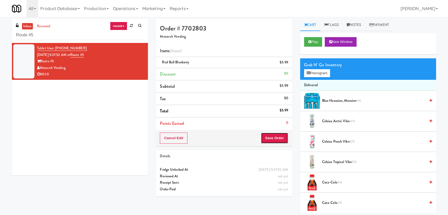
click at [267, 138] on button "Save Order" at bounding box center [274, 137] width 27 height 11
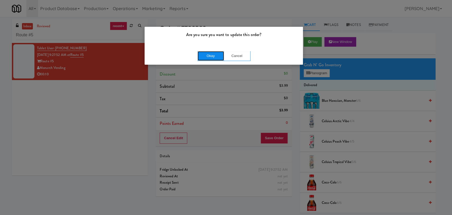
click at [203, 52] on button "Okay" at bounding box center [211, 56] width 26 height 10
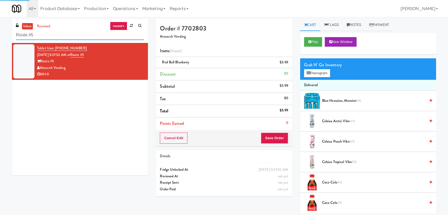
drag, startPoint x: 71, startPoint y: 32, endPoint x: 0, endPoint y: 37, distance: 71.1
click at [0, 37] on div "inbox reviewed recent all unclear take inventory issue suspicious failed recent…" at bounding box center [224, 116] width 448 height 194
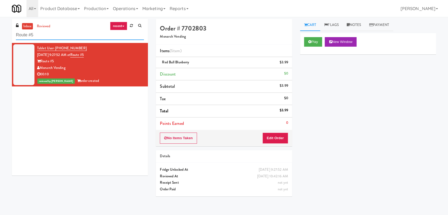
paste input "[PERSON_NAME]"
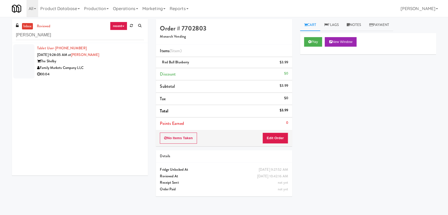
click at [104, 72] on div "00:04" at bounding box center [90, 74] width 107 height 7
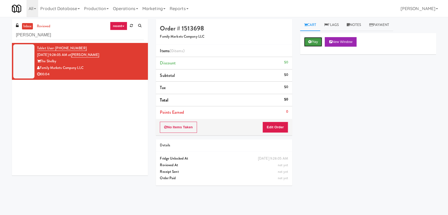
click at [314, 43] on button "Play" at bounding box center [313, 42] width 18 height 10
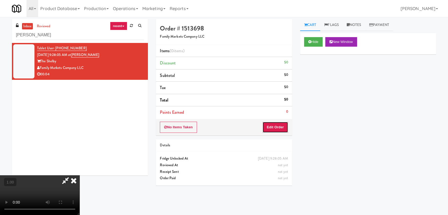
click at [279, 125] on button "Edit Order" at bounding box center [275, 127] width 26 height 11
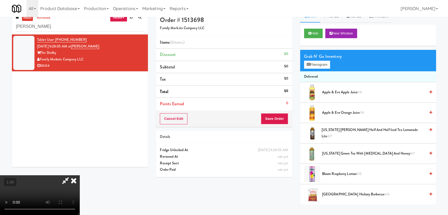
scroll to position [17, 0]
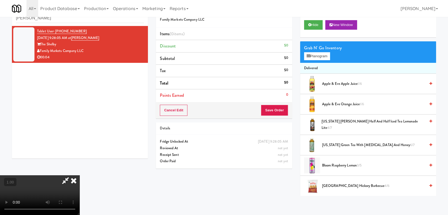
click at [79, 175] on video at bounding box center [39, 195] width 79 height 40
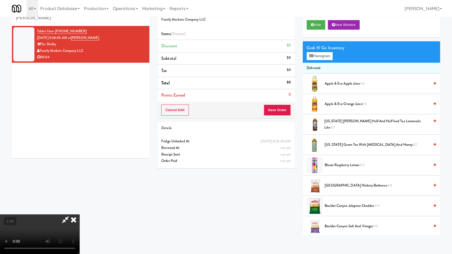
click at [79, 215] on video at bounding box center [39, 235] width 79 height 40
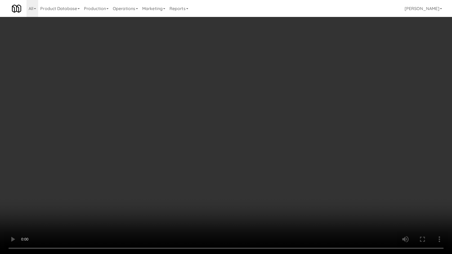
click at [145, 129] on video at bounding box center [226, 127] width 452 height 254
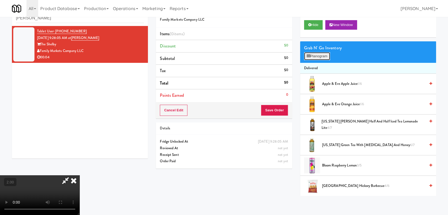
click at [311, 53] on button "Planogram" at bounding box center [317, 56] width 26 height 8
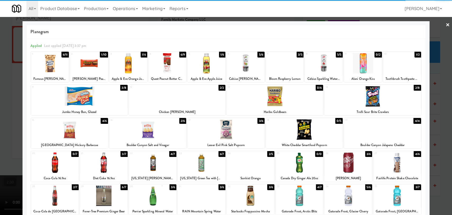
click at [104, 193] on div at bounding box center [104, 195] width 48 height 20
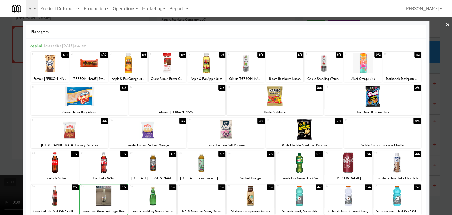
drag, startPoint x: 0, startPoint y: 124, endPoint x: 185, endPoint y: 145, distance: 185.8
click at [1, 125] on div at bounding box center [226, 107] width 452 height 215
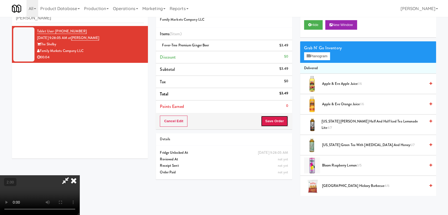
click at [285, 121] on button "Save Order" at bounding box center [274, 120] width 27 height 11
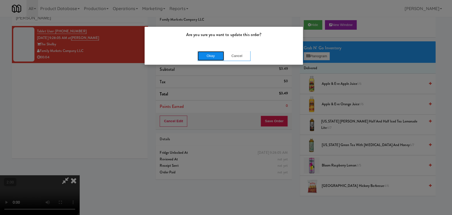
click at [213, 58] on button "Okay" at bounding box center [211, 56] width 26 height 10
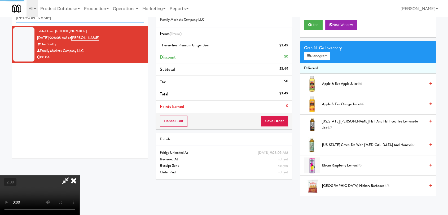
click at [0, 5] on body "Are you sure you want to update this order? Okay Cancel Okay Are you sure you w…" at bounding box center [224, 107] width 448 height 215
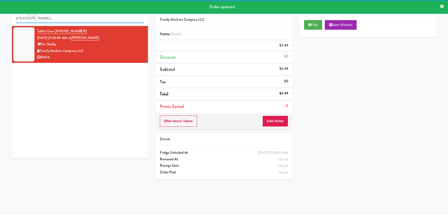
paste input "930 W [PERSON_NAME] -"
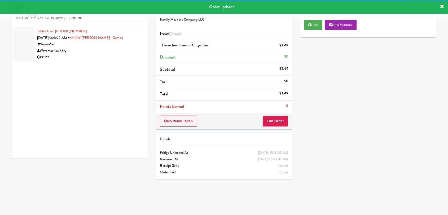
click at [108, 48] on div "Wavemax Laundry" at bounding box center [90, 51] width 107 height 7
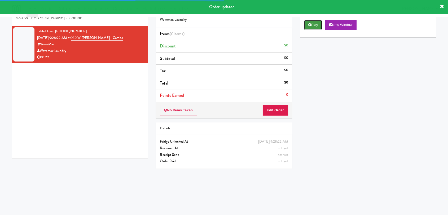
click at [315, 27] on button "Play" at bounding box center [313, 25] width 18 height 10
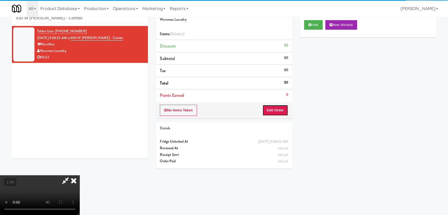
click at [272, 111] on button "Edit Order" at bounding box center [275, 110] width 26 height 11
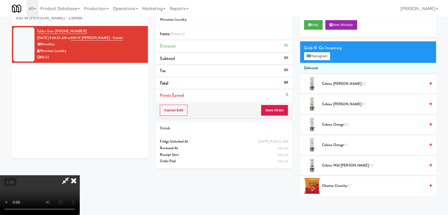
click at [79, 175] on video at bounding box center [39, 195] width 79 height 40
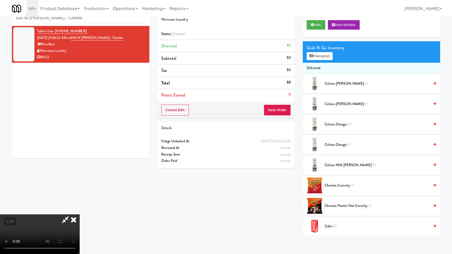
click at [79, 215] on video at bounding box center [39, 235] width 79 height 40
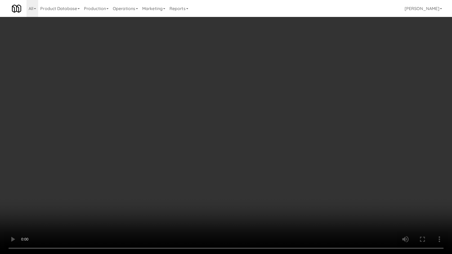
click at [154, 162] on video at bounding box center [226, 127] width 452 height 254
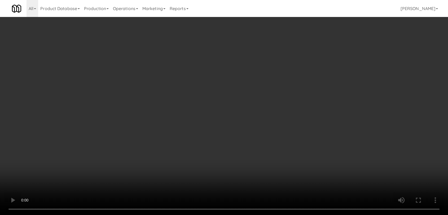
click at [144, 137] on video at bounding box center [224, 107] width 448 height 215
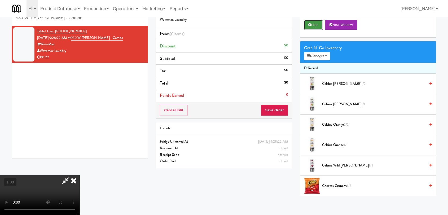
click at [313, 25] on button "Hide" at bounding box center [313, 25] width 19 height 10
click at [79, 175] on video at bounding box center [39, 195] width 79 height 40
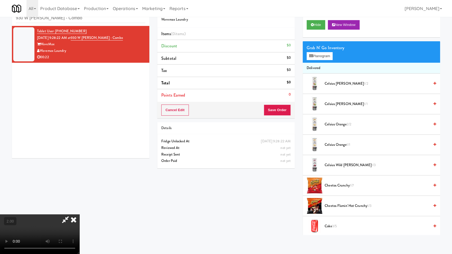
click at [79, 215] on video at bounding box center [39, 235] width 79 height 40
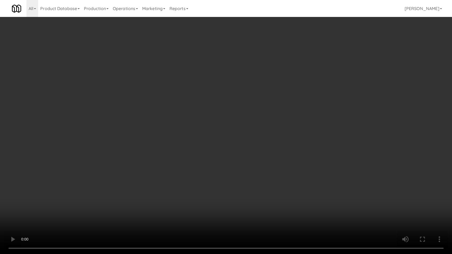
click at [237, 124] on video at bounding box center [226, 127] width 452 height 254
click at [238, 126] on video at bounding box center [226, 127] width 452 height 254
click at [239, 129] on video at bounding box center [226, 127] width 452 height 254
click at [218, 128] on video at bounding box center [226, 127] width 452 height 254
drag, startPoint x: 229, startPoint y: 133, endPoint x: 225, endPoint y: 131, distance: 5.3
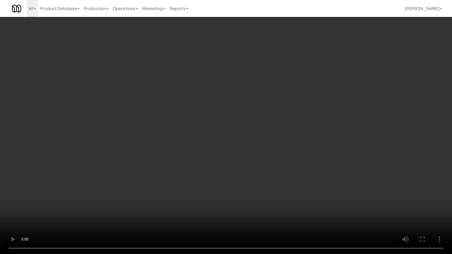
click at [229, 133] on video at bounding box center [226, 127] width 452 height 254
click at [211, 126] on video at bounding box center [226, 127] width 452 height 254
click at [192, 123] on video at bounding box center [226, 127] width 452 height 254
click at [194, 127] on video at bounding box center [226, 127] width 452 height 254
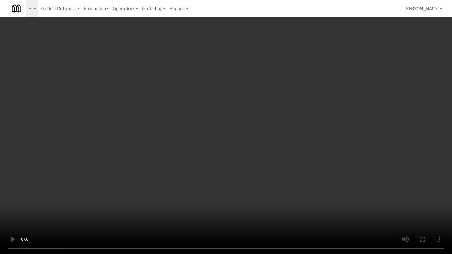
click at [193, 126] on video at bounding box center [226, 127] width 452 height 254
click at [192, 125] on video at bounding box center [226, 127] width 452 height 254
click at [174, 121] on video at bounding box center [226, 127] width 452 height 254
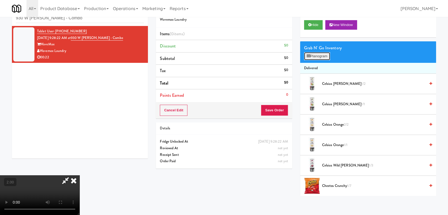
click at [317, 55] on button "Planogram" at bounding box center [317, 56] width 26 height 8
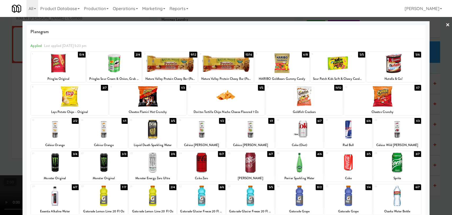
click at [348, 196] on div at bounding box center [348, 195] width 48 height 20
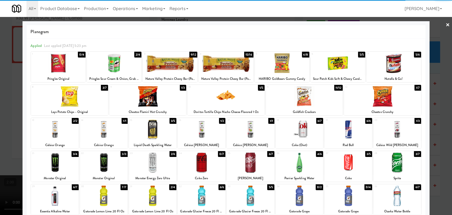
click at [331, 63] on div at bounding box center [338, 63] width 55 height 20
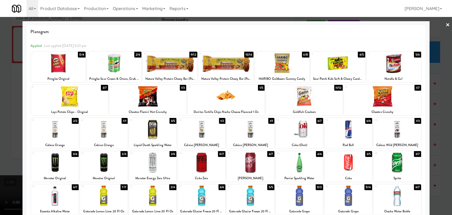
click at [47, 67] on div at bounding box center [58, 63] width 55 height 20
click at [122, 62] on div at bounding box center [114, 63] width 55 height 20
click at [0, 66] on div at bounding box center [226, 107] width 452 height 215
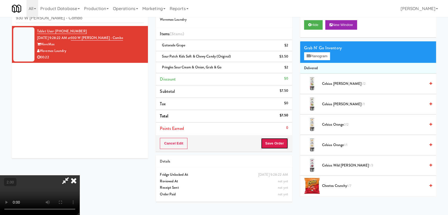
click at [270, 141] on button "Save Order" at bounding box center [274, 143] width 27 height 11
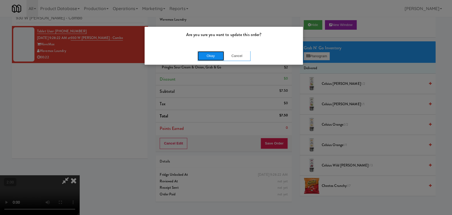
click at [205, 54] on button "Okay" at bounding box center [211, 56] width 26 height 10
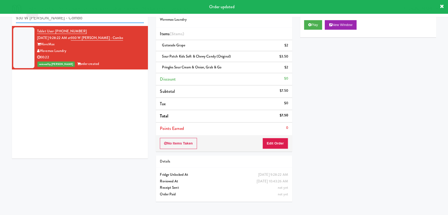
paste input "The Metropolitian"
drag, startPoint x: 86, startPoint y: 19, endPoint x: 0, endPoint y: 20, distance: 86.4
click at [0, 20] on div "inbox reviewed recent all unclear take inventory issue suspicious failed recent…" at bounding box center [224, 103] width 448 height 203
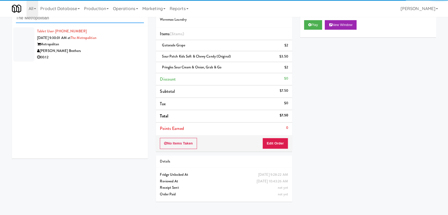
type input "The Metropolitian"
click at [109, 48] on div "[PERSON_NAME] Brothers" at bounding box center [90, 51] width 107 height 7
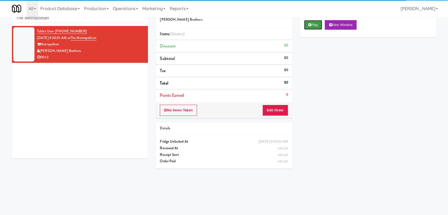
click at [309, 26] on icon at bounding box center [309, 24] width 3 height 3
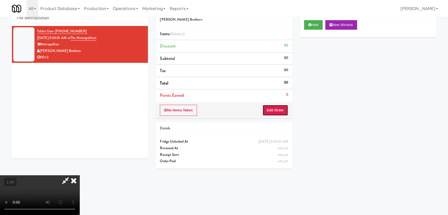
click at [278, 109] on button "Edit Order" at bounding box center [275, 110] width 26 height 11
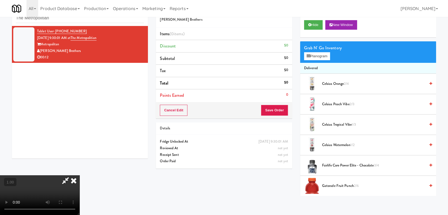
click at [79, 175] on video at bounding box center [39, 195] width 79 height 40
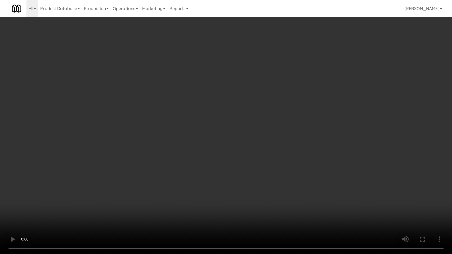
click at [185, 158] on video at bounding box center [226, 127] width 452 height 254
click at [177, 146] on video at bounding box center [226, 127] width 452 height 254
click at [198, 137] on video at bounding box center [226, 127] width 452 height 254
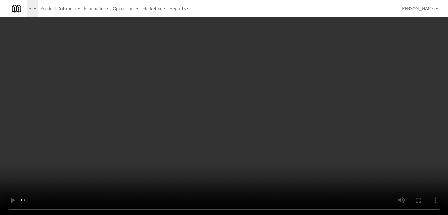
click at [313, 50] on div "Grab N' Go Inventory" at bounding box center [368, 48] width 128 height 8
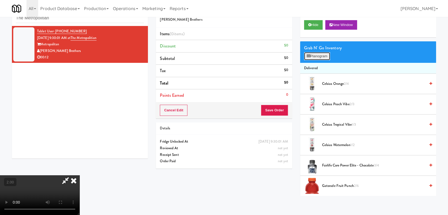
click at [310, 58] on button "Planogram" at bounding box center [317, 56] width 26 height 8
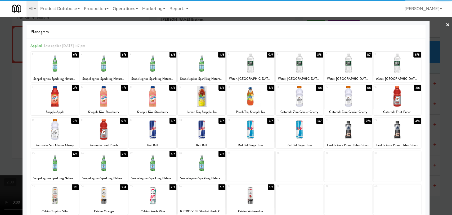
click at [341, 68] on div at bounding box center [348, 63] width 48 height 20
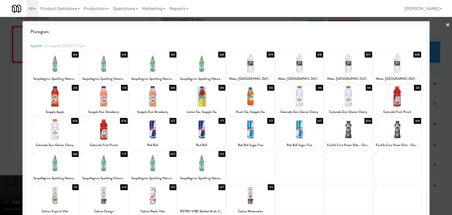
drag, startPoint x: 56, startPoint y: 187, endPoint x: 55, endPoint y: 184, distance: 3.5
click at [57, 187] on div at bounding box center [55, 195] width 48 height 20
click at [0, 153] on div at bounding box center [226, 107] width 452 height 215
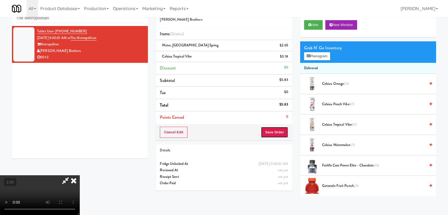
click at [278, 133] on button "Save Order" at bounding box center [274, 132] width 27 height 11
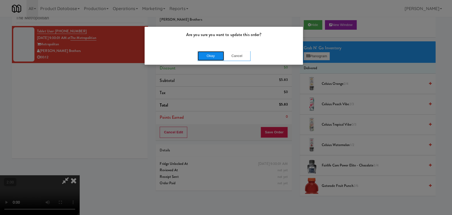
click at [208, 55] on button "Okay" at bounding box center [211, 56] width 26 height 10
